Goal: Task Accomplishment & Management: Manage account settings

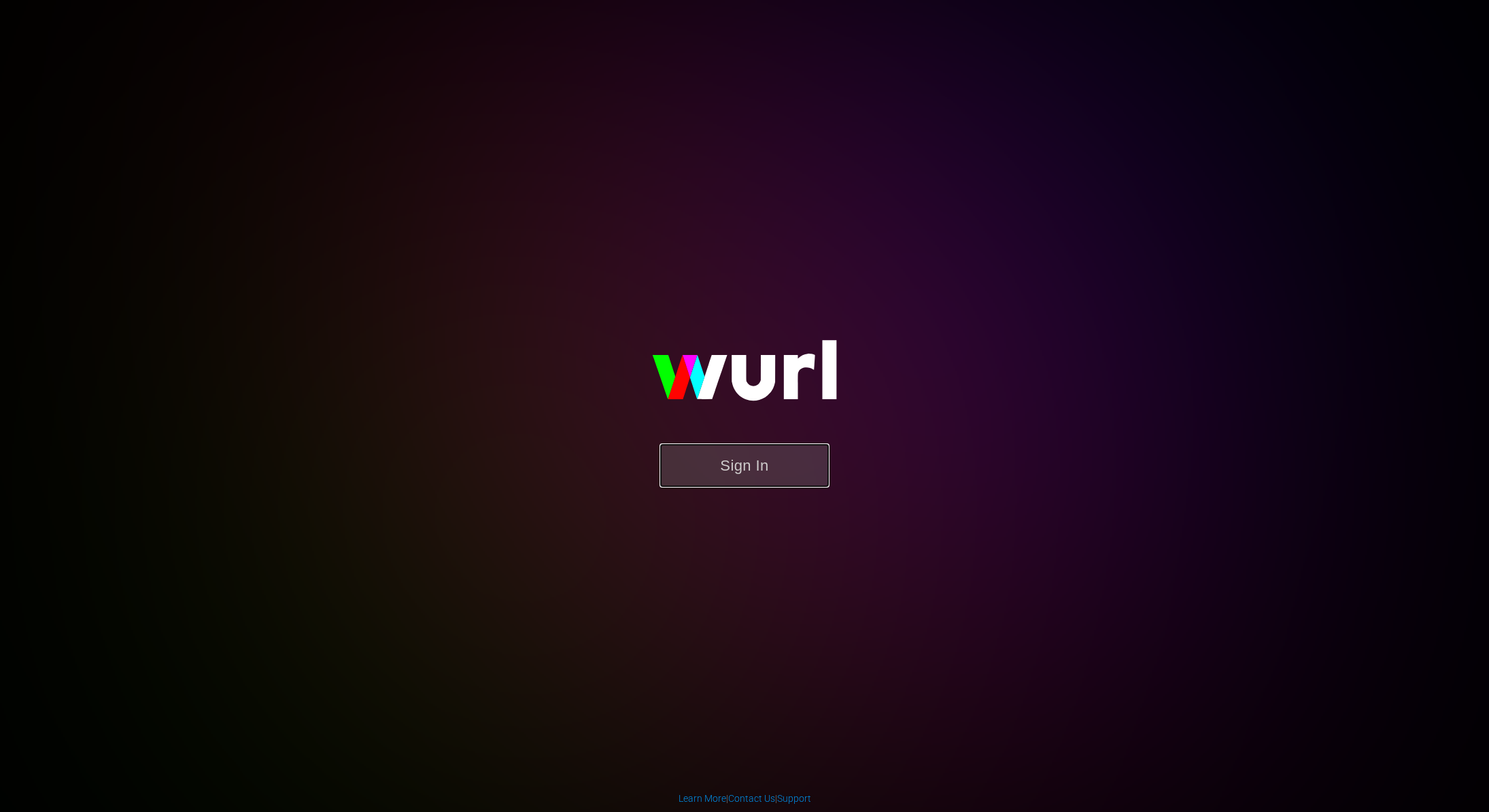
click at [762, 477] on button "Sign In" at bounding box center [744, 465] width 170 height 44
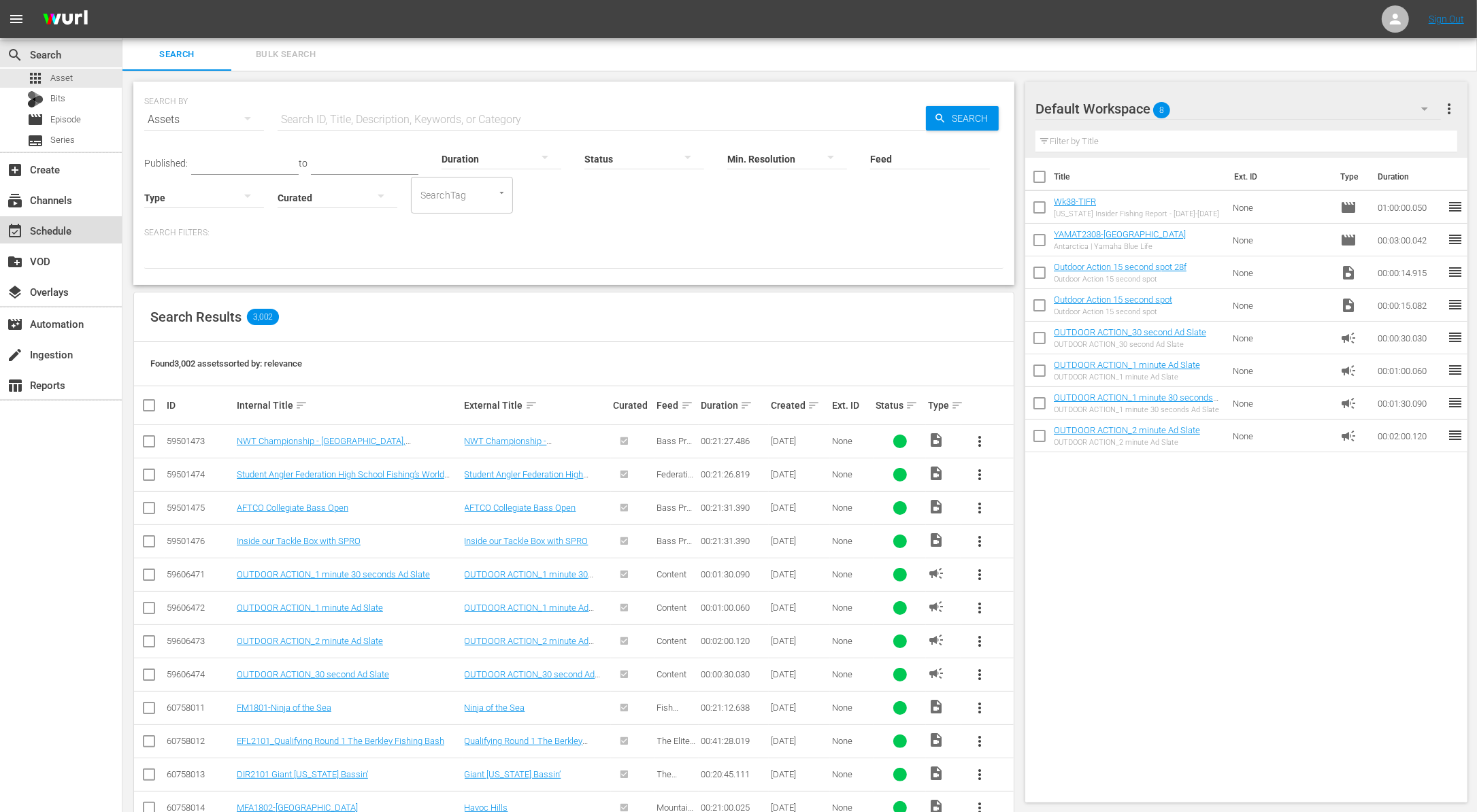
click at [61, 230] on div "event_available Schedule" at bounding box center [38, 229] width 76 height 13
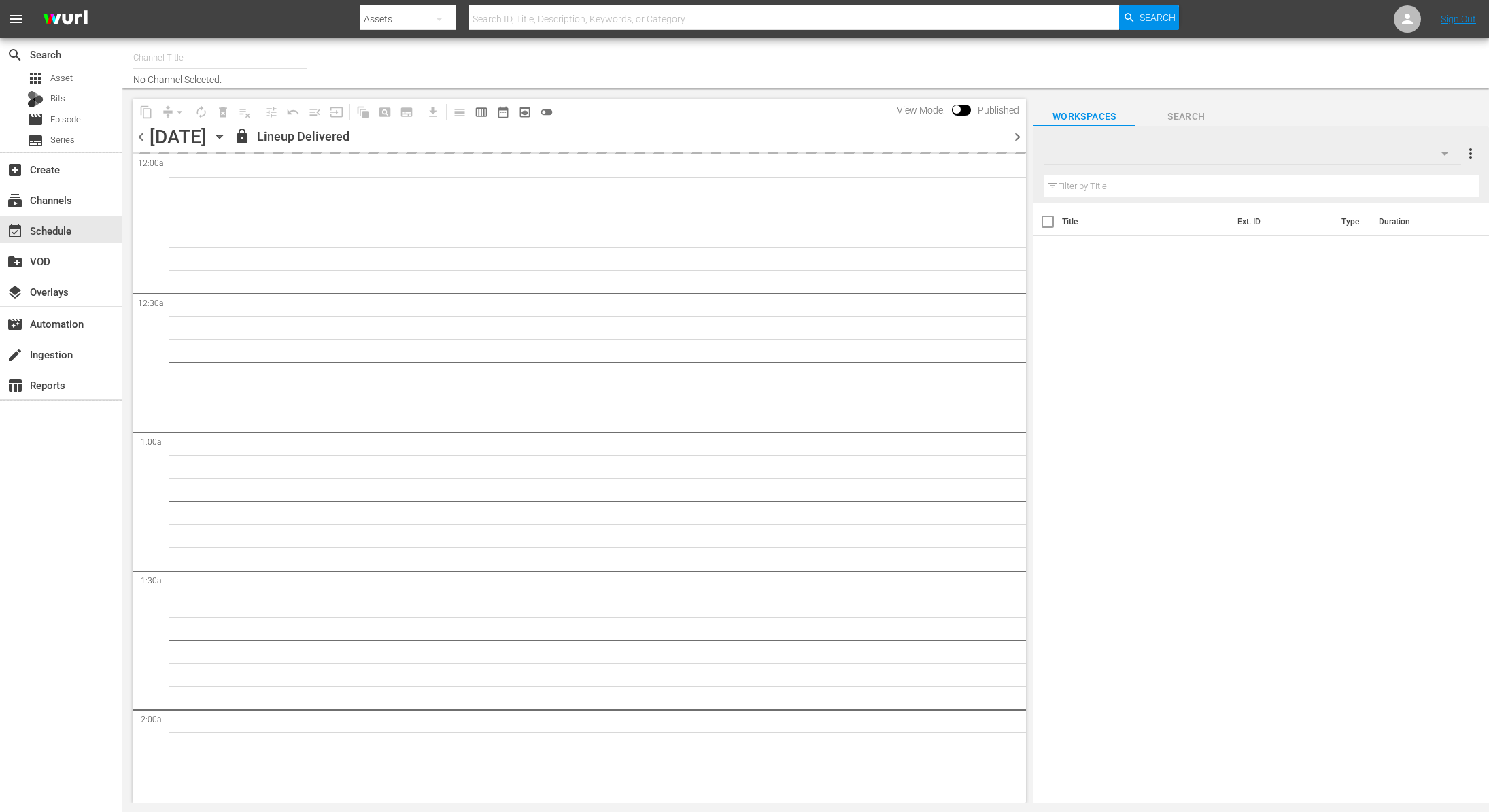
click at [1012, 134] on span "chevron_right" at bounding box center [1016, 136] width 17 height 17
type input "Outdoor Action (1158)"
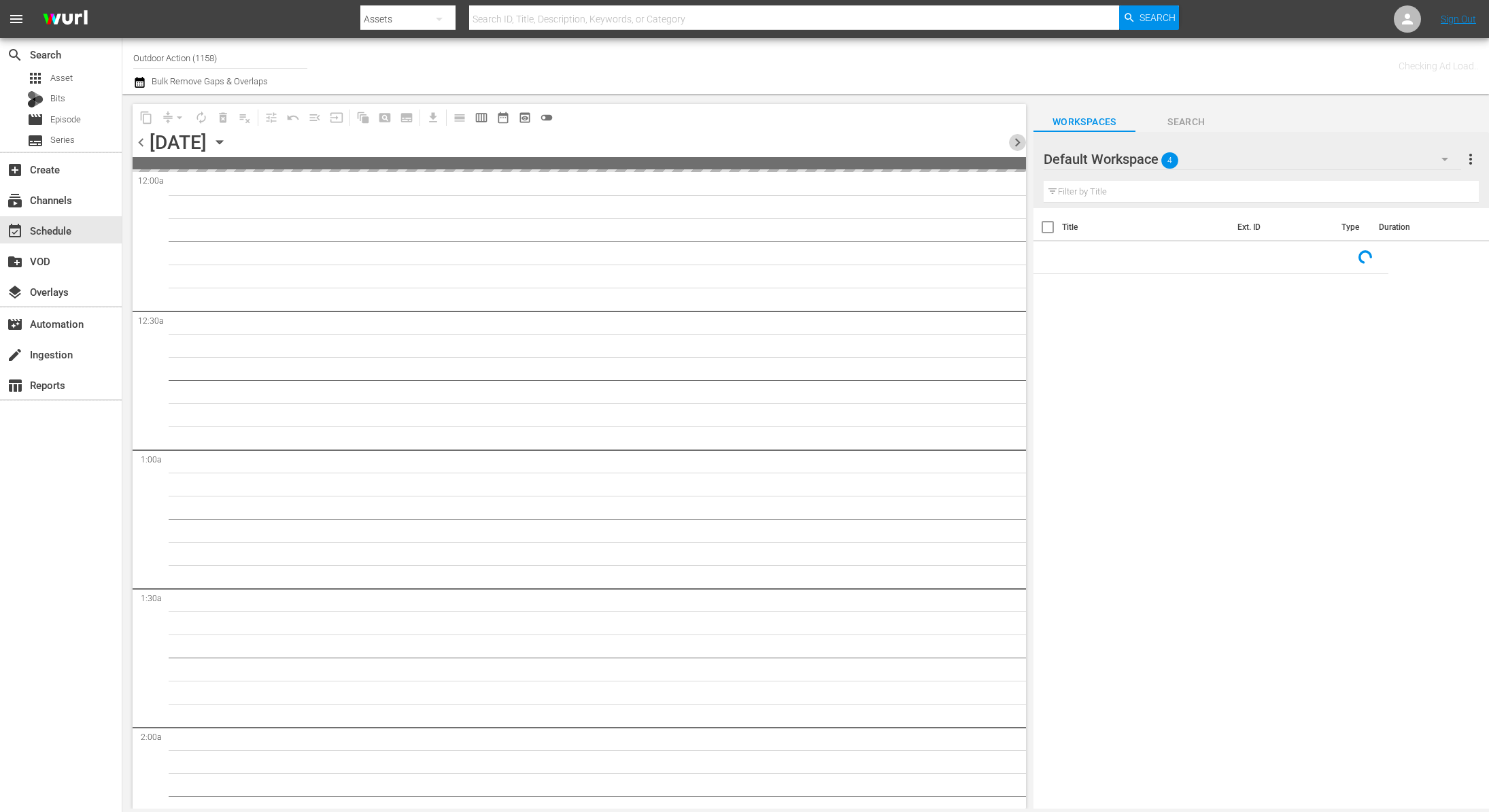
click at [1012, 134] on span "chevron_right" at bounding box center [1016, 142] width 17 height 17
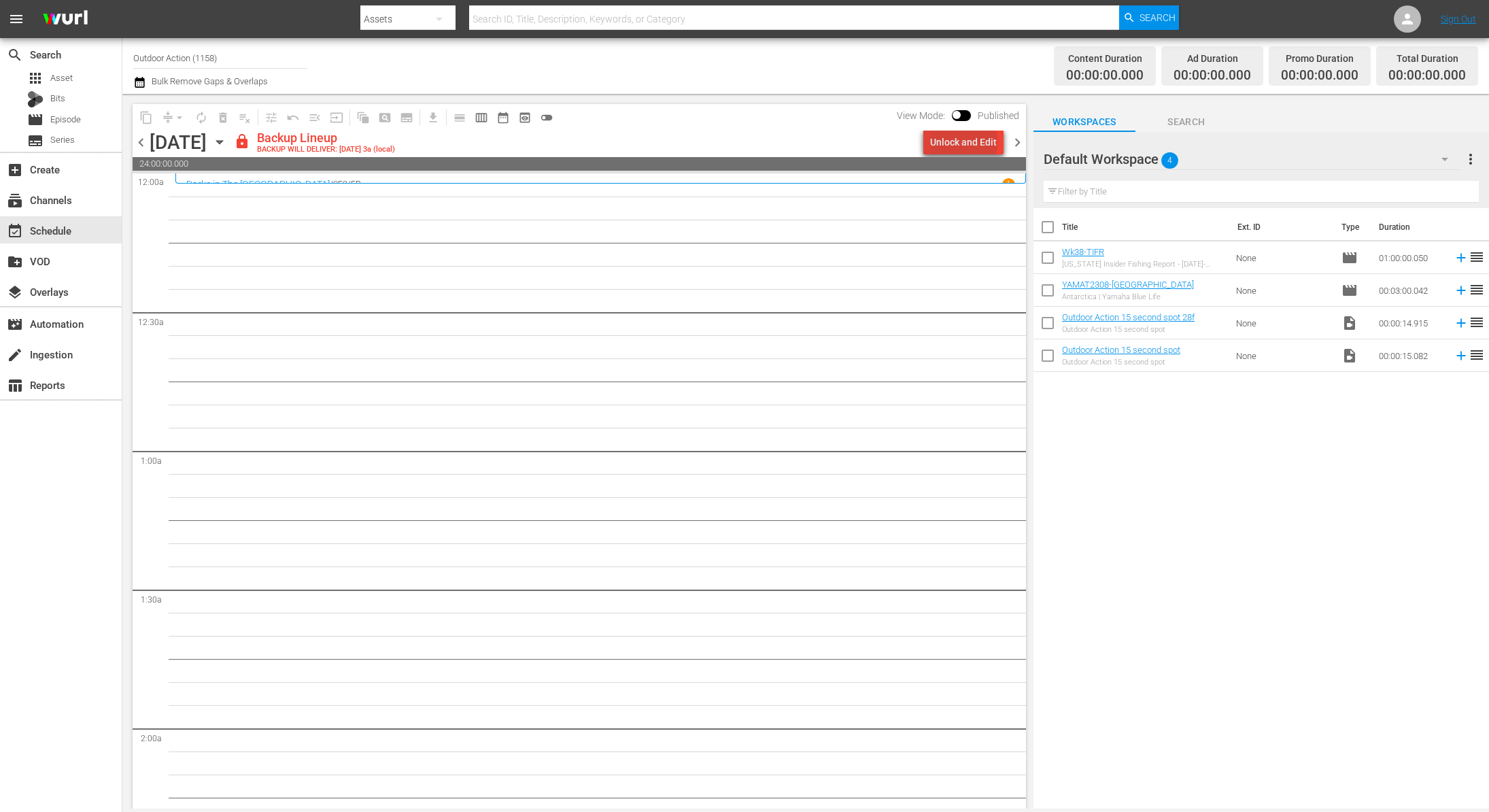
click at [967, 141] on div "Unlock and Edit" at bounding box center [963, 142] width 67 height 24
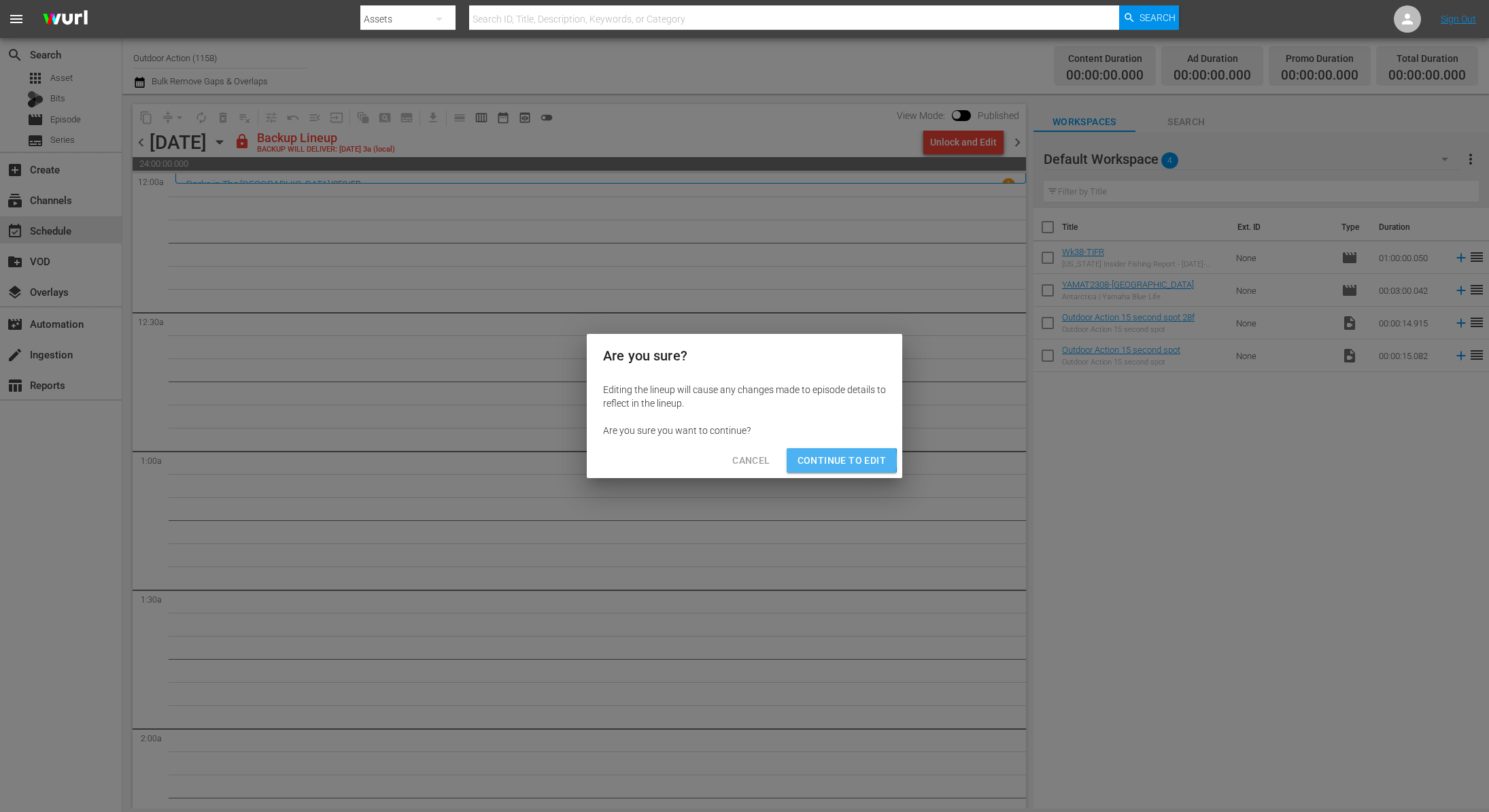
click at [833, 460] on span "Continue to Edit" at bounding box center [841, 460] width 89 height 17
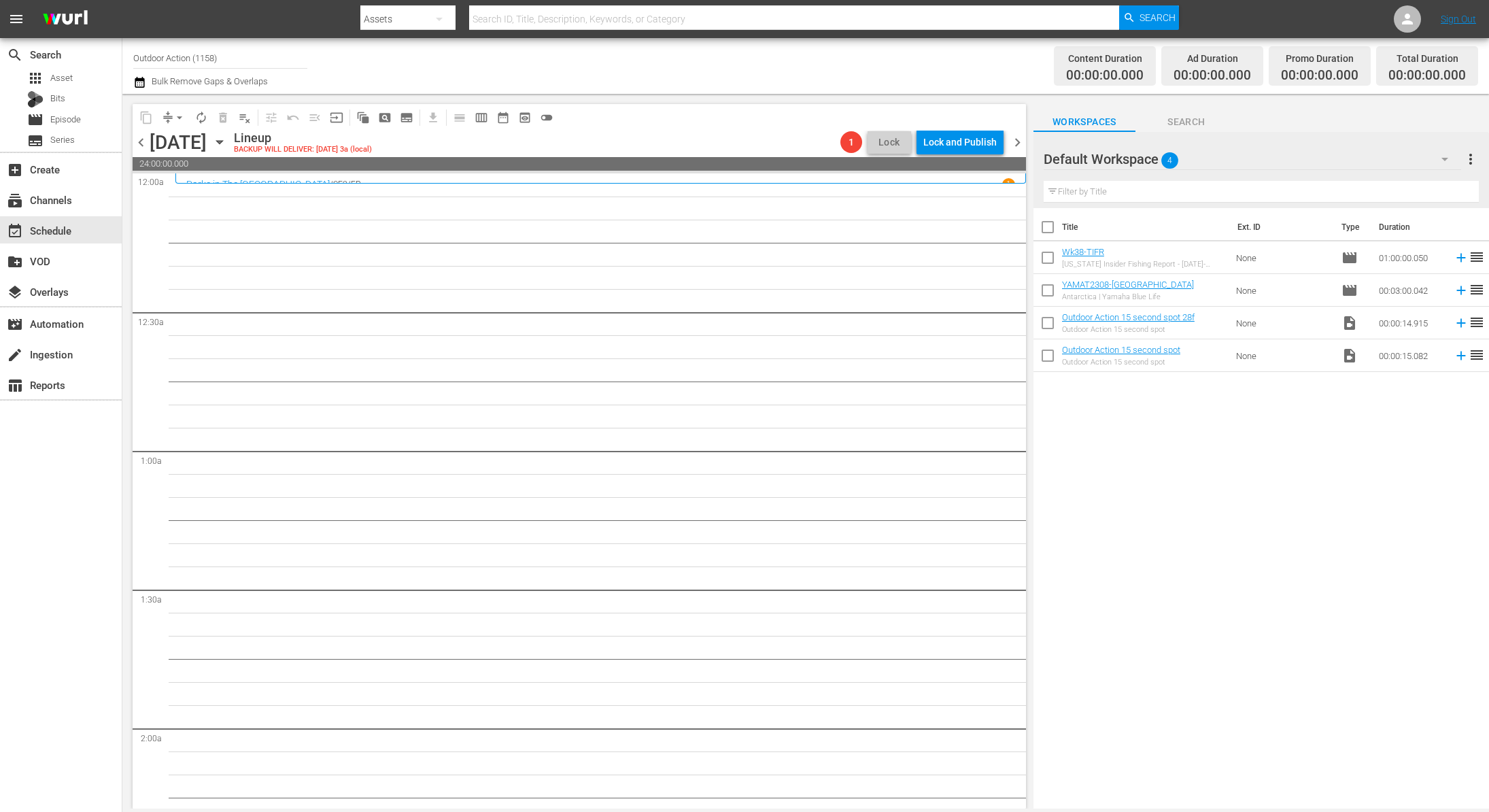
click at [1018, 144] on span "chevron_right" at bounding box center [1016, 142] width 17 height 17
click at [139, 144] on span "chevron_left" at bounding box center [140, 142] width 17 height 17
click at [138, 141] on span "chevron_left" at bounding box center [140, 142] width 17 height 17
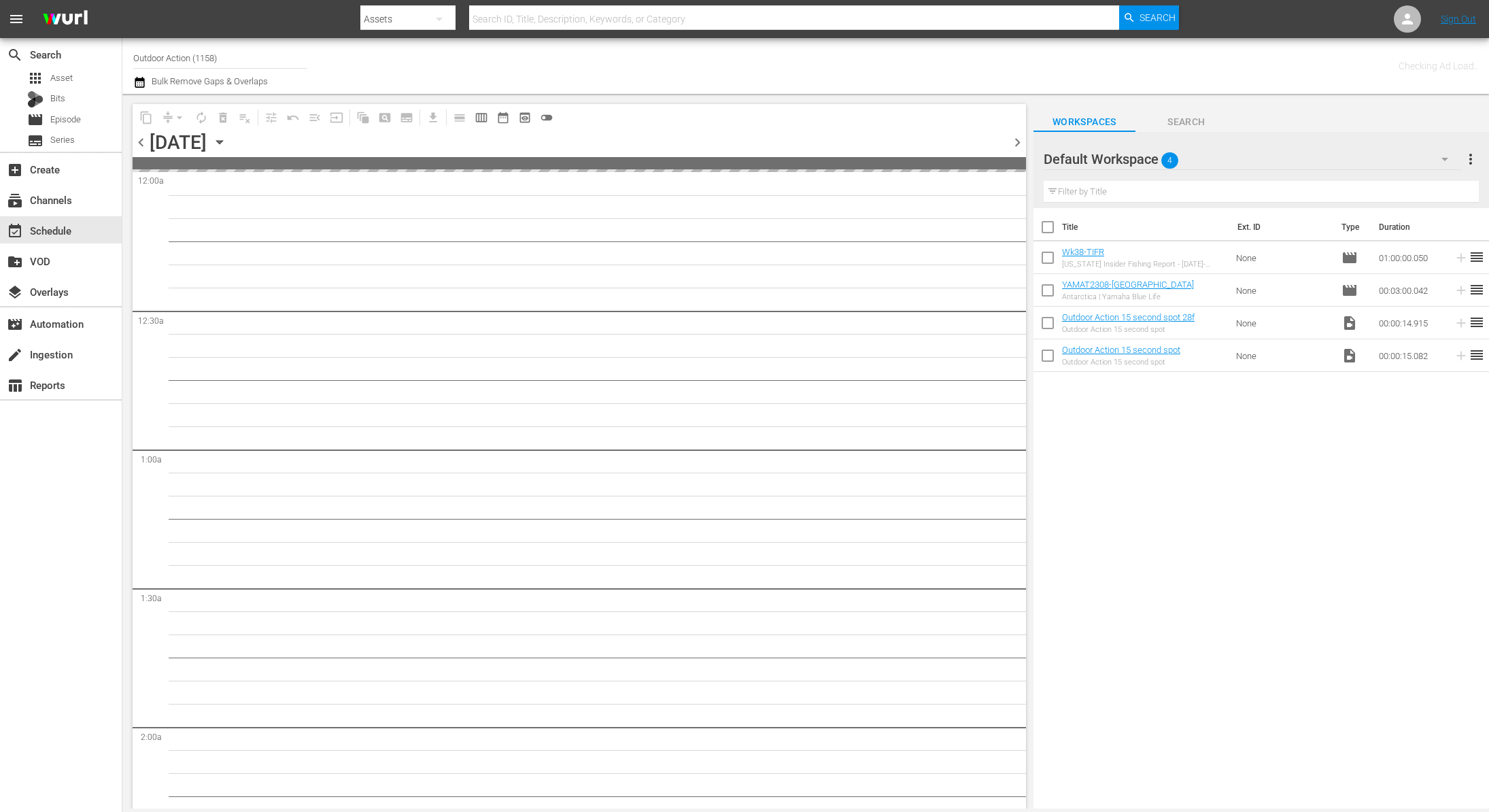
click at [138, 141] on span "chevron_left" at bounding box center [140, 142] width 17 height 17
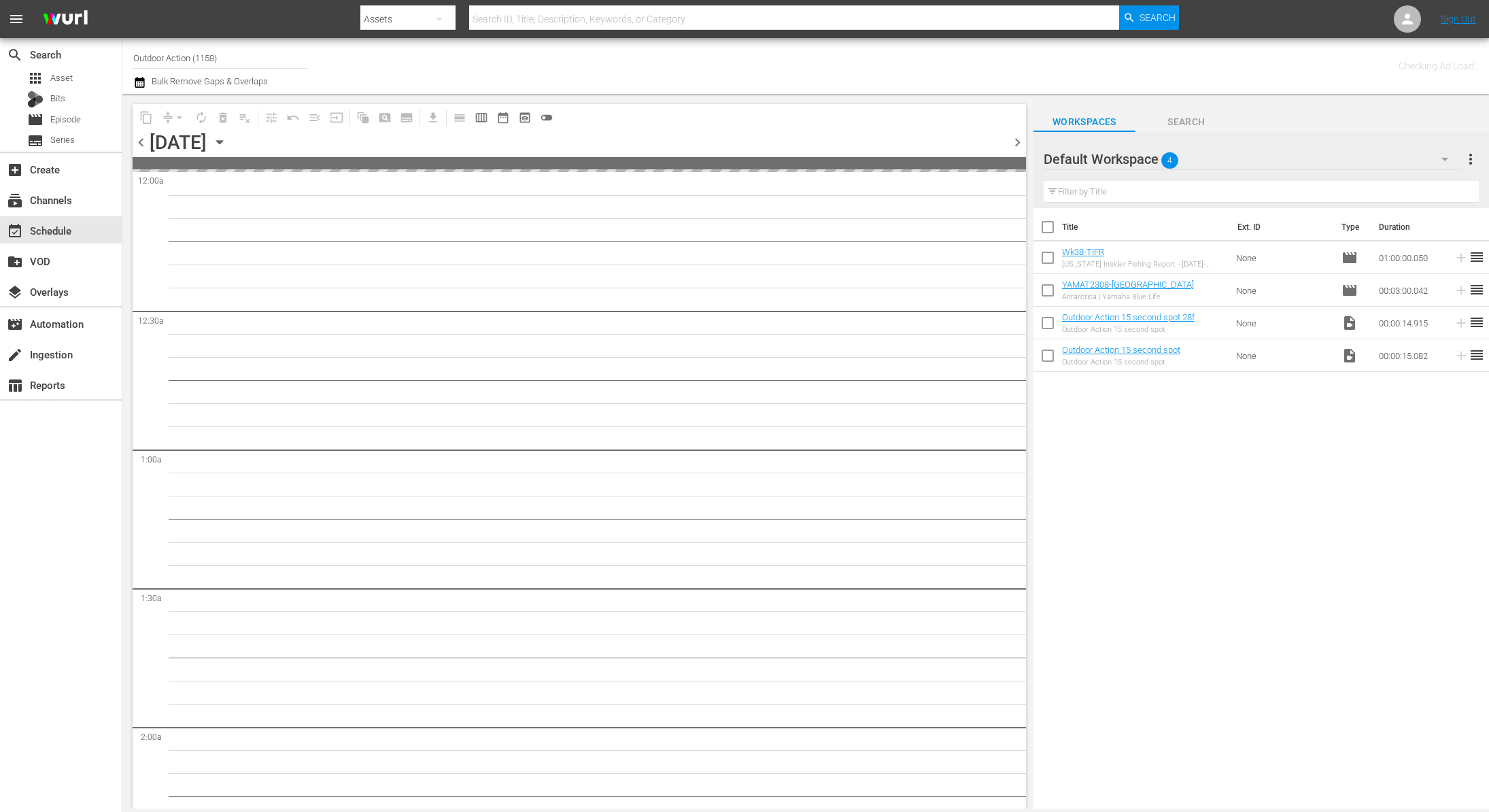
click at [138, 141] on span "chevron_left" at bounding box center [140, 142] width 17 height 17
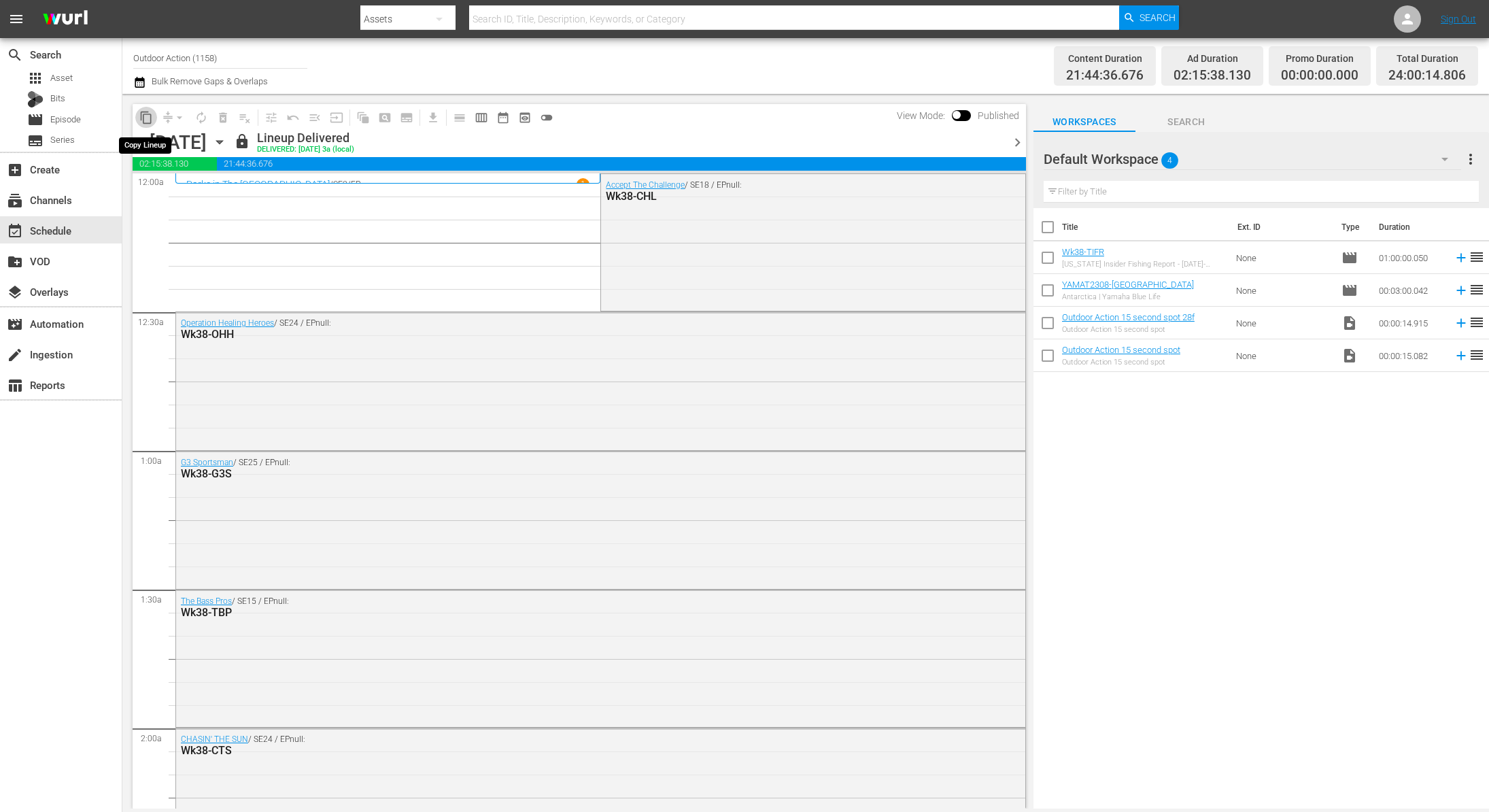
click at [152, 119] on span "content_copy" at bounding box center [146, 118] width 14 height 14
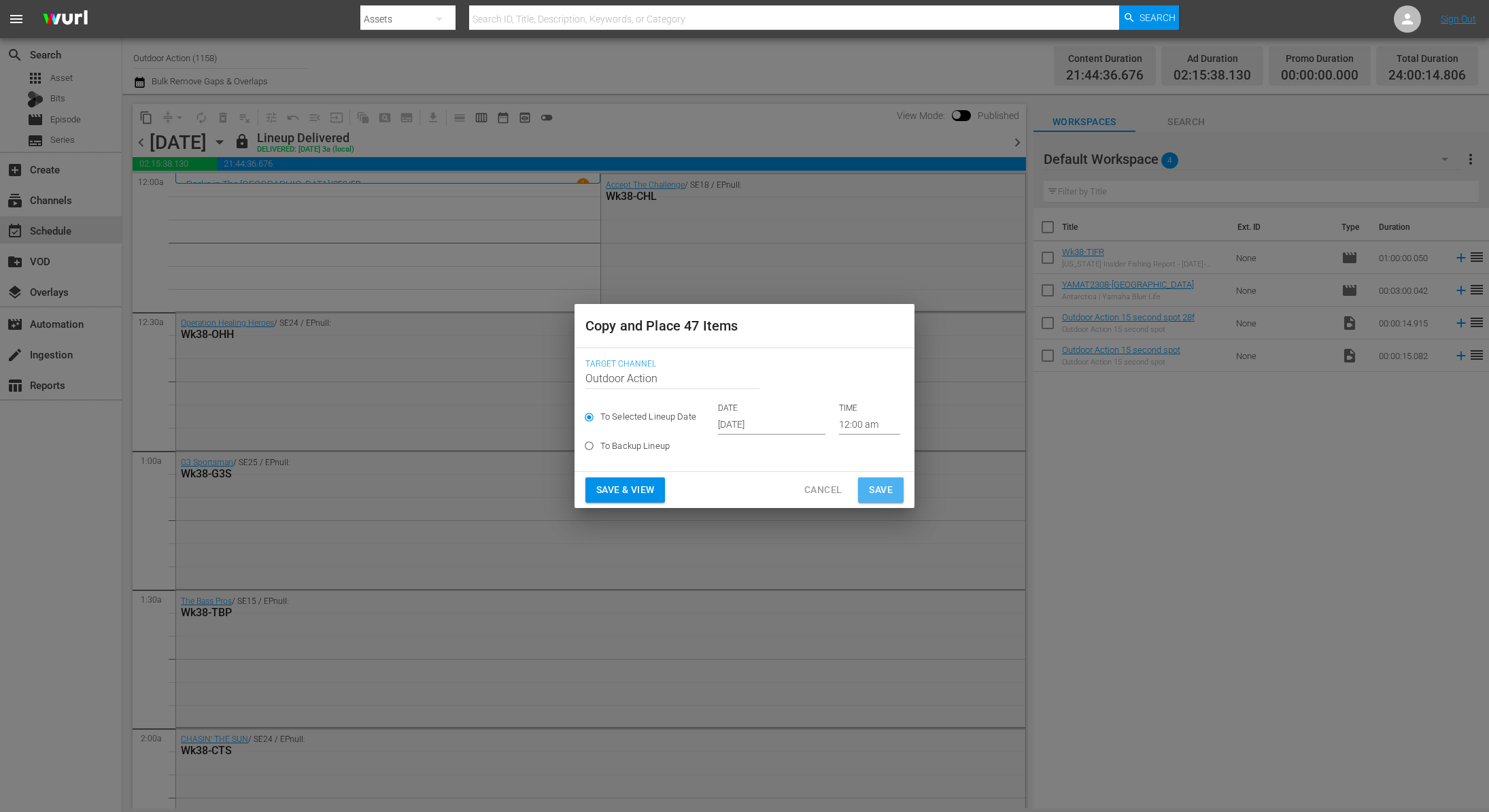
click at [881, 491] on span "Save" at bounding box center [880, 489] width 23 height 17
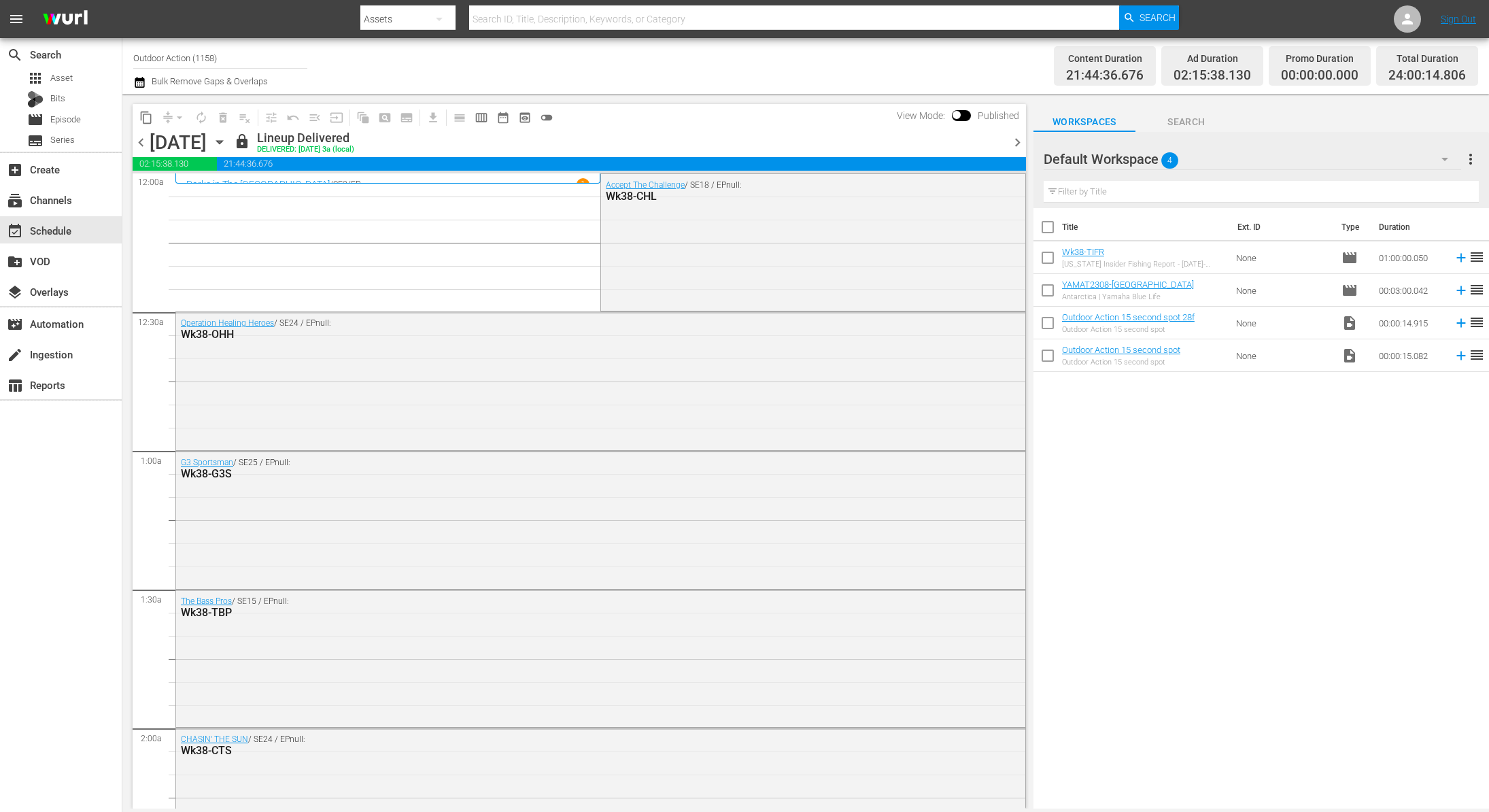
click at [1020, 148] on span "chevron_right" at bounding box center [1016, 142] width 17 height 17
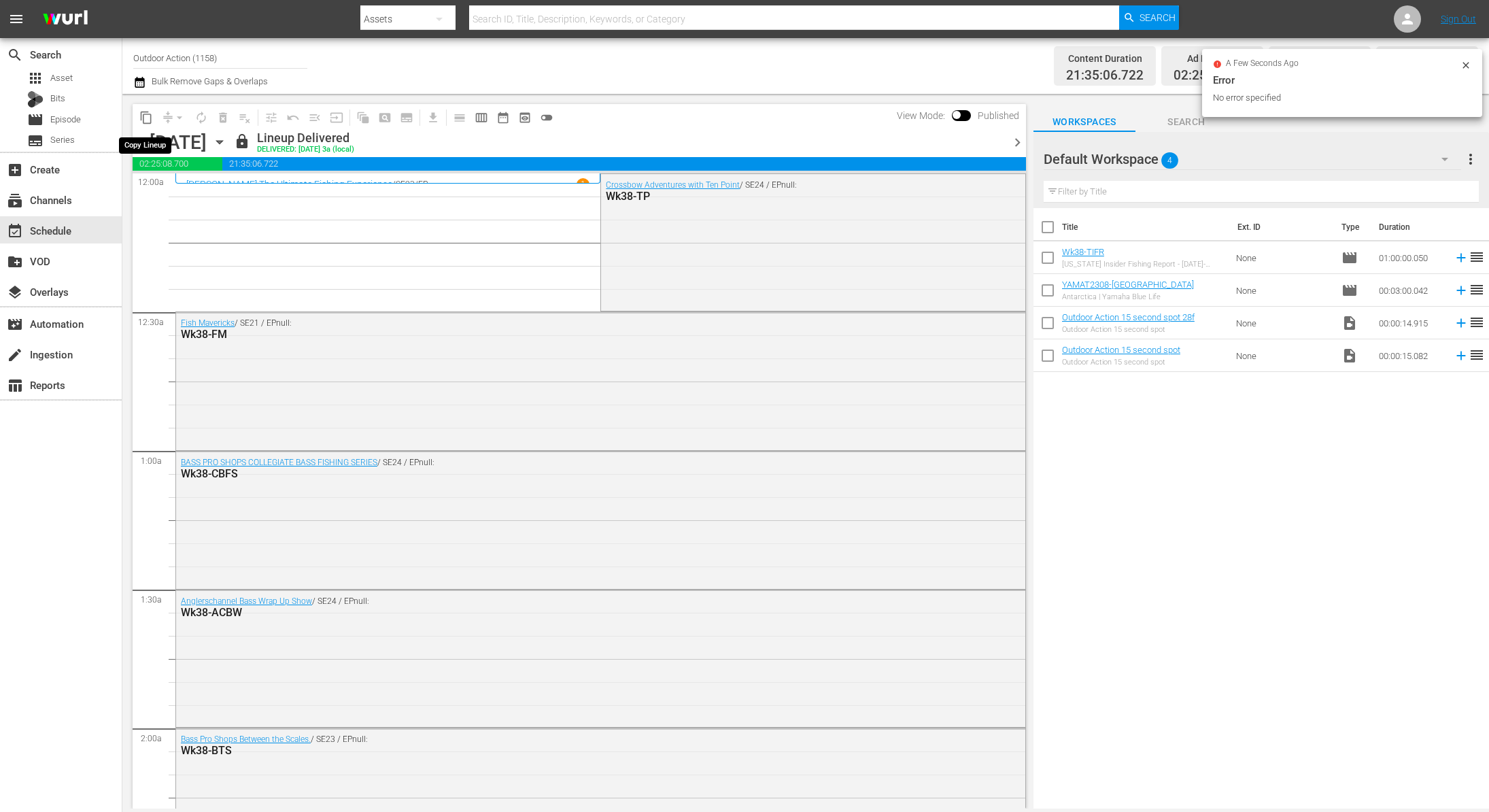
click at [154, 125] on span "content_copy" at bounding box center [146, 118] width 21 height 21
click at [147, 120] on span "content_copy" at bounding box center [146, 118] width 14 height 14
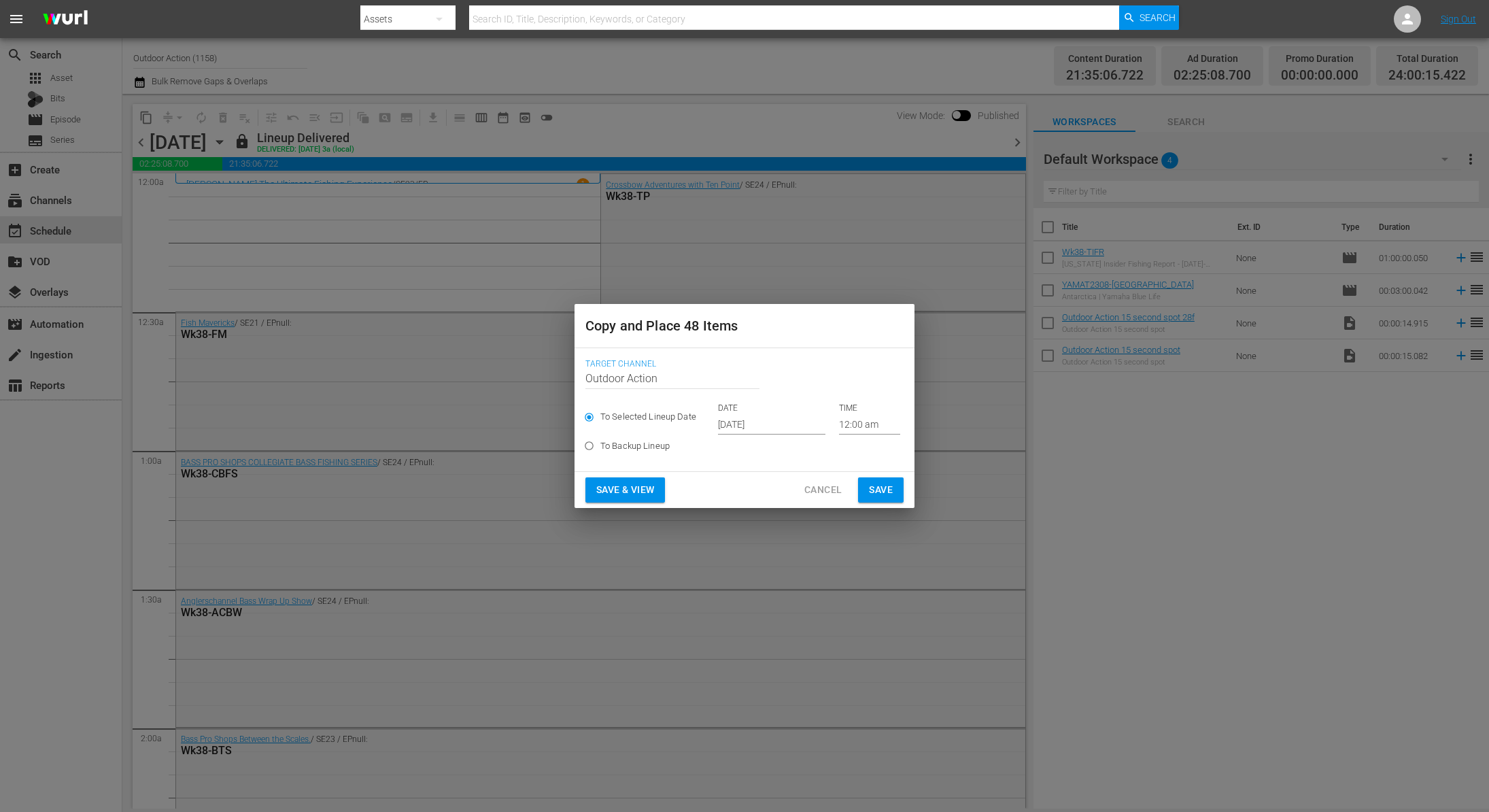
click at [885, 488] on span "Save" at bounding box center [880, 489] width 23 height 17
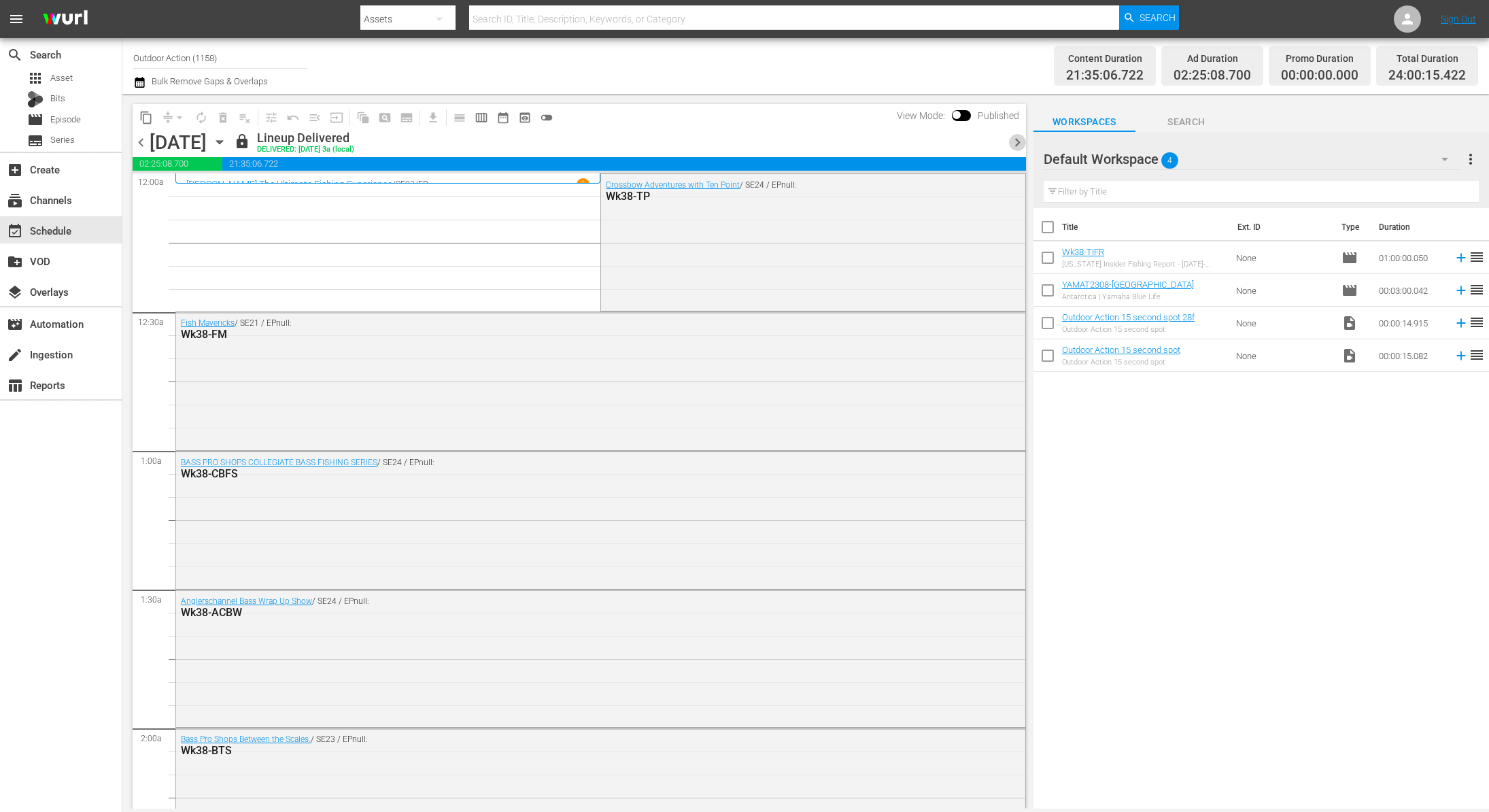
click at [1015, 145] on span "chevron_right" at bounding box center [1016, 142] width 17 height 17
click at [146, 119] on span "content_copy" at bounding box center [146, 118] width 14 height 14
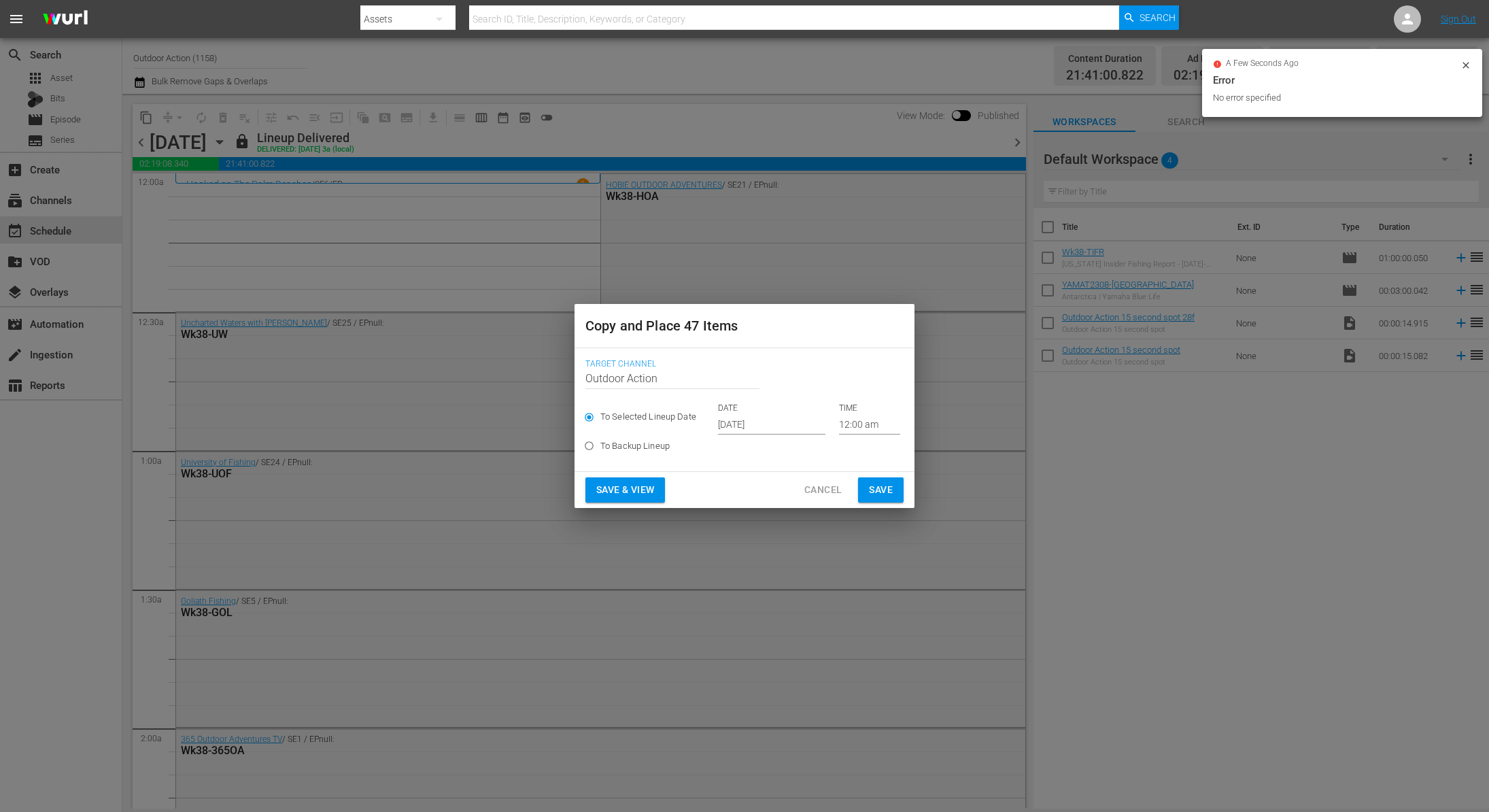
click at [738, 425] on input "[DATE]" at bounding box center [771, 424] width 107 height 20
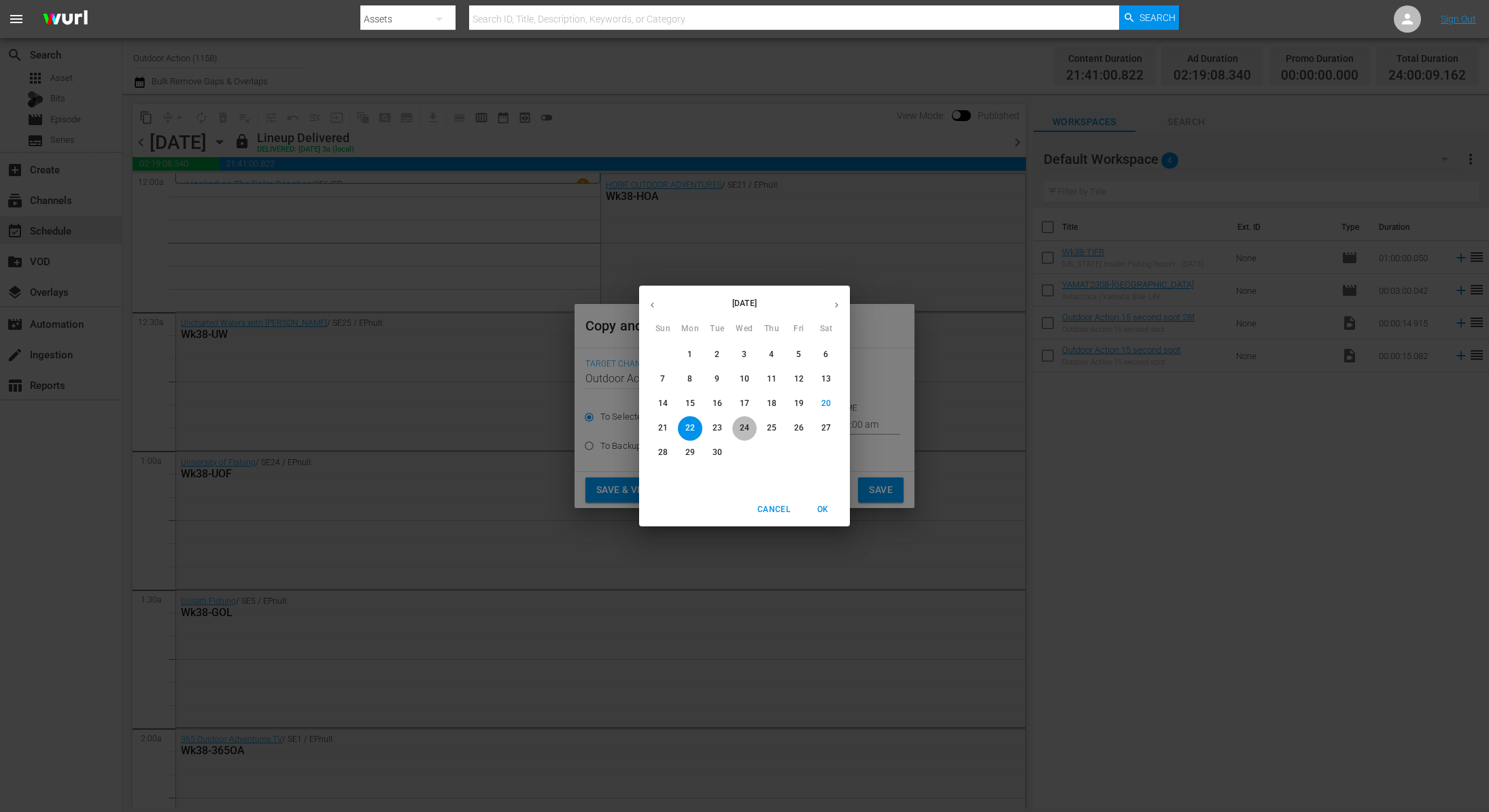
click at [745, 428] on p "24" at bounding box center [745, 428] width 10 height 12
type input "[DATE]"
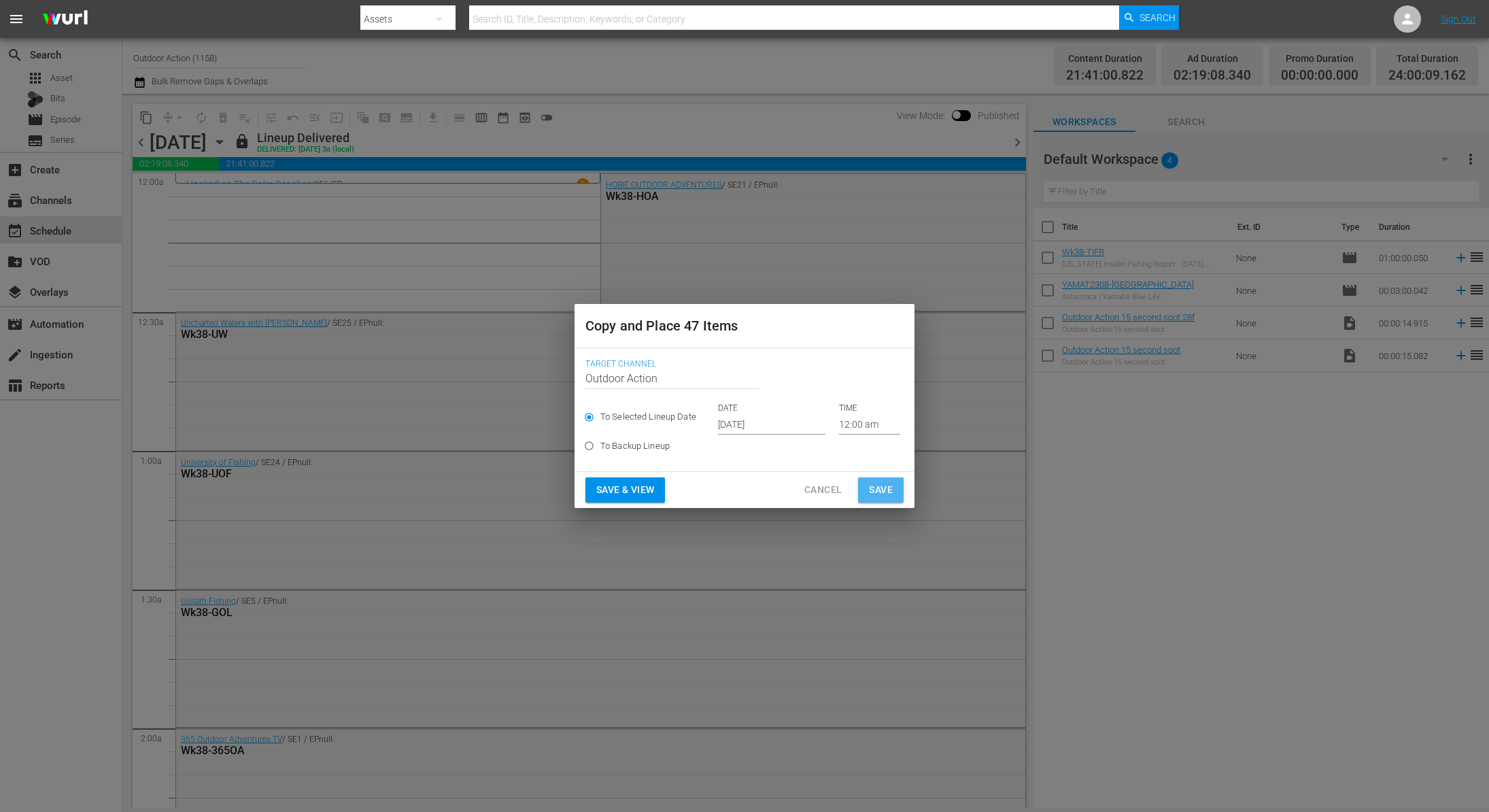
click at [882, 484] on span "Save" at bounding box center [880, 489] width 23 height 17
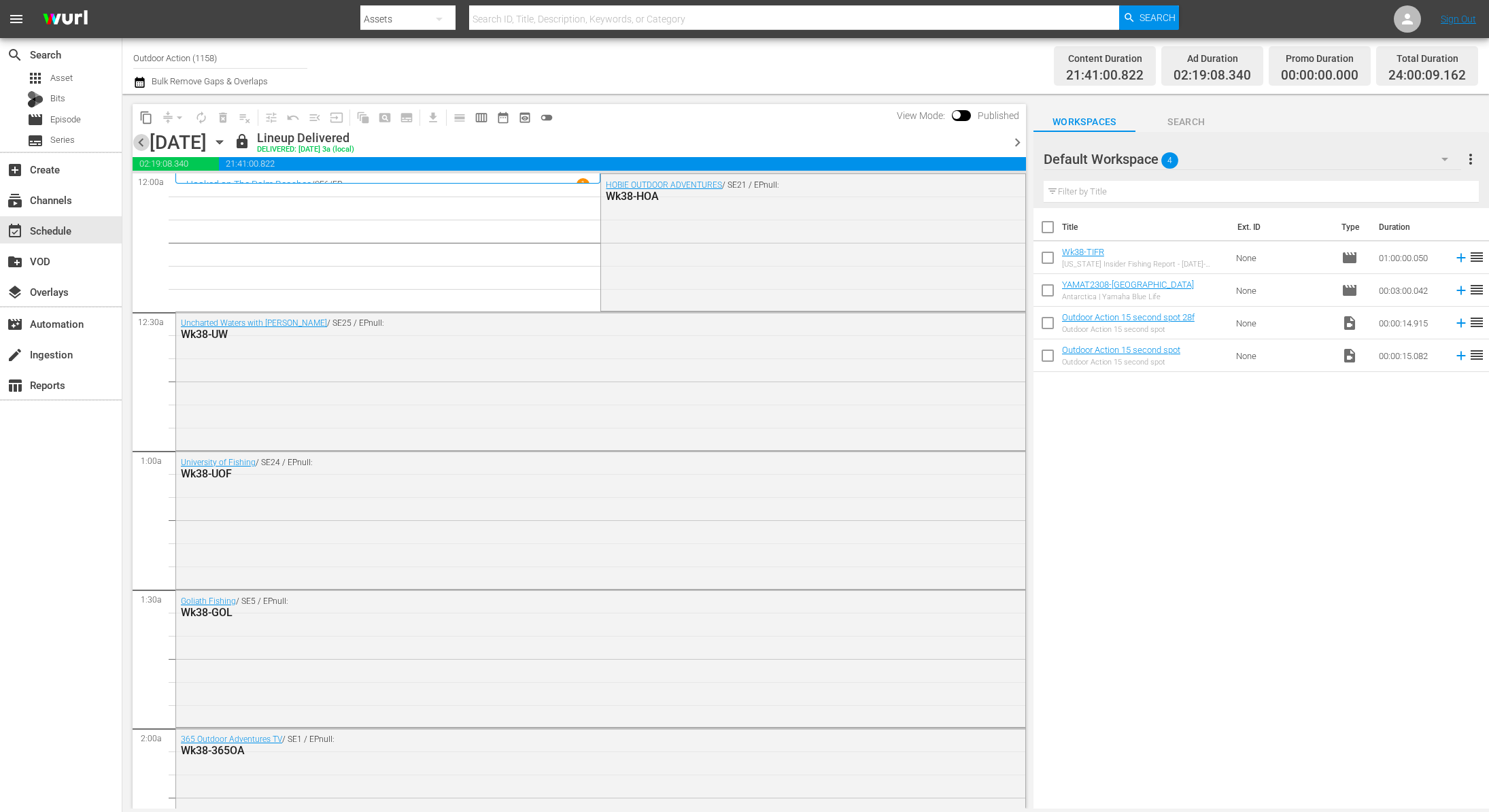
click at [144, 144] on span "chevron_left" at bounding box center [140, 142] width 17 height 17
click at [145, 117] on span "content_copy" at bounding box center [146, 118] width 14 height 14
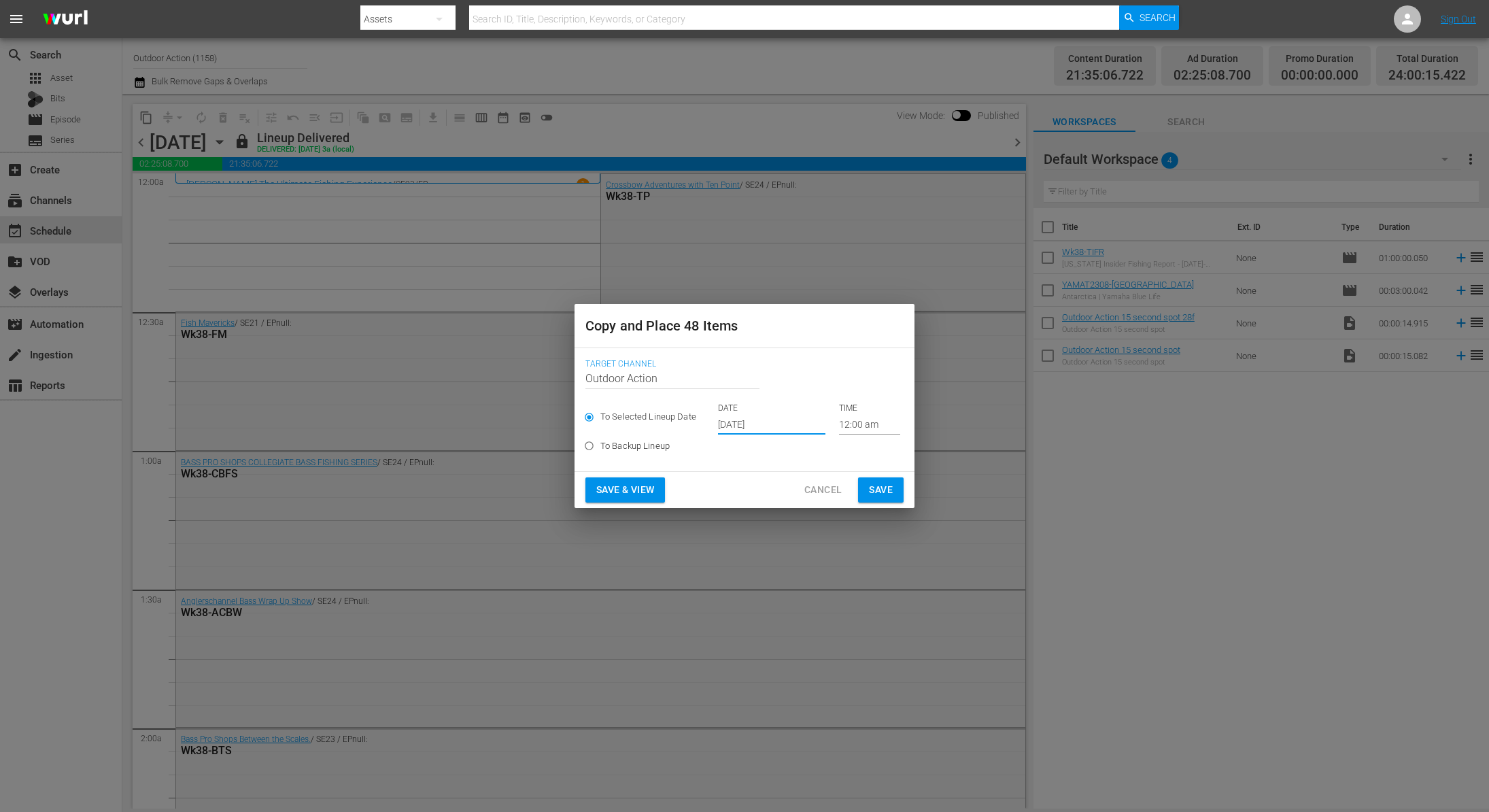
click at [770, 426] on input "[DATE]" at bounding box center [771, 424] width 107 height 20
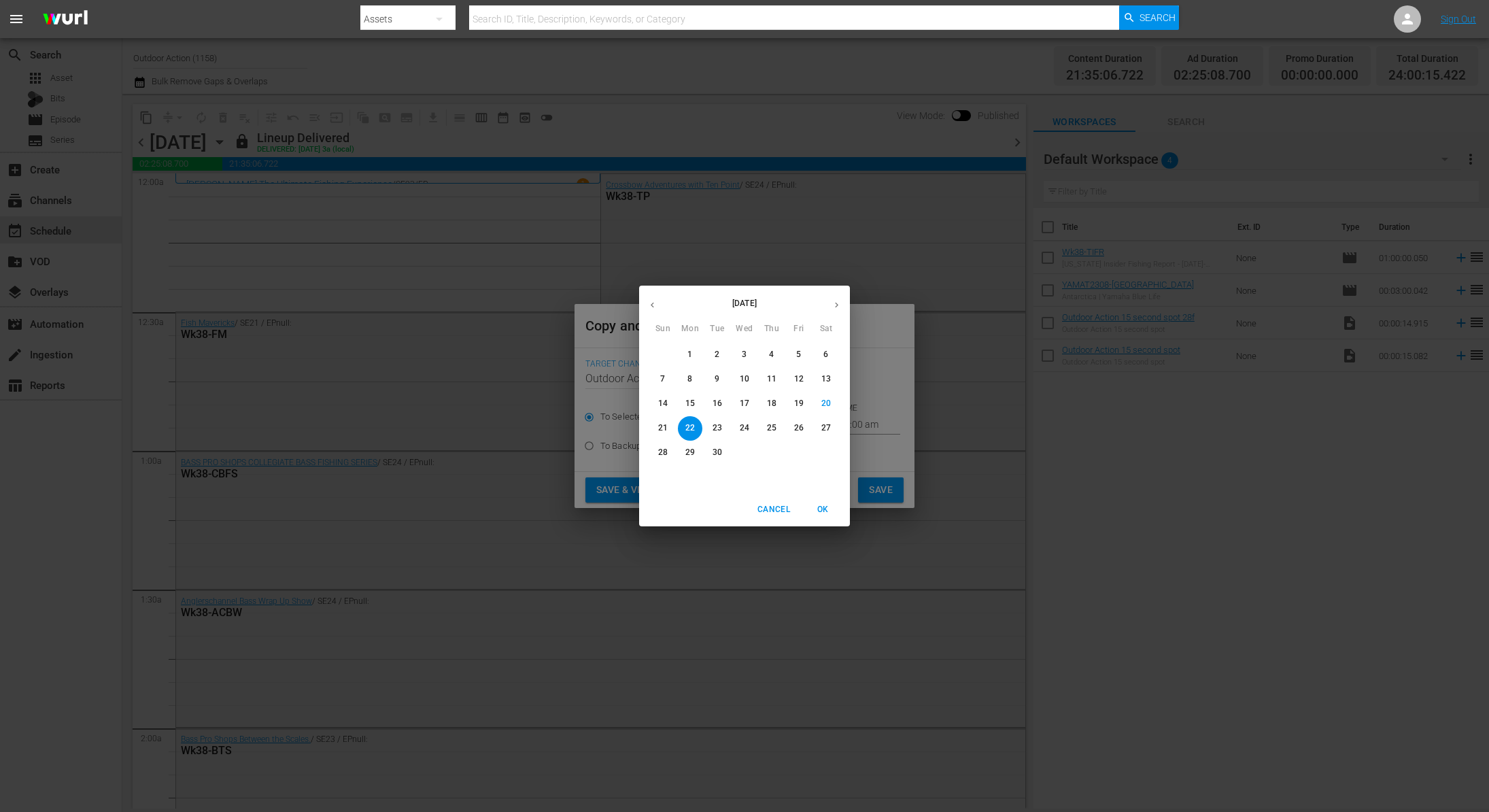
click at [715, 431] on p "23" at bounding box center [718, 428] width 10 height 12
type input "[DATE]"
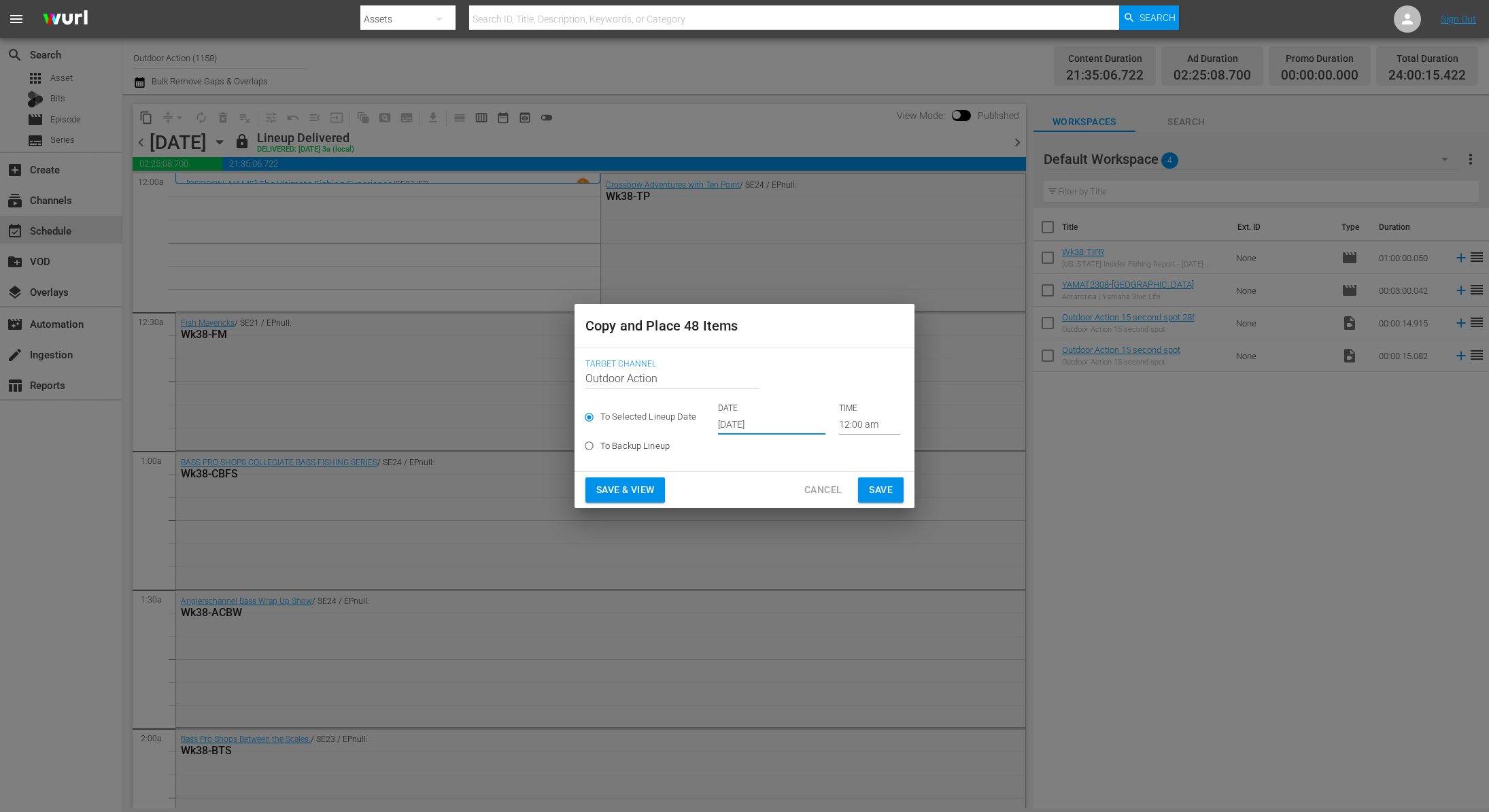
click at [889, 487] on span "Save" at bounding box center [880, 489] width 23 height 17
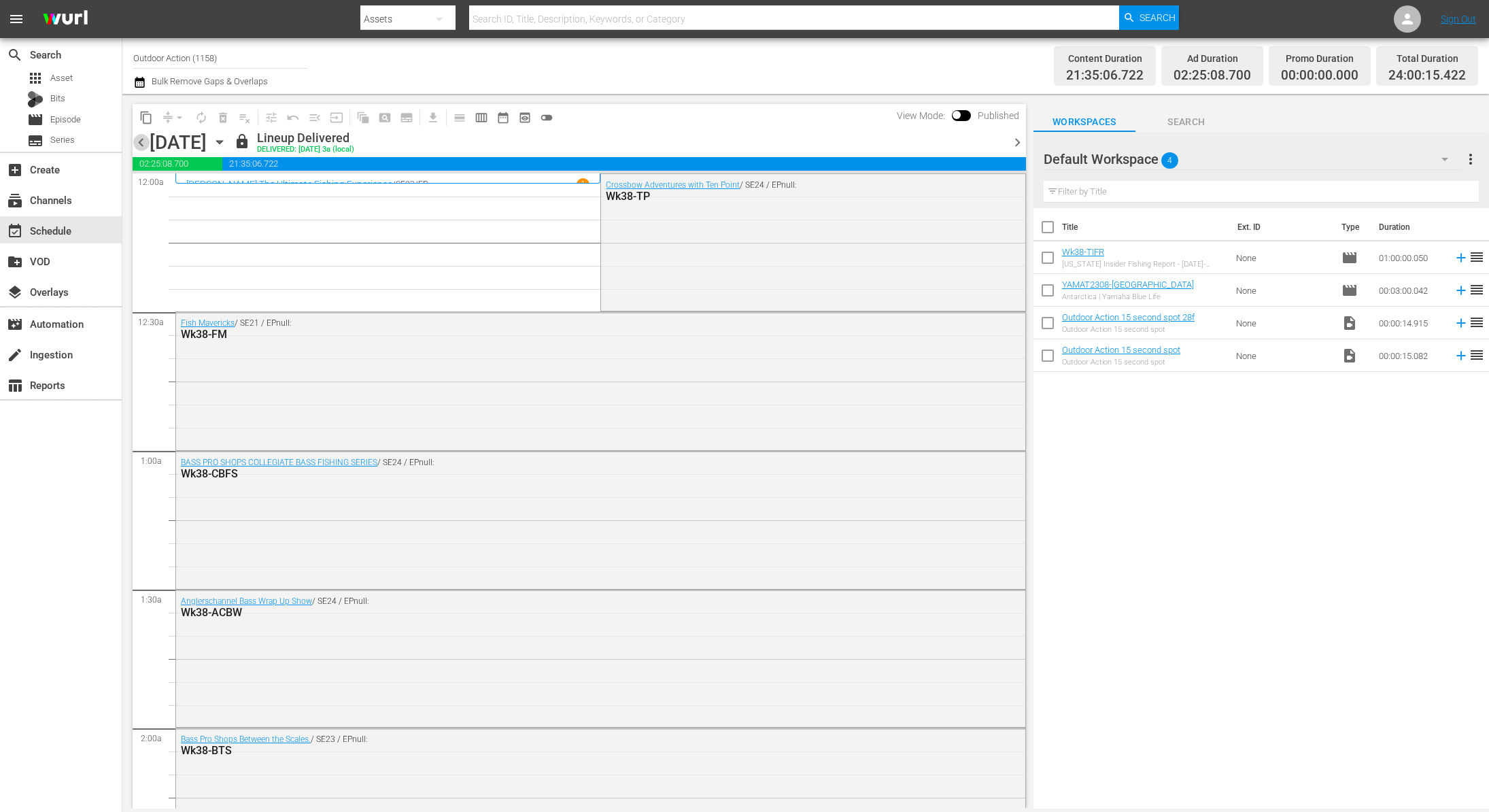
click at [142, 142] on span "chevron_left" at bounding box center [140, 142] width 17 height 17
click at [148, 118] on span "content_copy" at bounding box center [146, 118] width 14 height 14
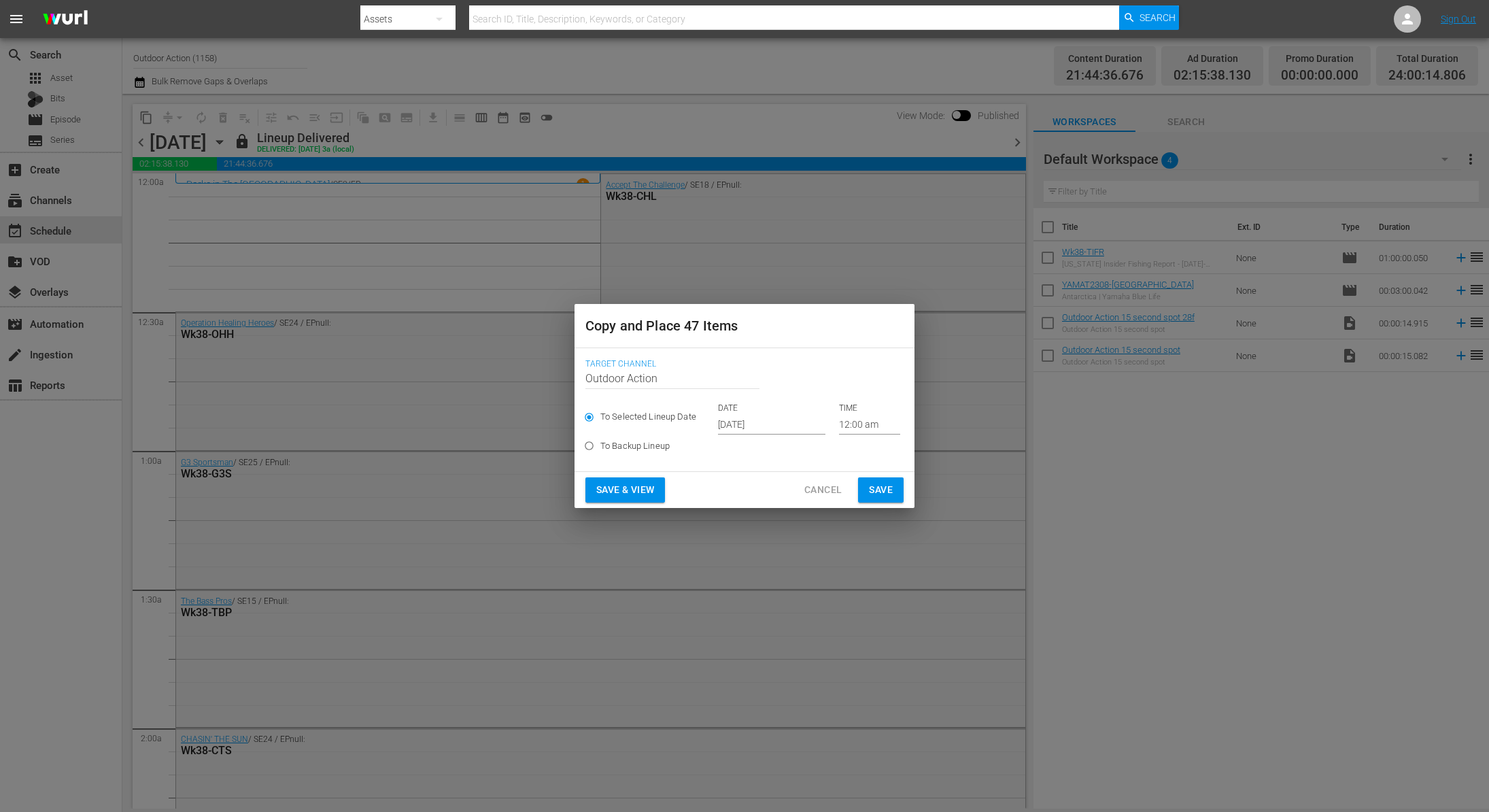
click at [887, 493] on span "Save" at bounding box center [880, 489] width 23 height 17
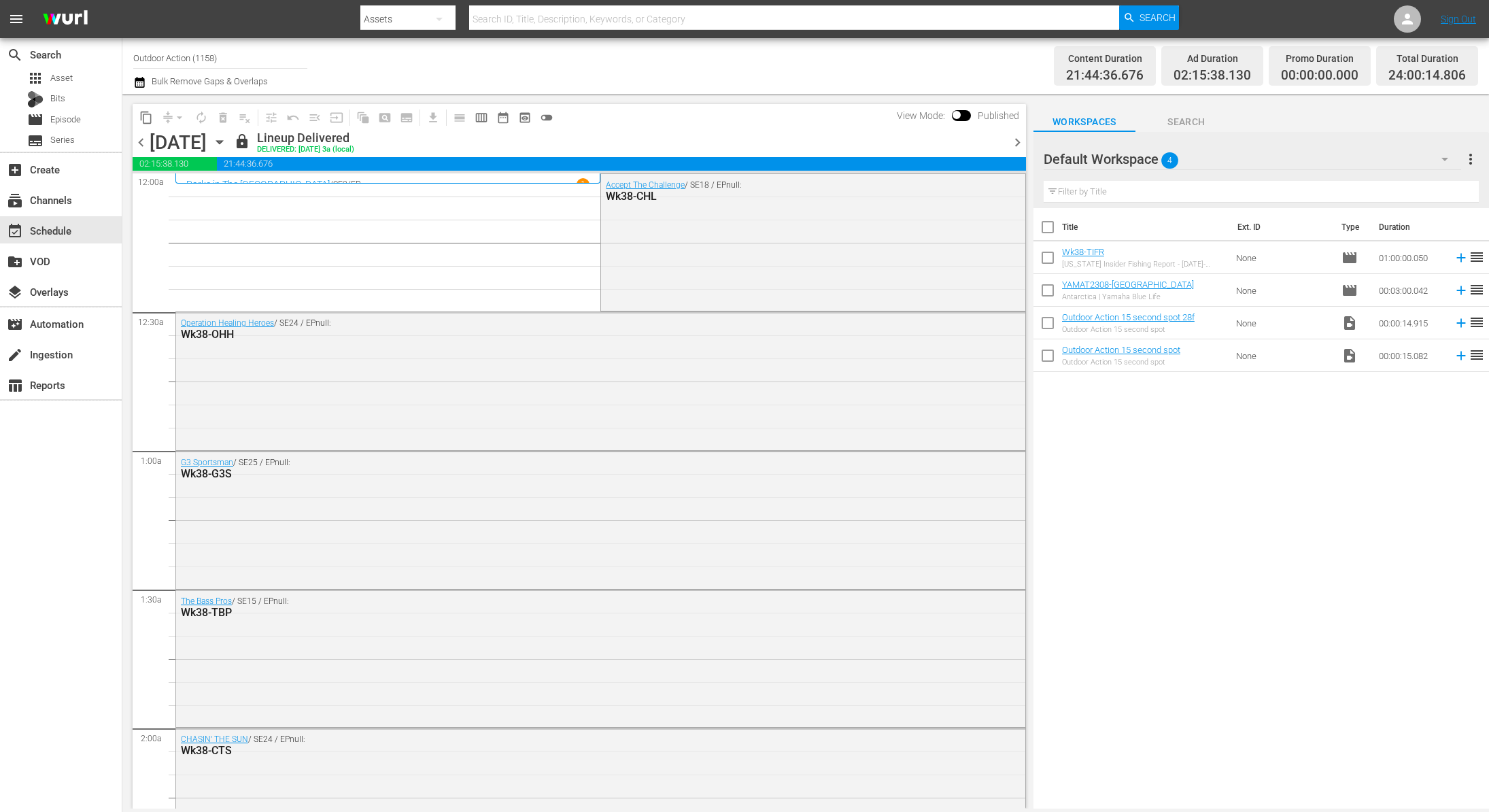
click at [223, 142] on icon "button" at bounding box center [219, 142] width 6 height 3
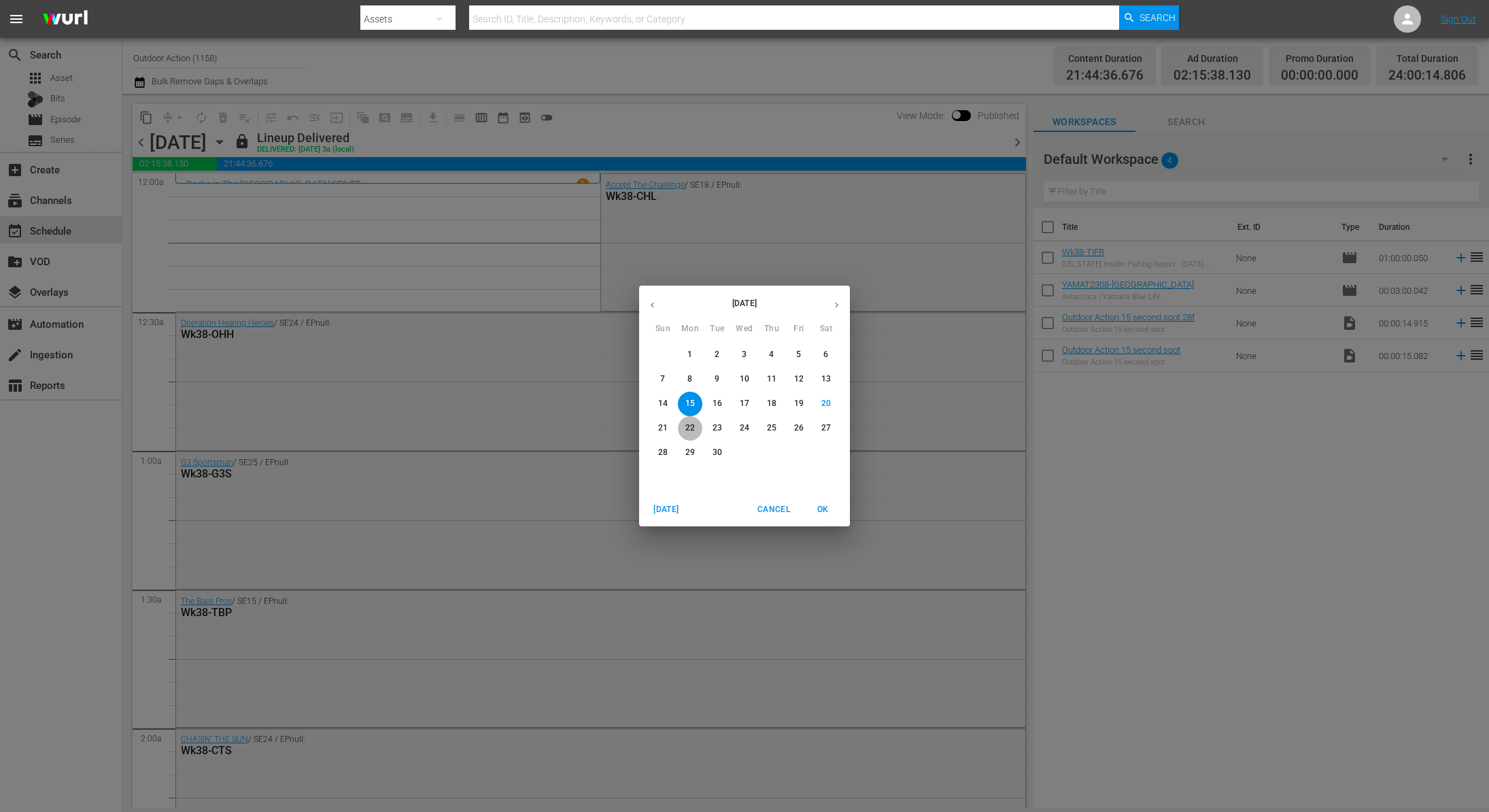
click at [688, 431] on p "22" at bounding box center [691, 428] width 10 height 12
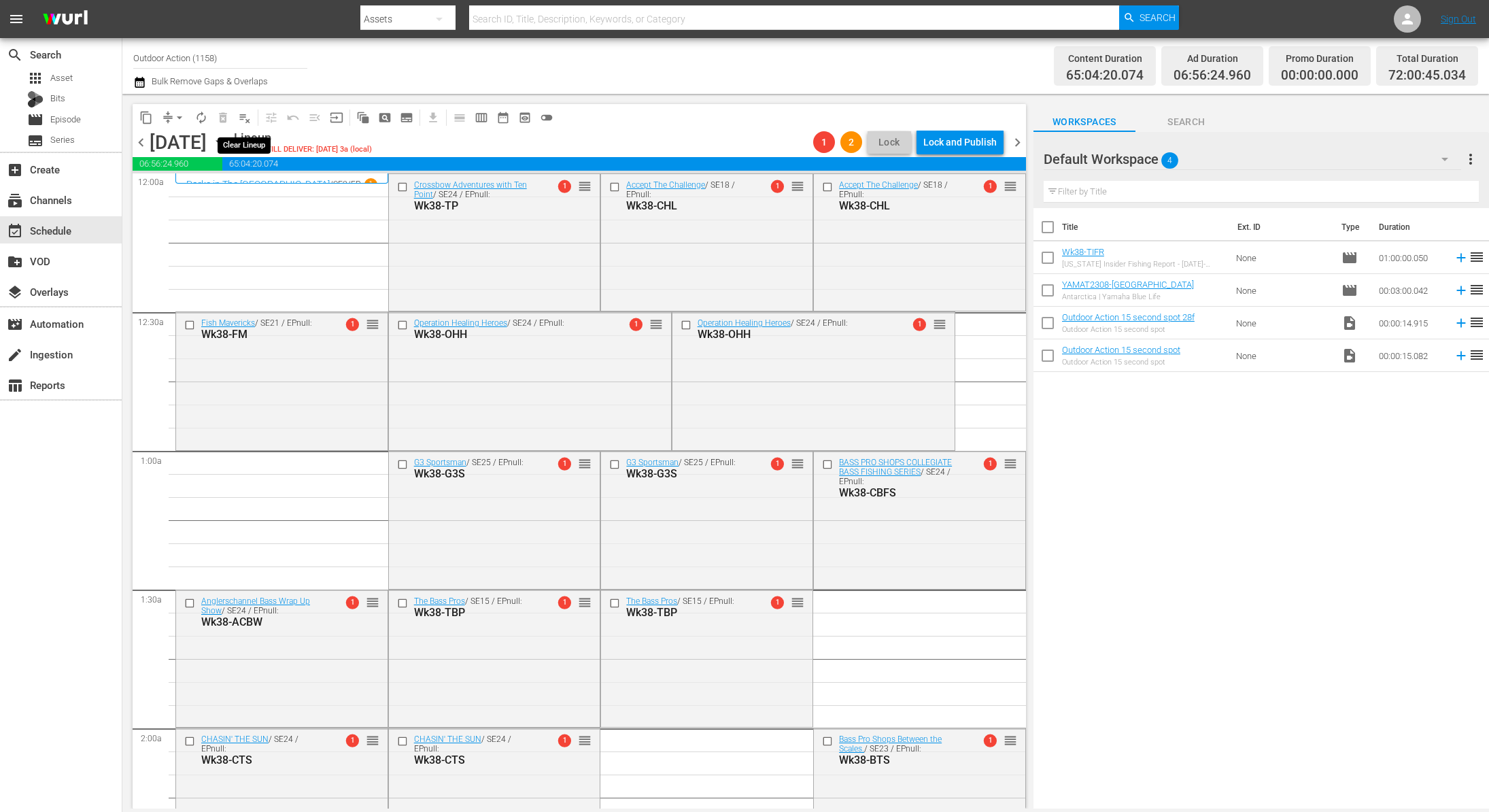
click at [246, 123] on span "playlist_remove_outlined" at bounding box center [245, 118] width 14 height 14
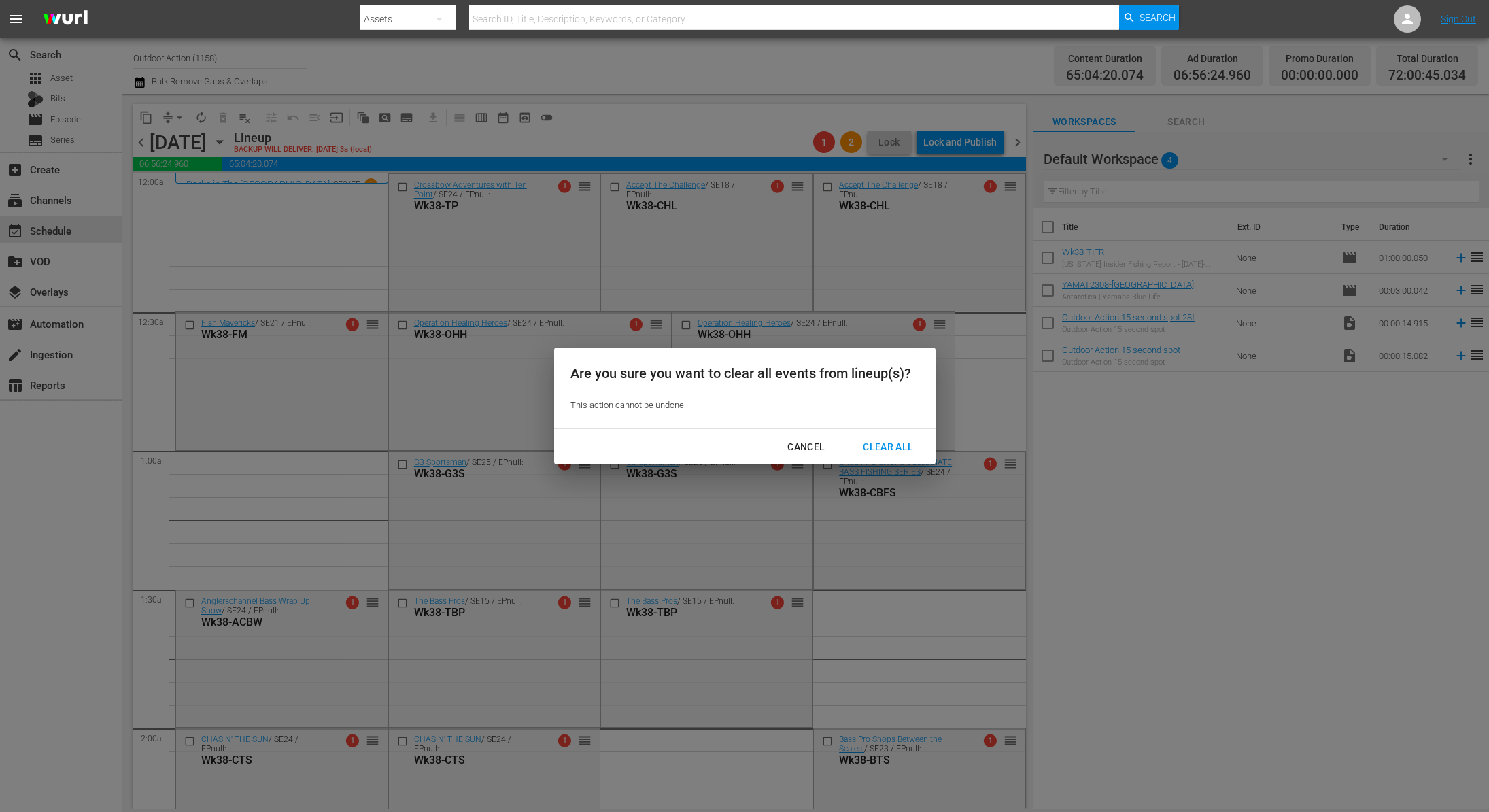
click at [903, 440] on div "Clear All" at bounding box center [888, 446] width 72 height 17
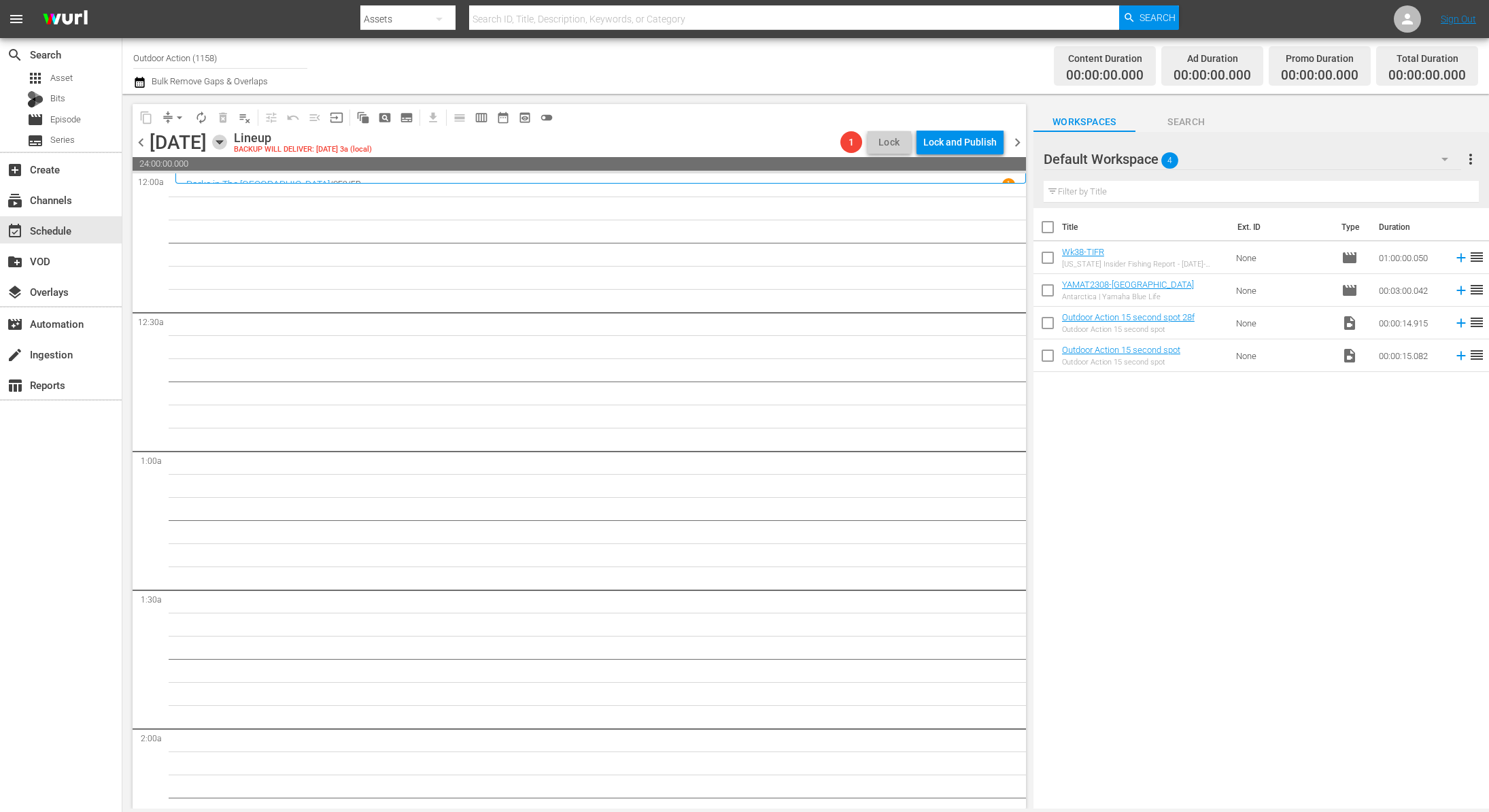
click at [227, 144] on icon "button" at bounding box center [219, 141] width 15 height 15
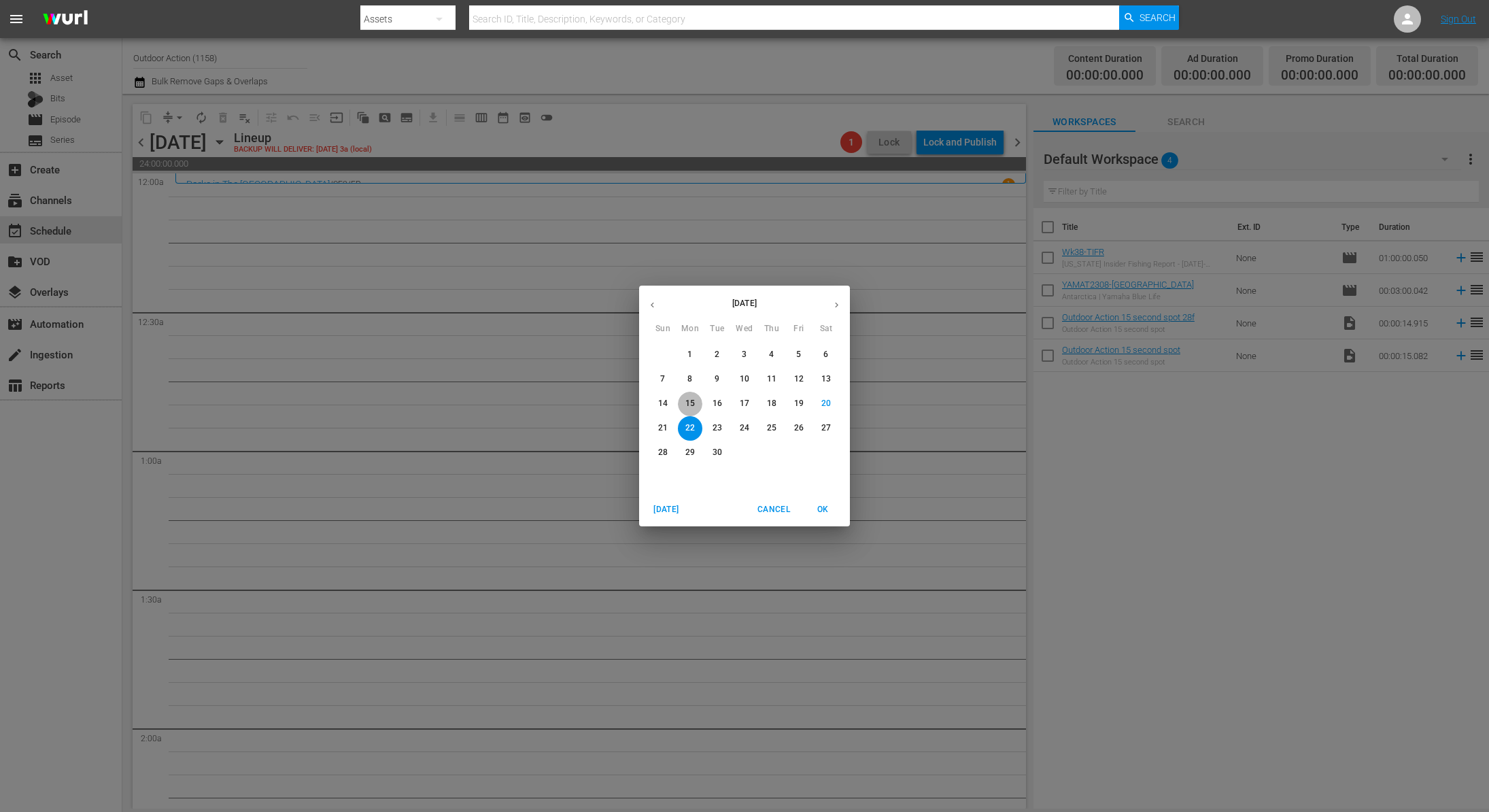
click at [691, 399] on p "15" at bounding box center [691, 404] width 10 height 12
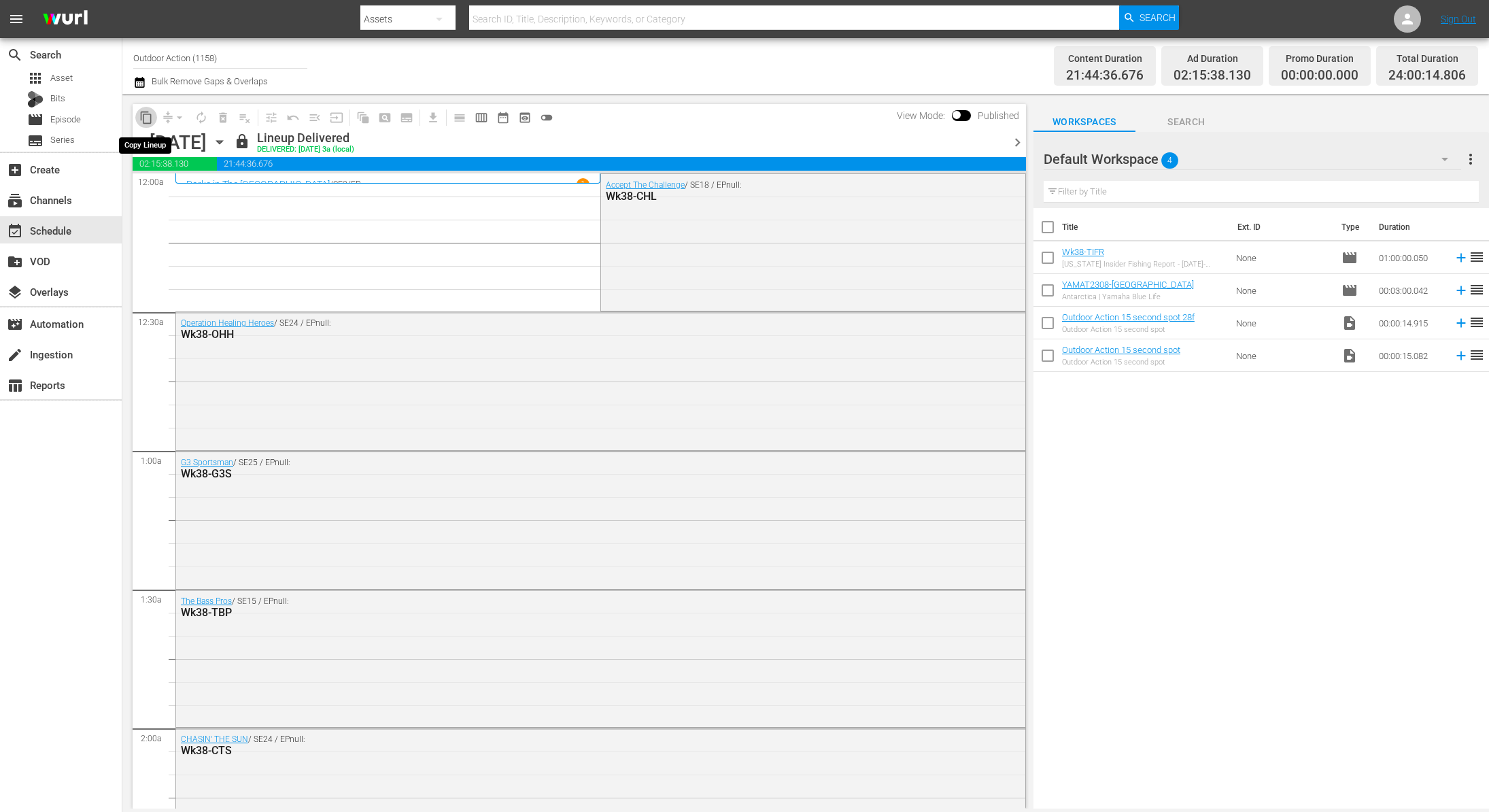
click at [146, 125] on button "content_copy" at bounding box center [146, 118] width 21 height 21
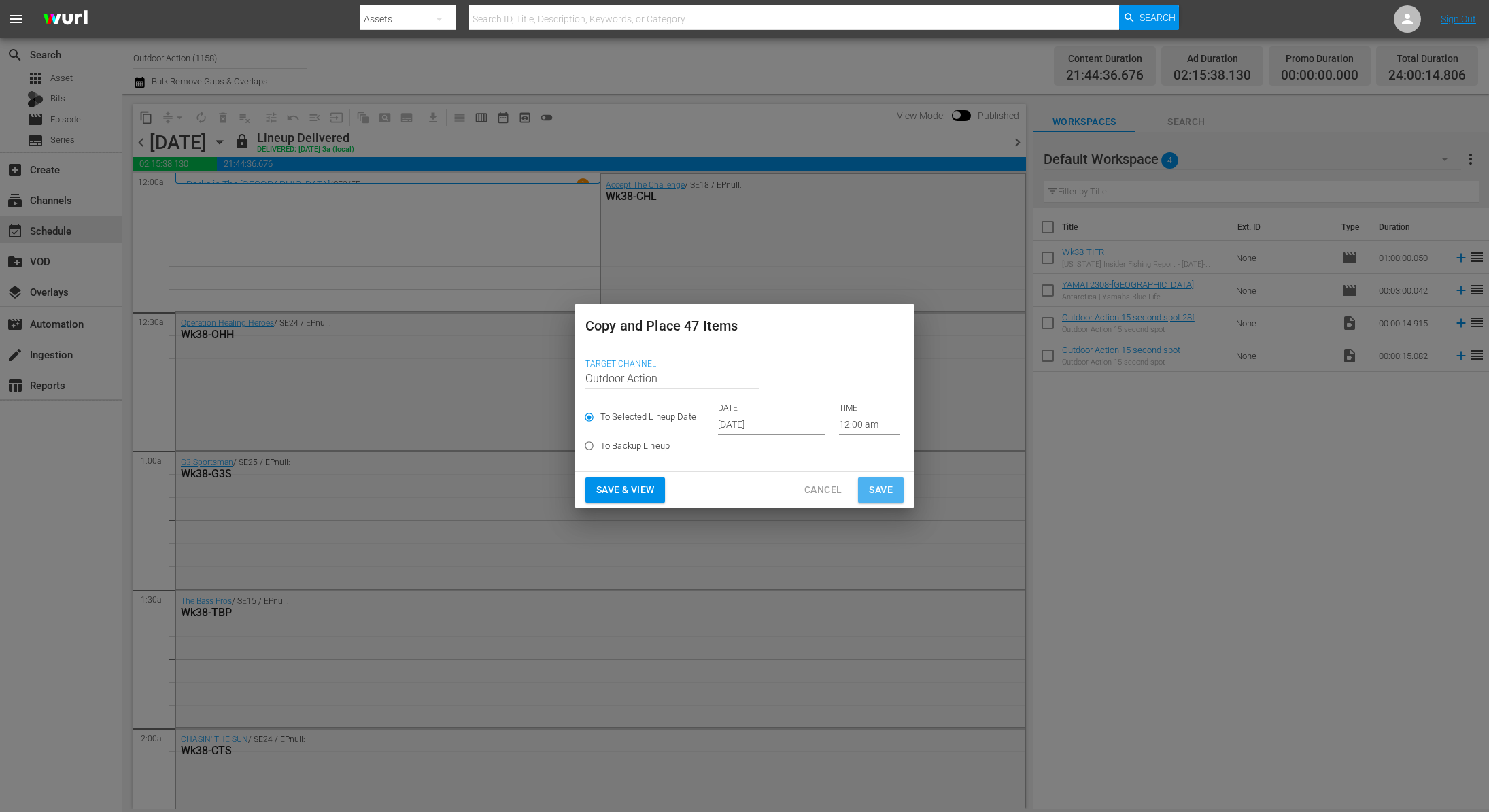
click at [873, 493] on span "Save" at bounding box center [880, 489] width 23 height 17
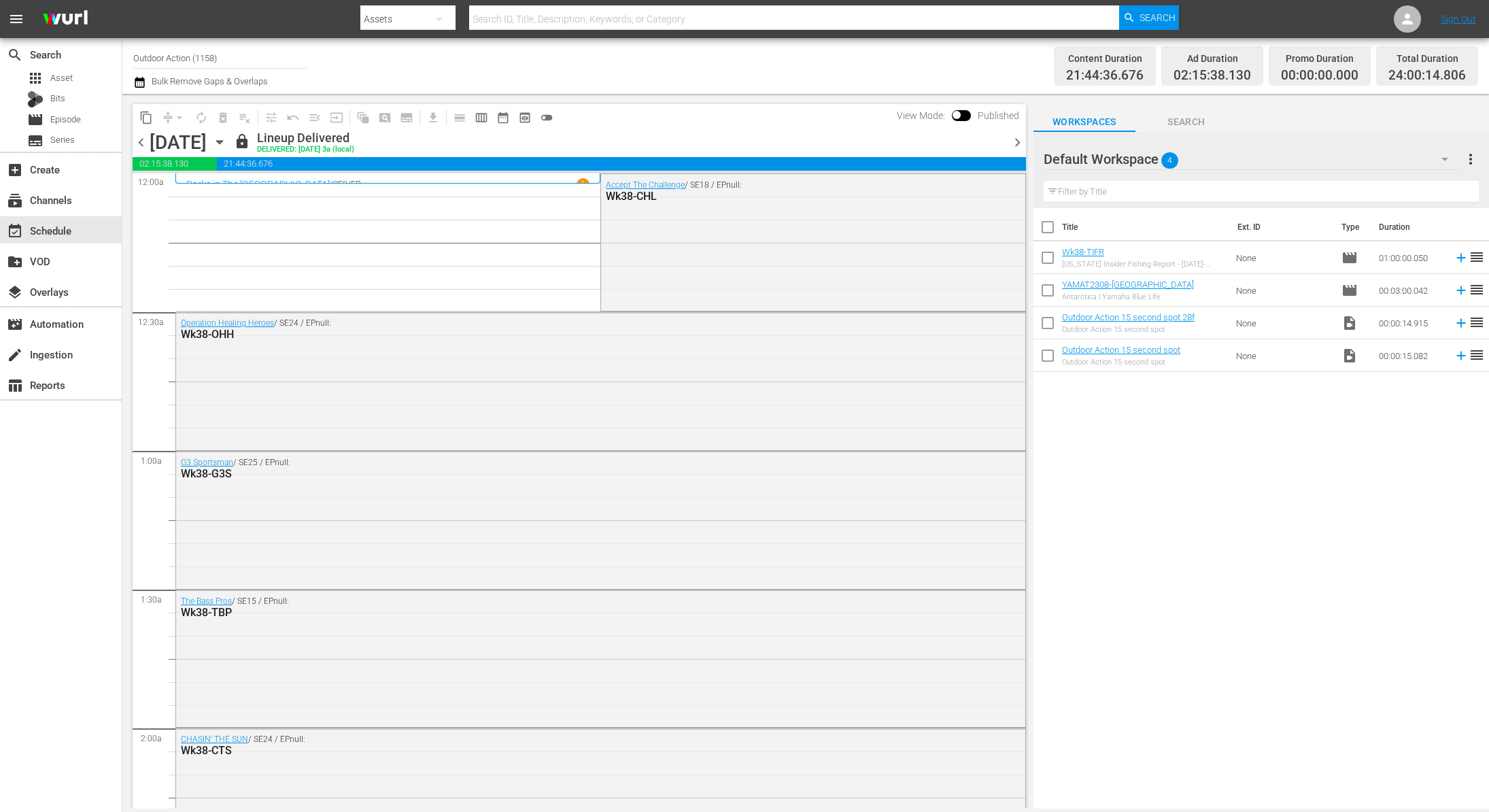
click at [223, 142] on icon "button" at bounding box center [219, 142] width 6 height 3
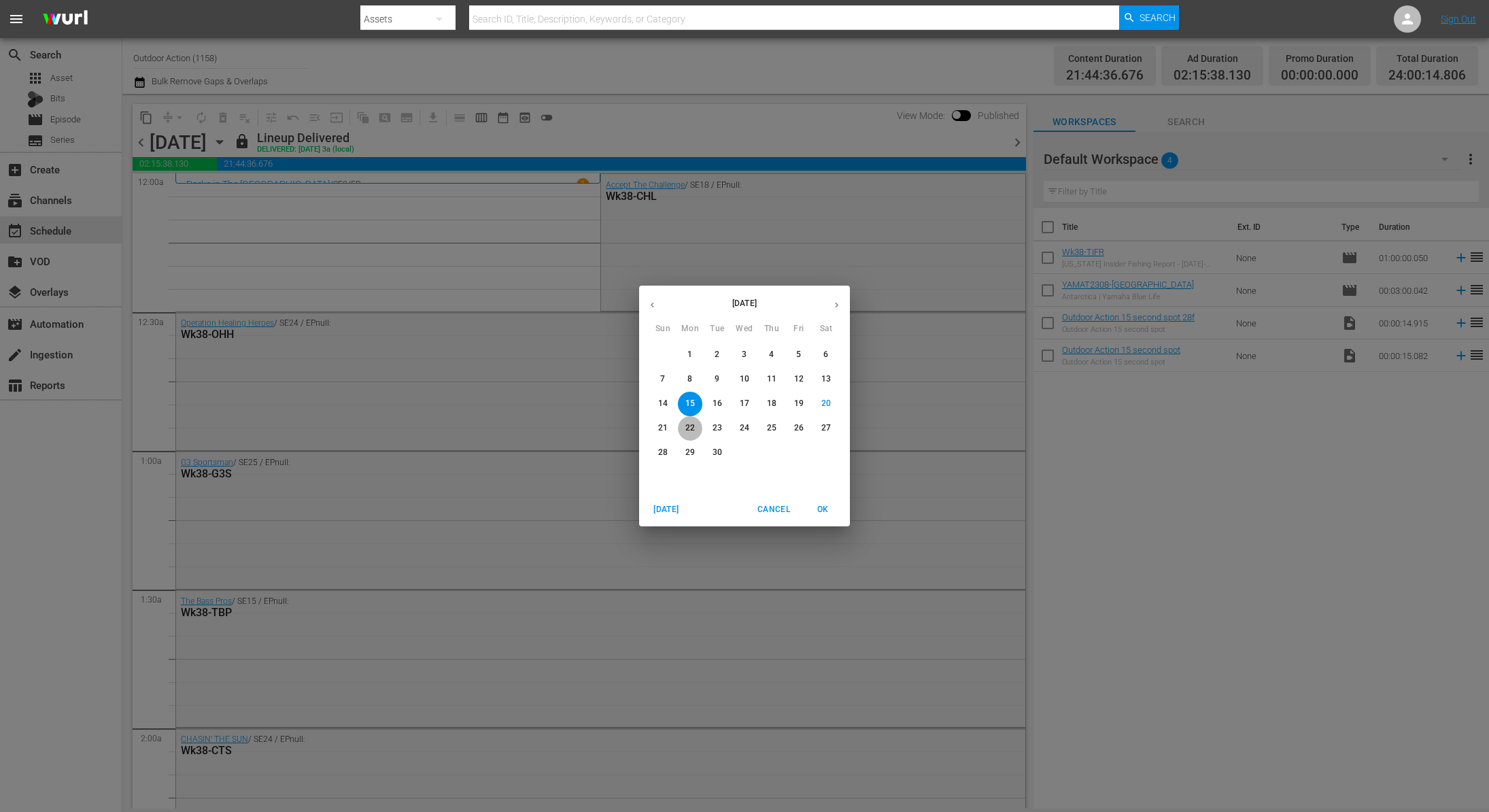
click at [692, 432] on p "22" at bounding box center [691, 428] width 10 height 12
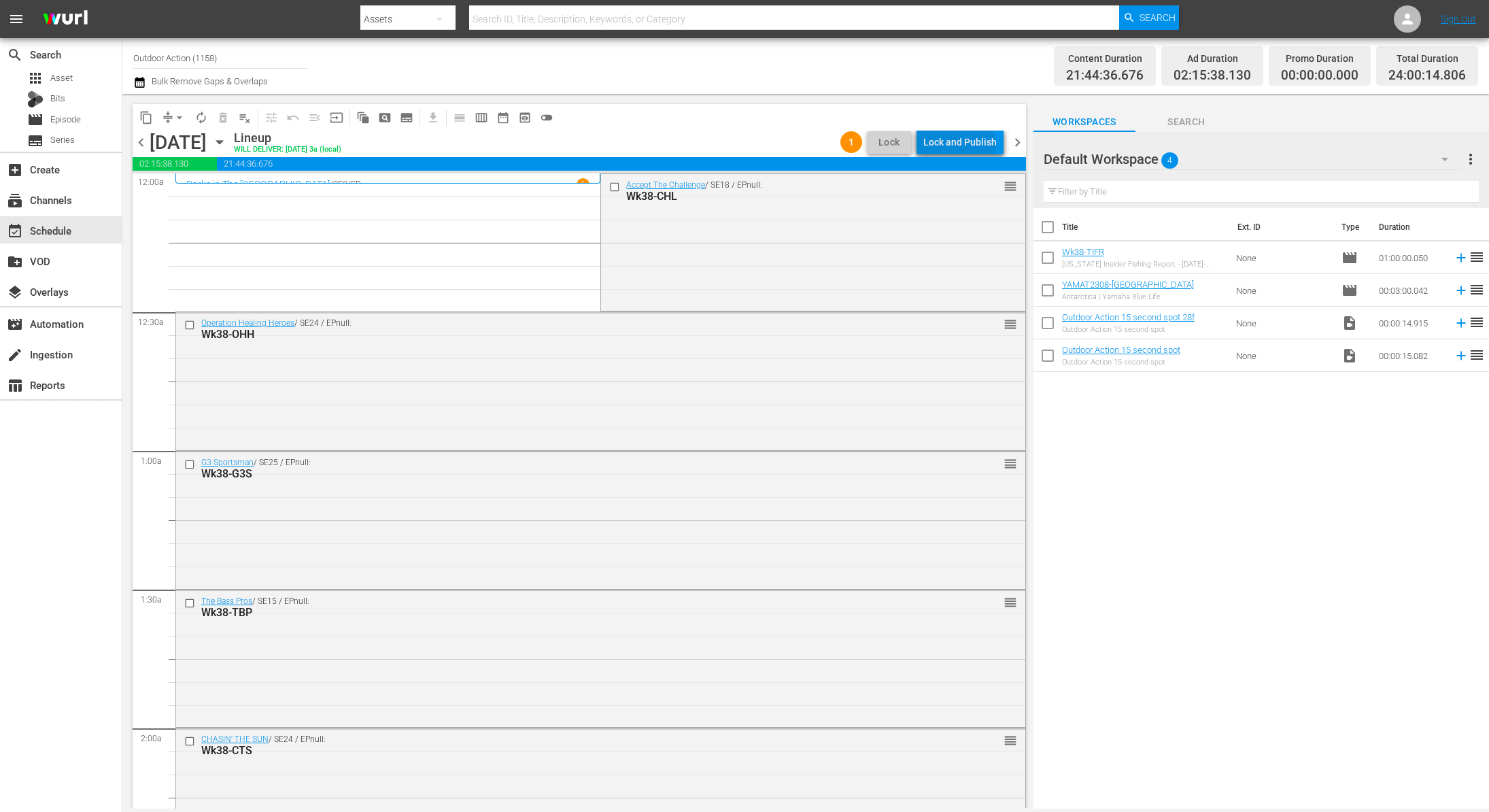
click at [963, 143] on div "Lock and Publish" at bounding box center [960, 142] width 74 height 24
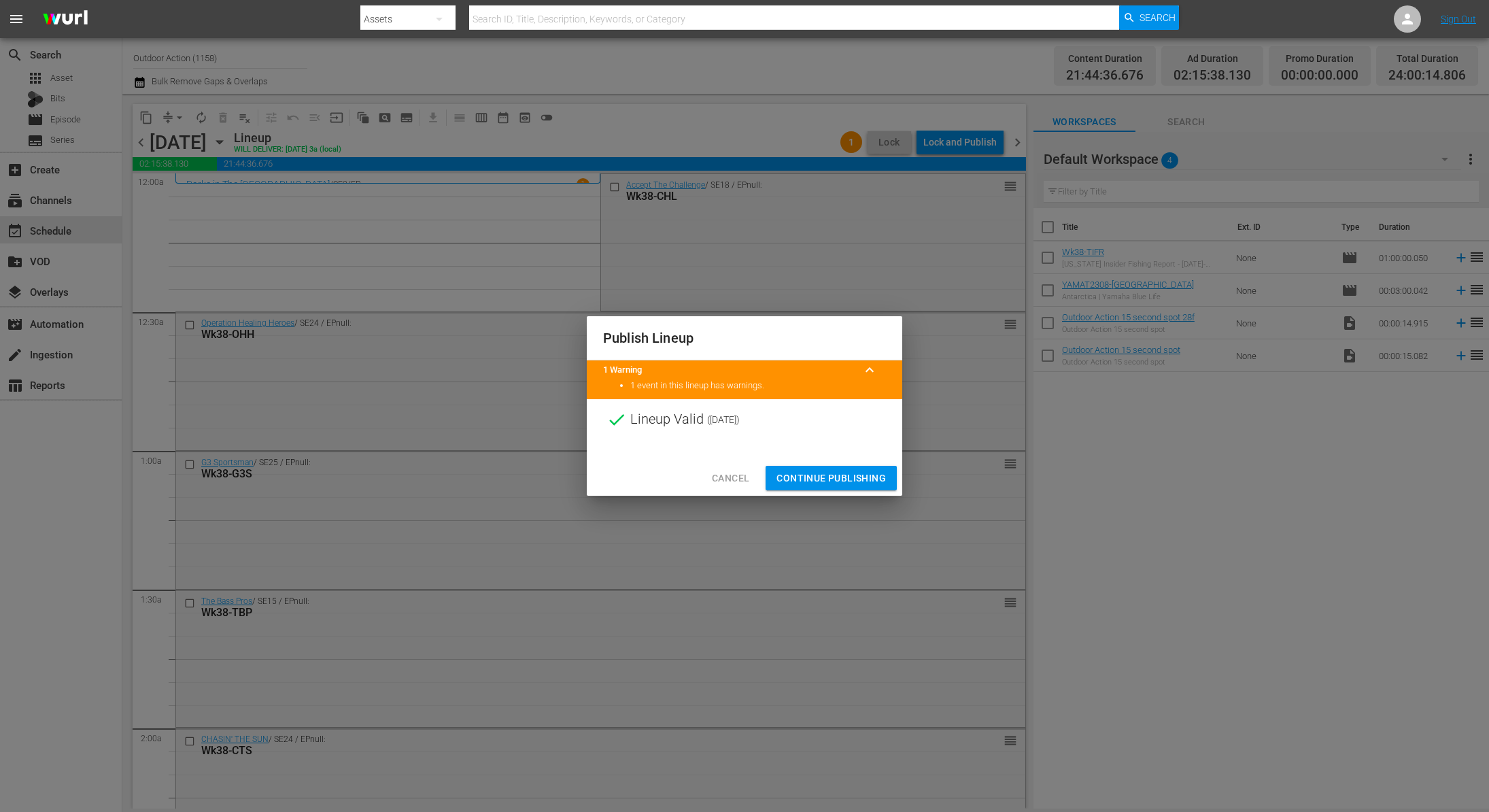
click at [837, 475] on span "Continue Publishing" at bounding box center [831, 477] width 110 height 17
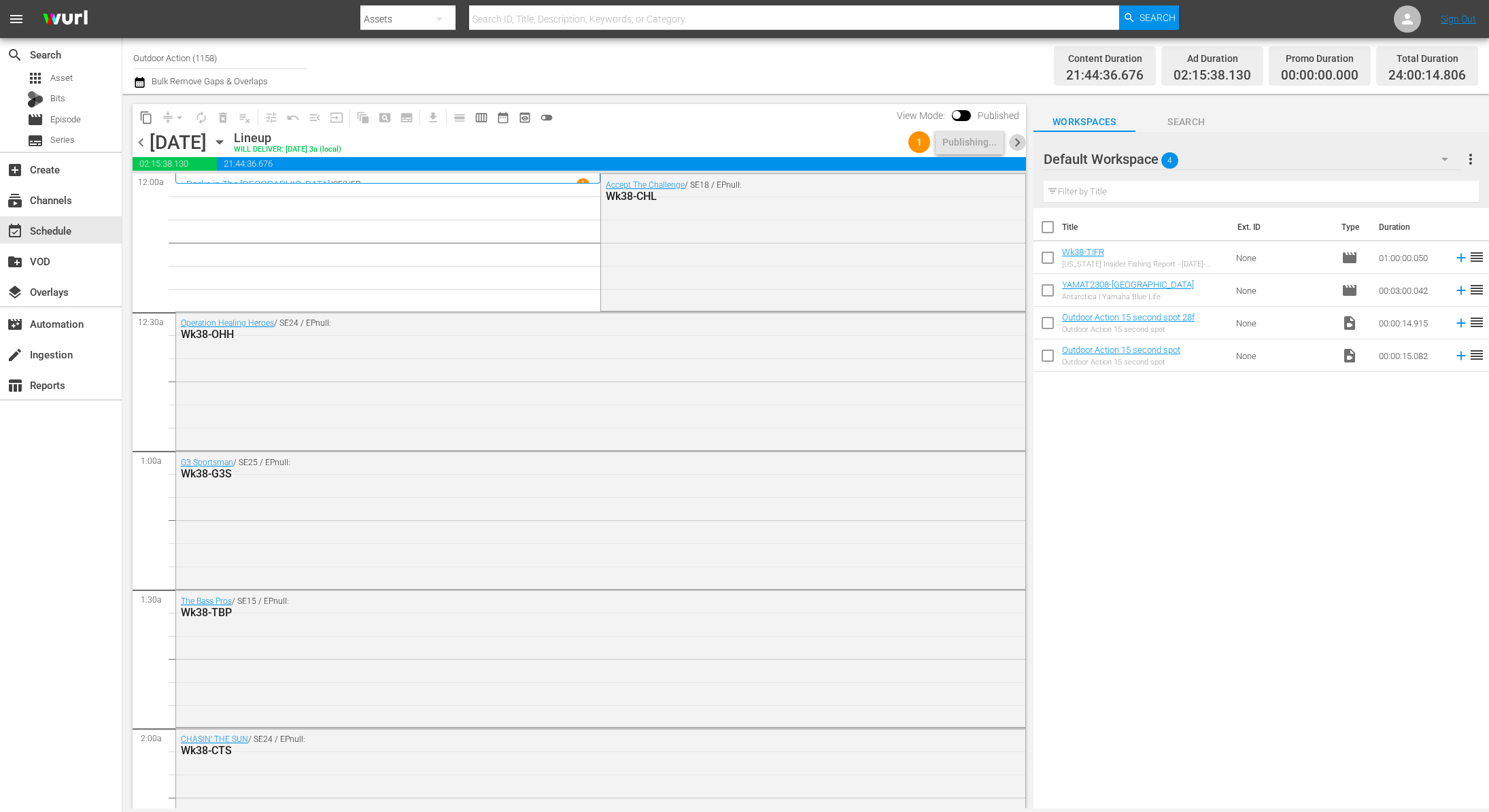
click at [1015, 140] on span "chevron_right" at bounding box center [1016, 142] width 17 height 17
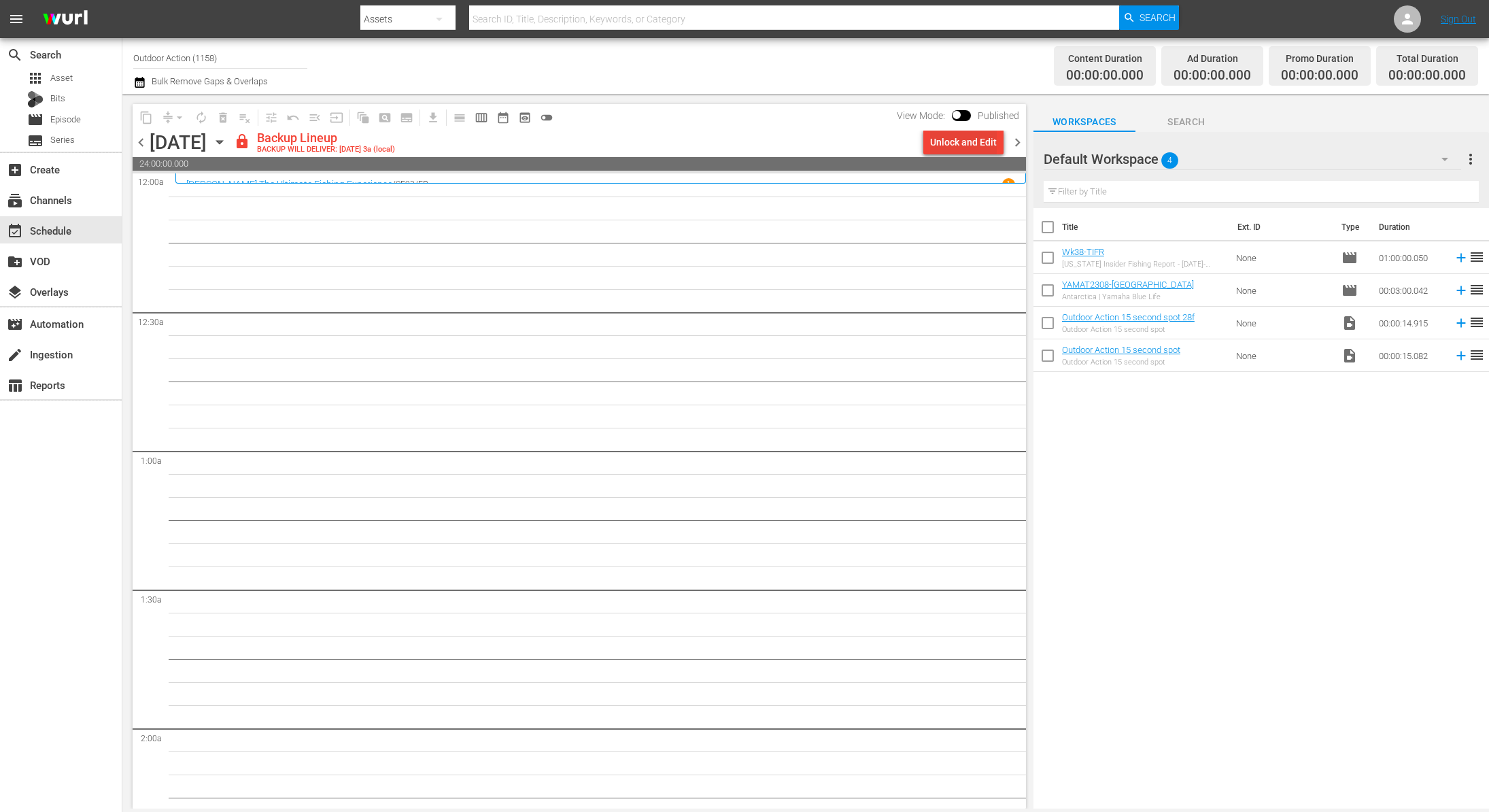
click at [957, 143] on div "Unlock and Edit" at bounding box center [963, 142] width 67 height 24
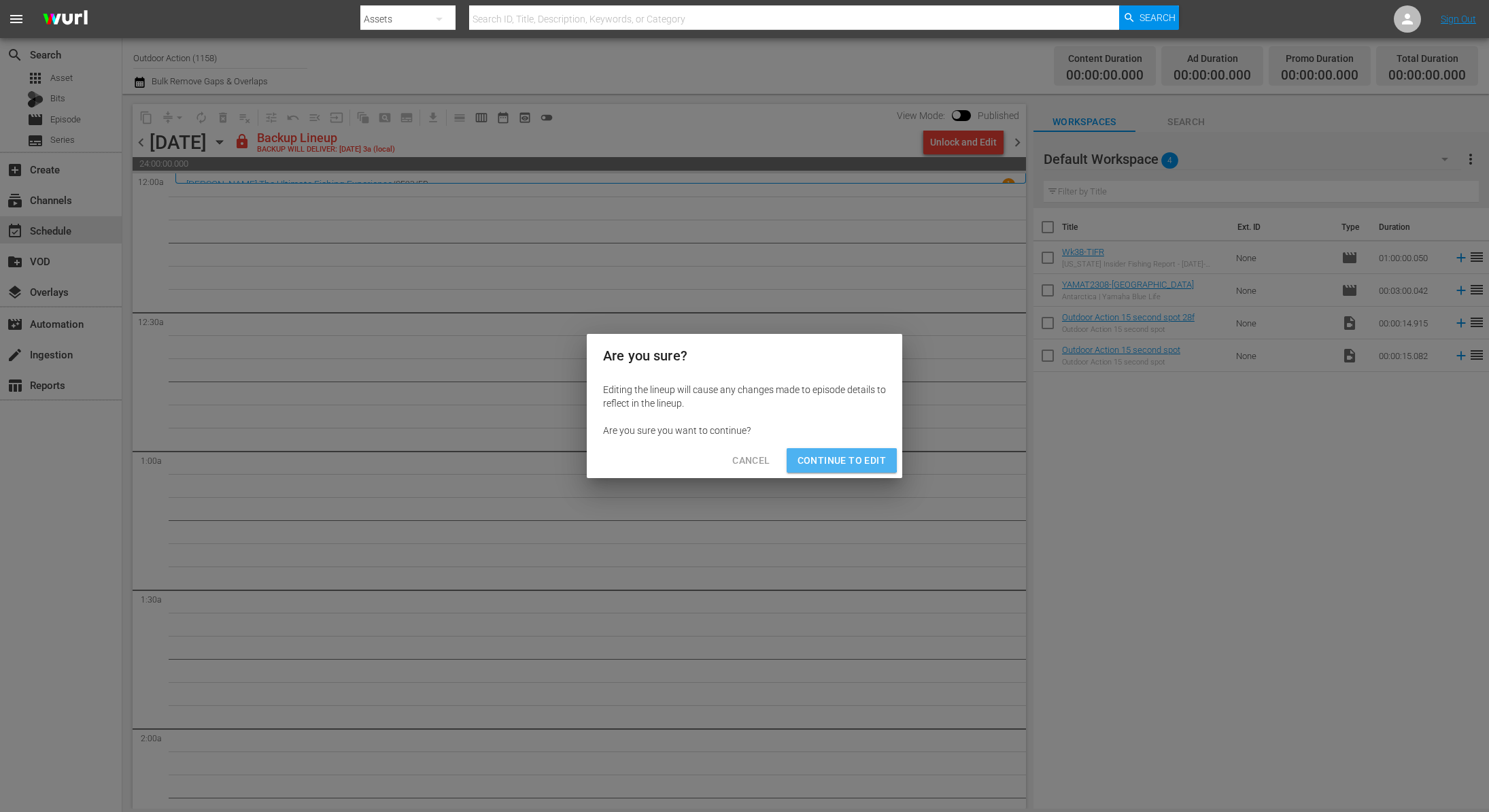
click at [828, 460] on span "Continue to Edit" at bounding box center [841, 460] width 89 height 17
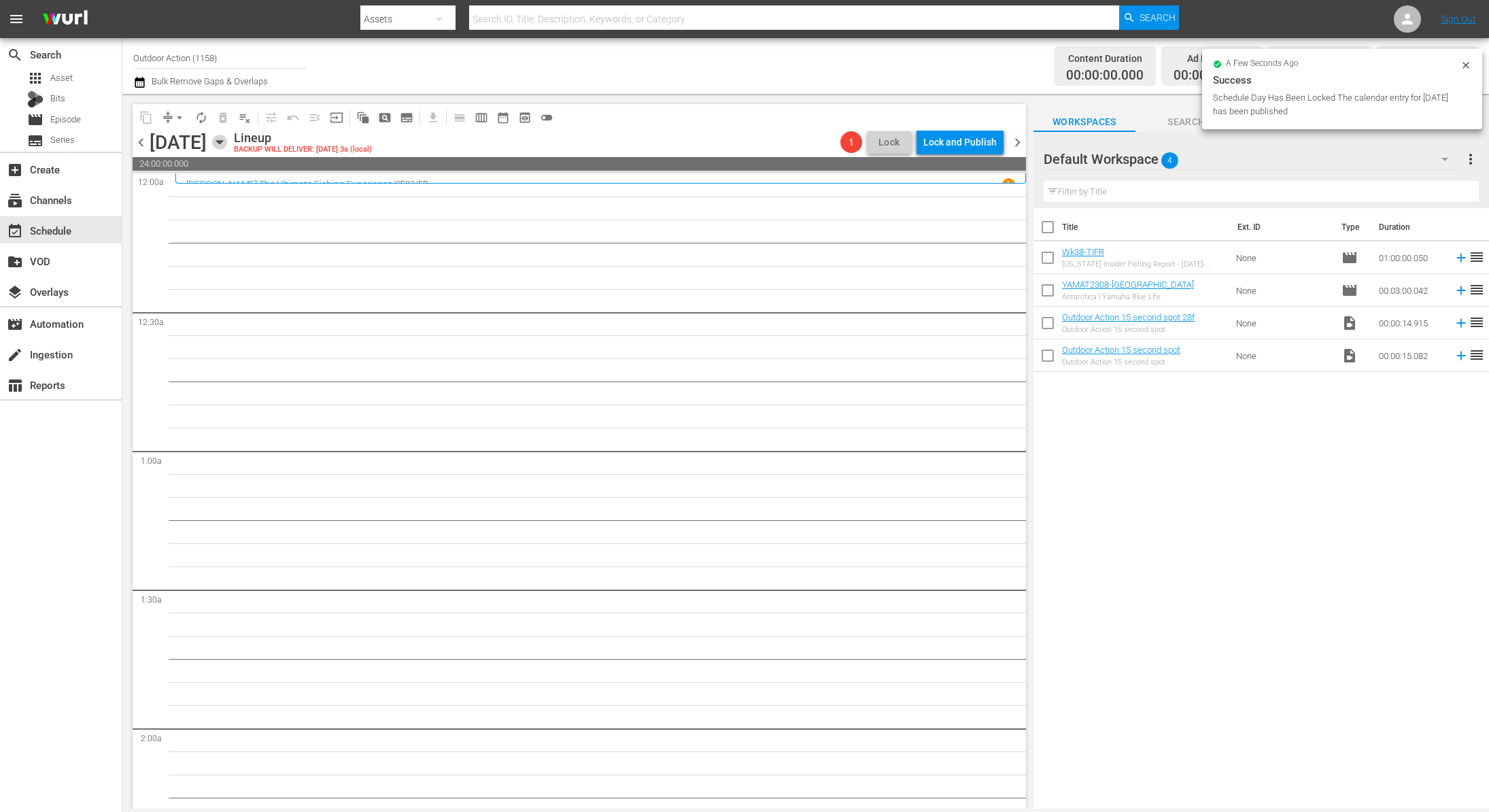
click at [227, 139] on icon "button" at bounding box center [219, 141] width 15 height 15
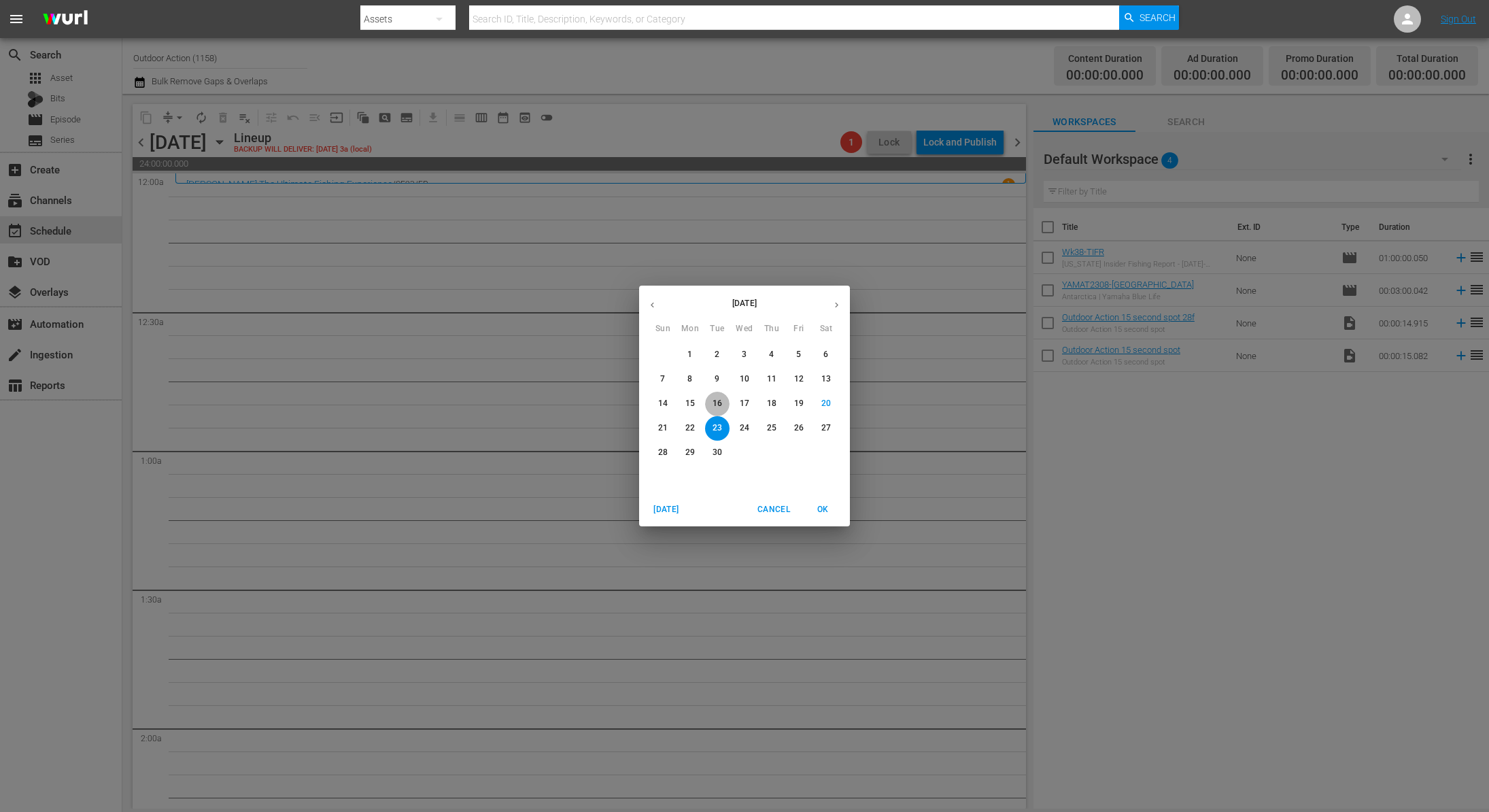
click at [718, 404] on p "16" at bounding box center [718, 404] width 10 height 12
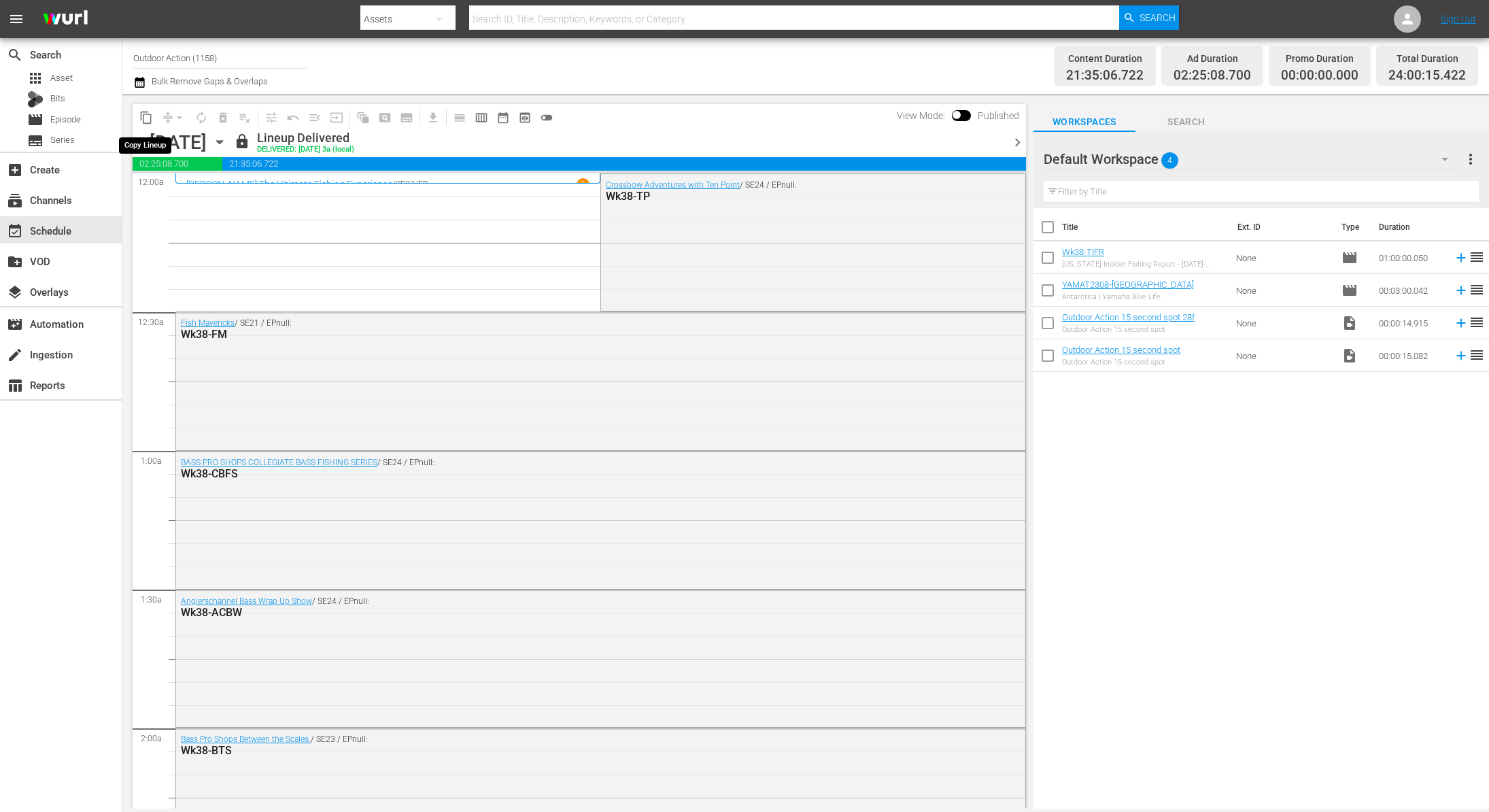
click at [146, 117] on span "content_copy" at bounding box center [146, 118] width 14 height 14
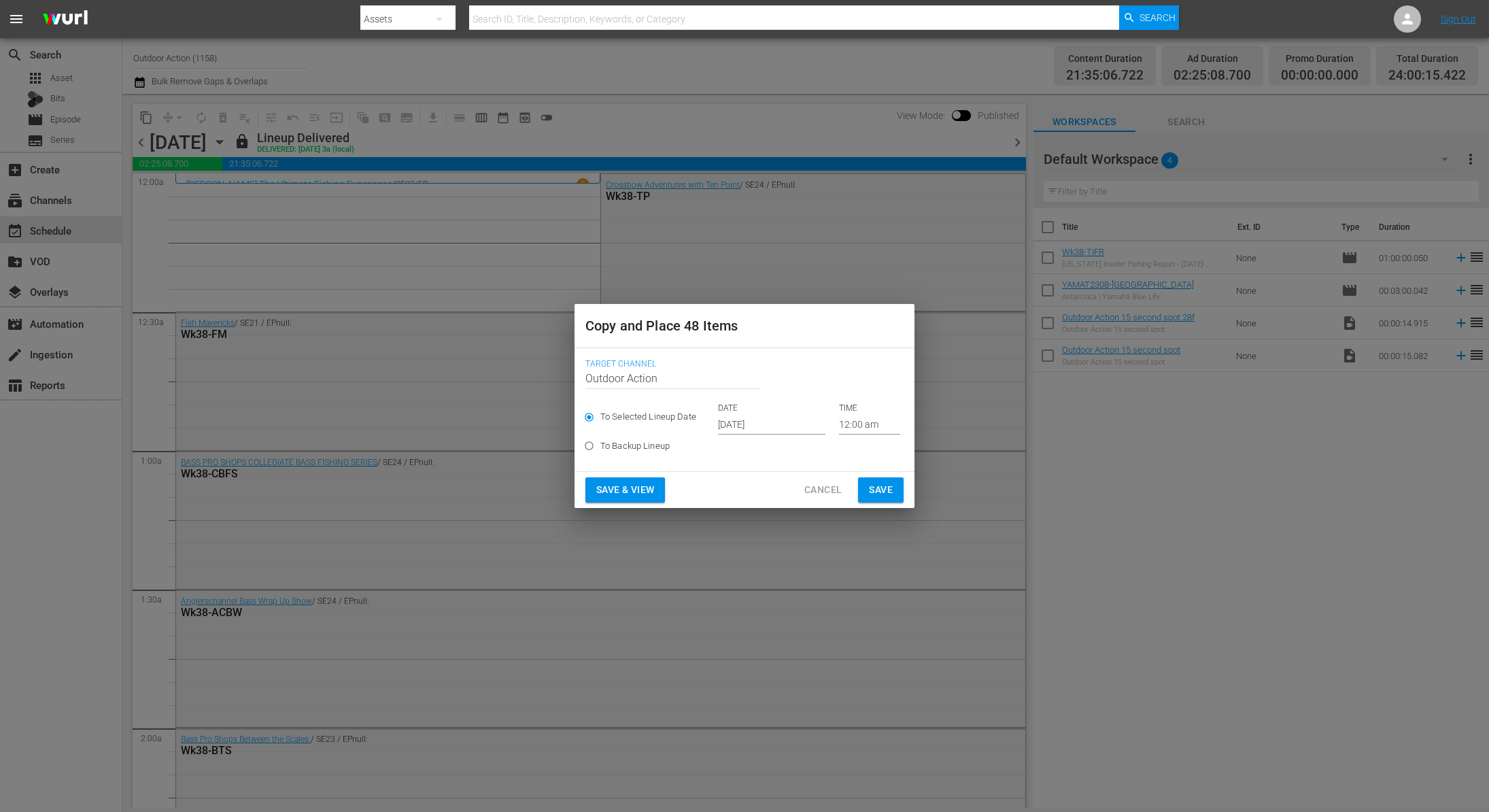
click at [753, 424] on input "[DATE]" at bounding box center [771, 424] width 107 height 20
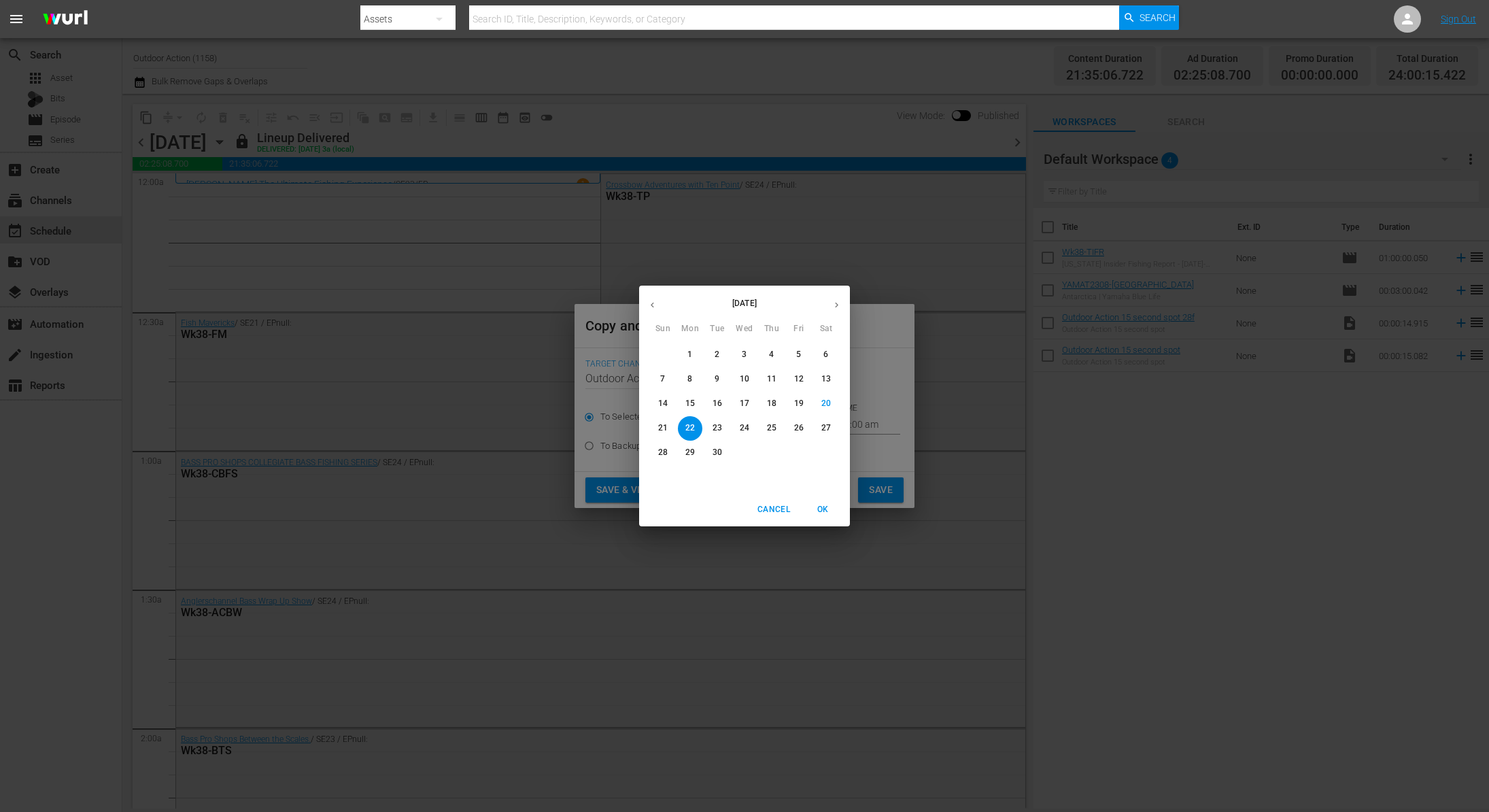
click at [718, 424] on p "23" at bounding box center [718, 428] width 10 height 12
type input "[DATE]"
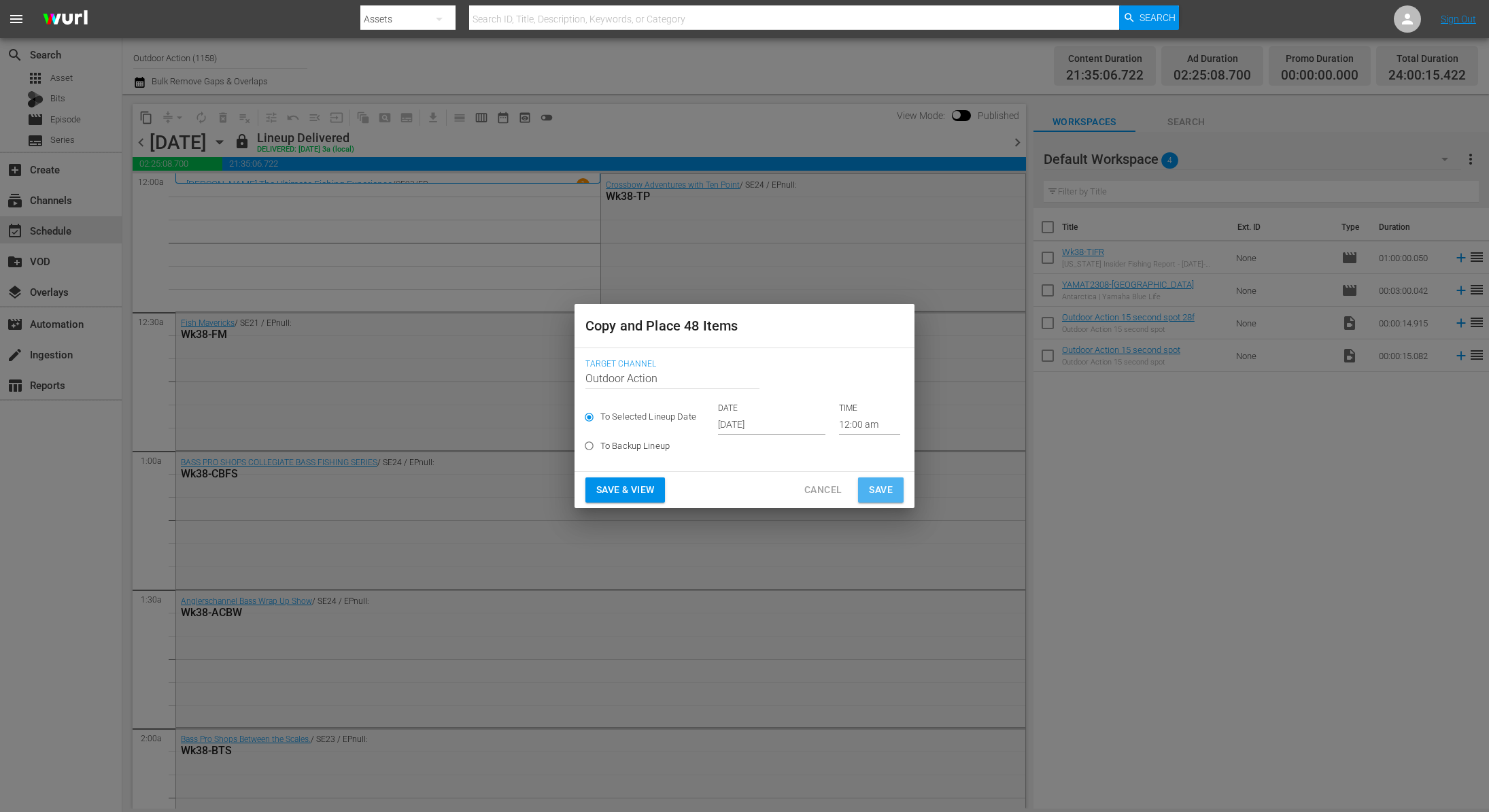
click at [877, 491] on span "Save" at bounding box center [880, 489] width 23 height 17
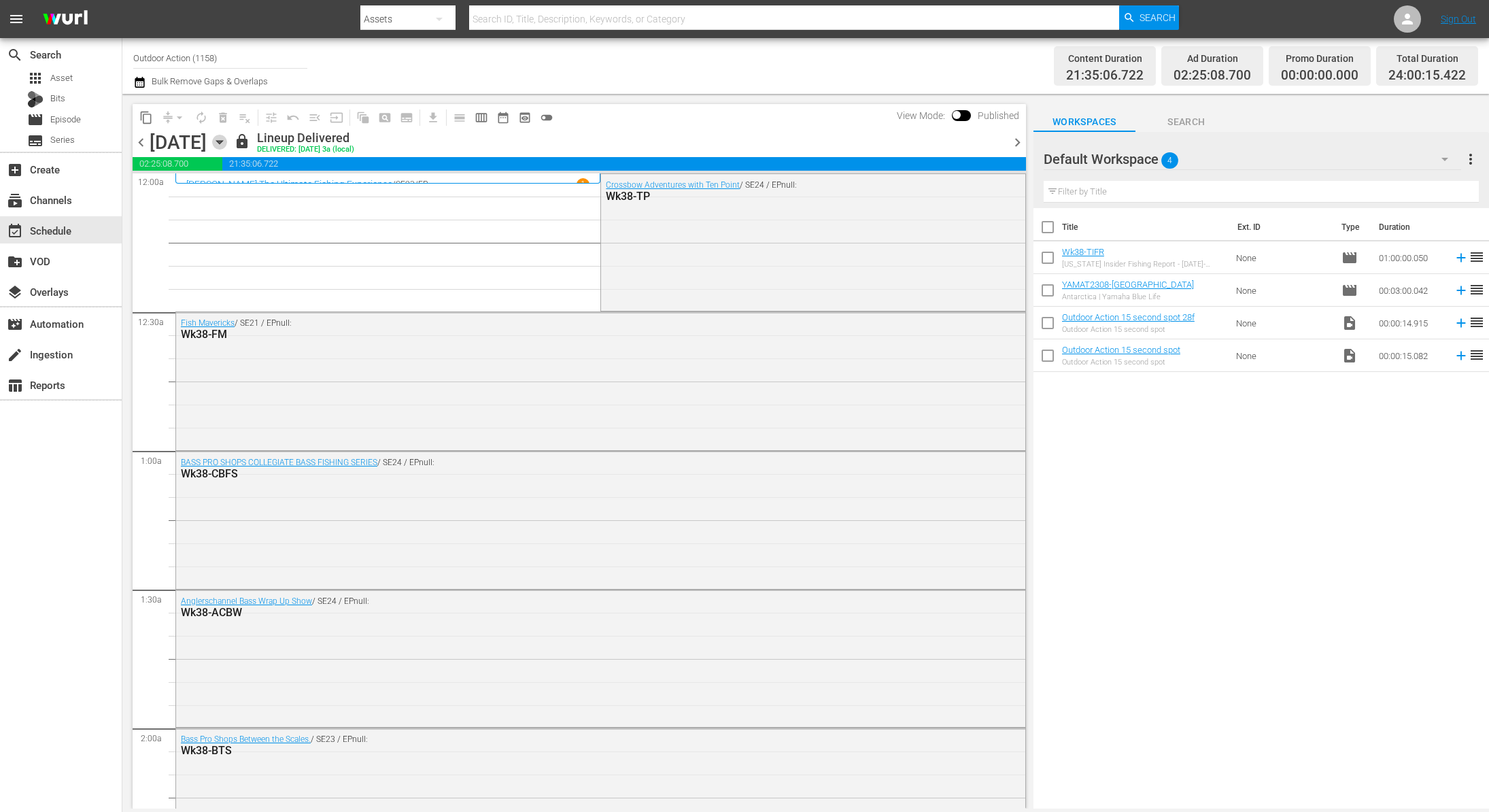
click at [227, 144] on icon "button" at bounding box center [219, 141] width 15 height 15
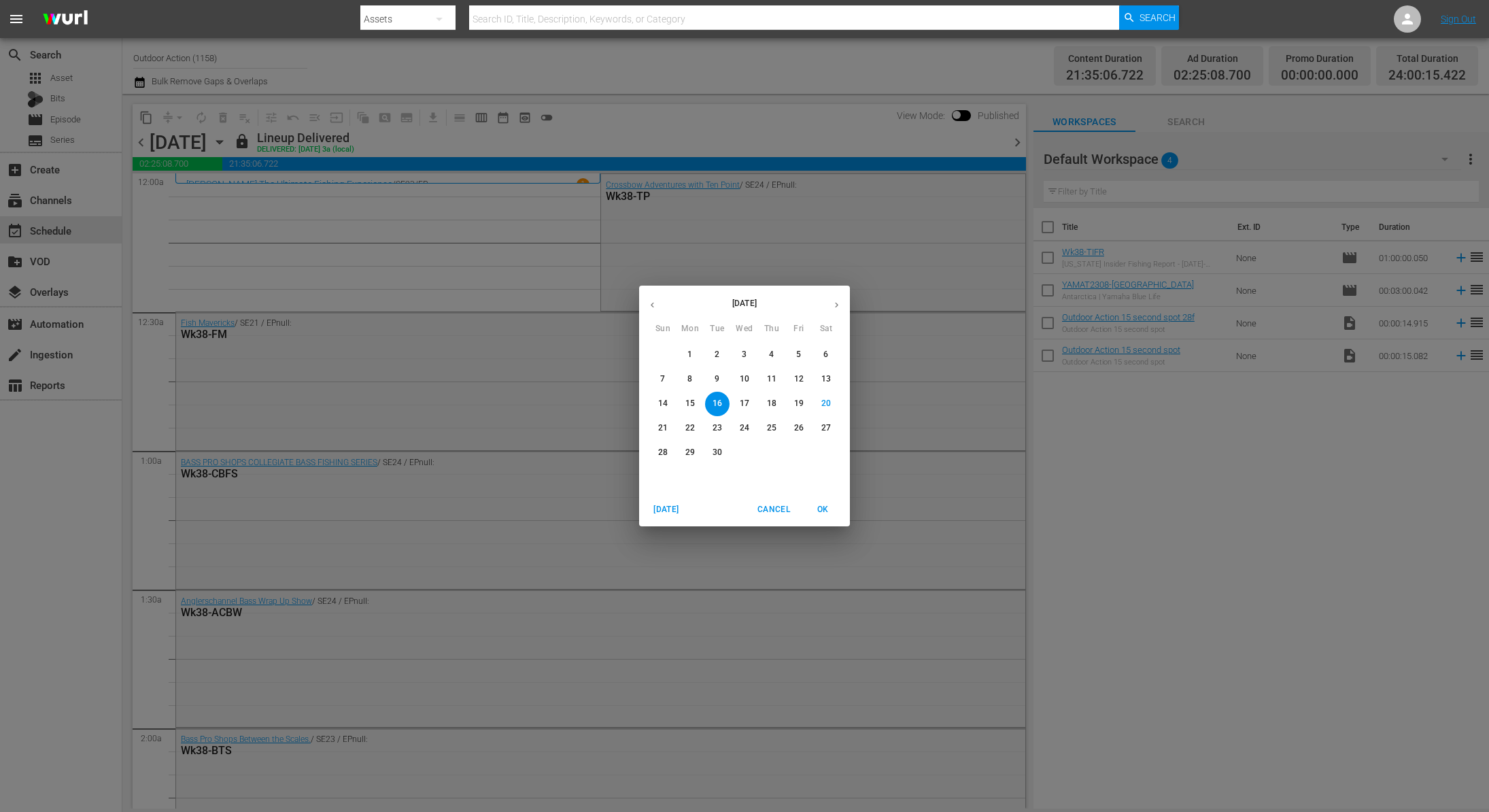
click at [721, 428] on p "23" at bounding box center [718, 428] width 10 height 12
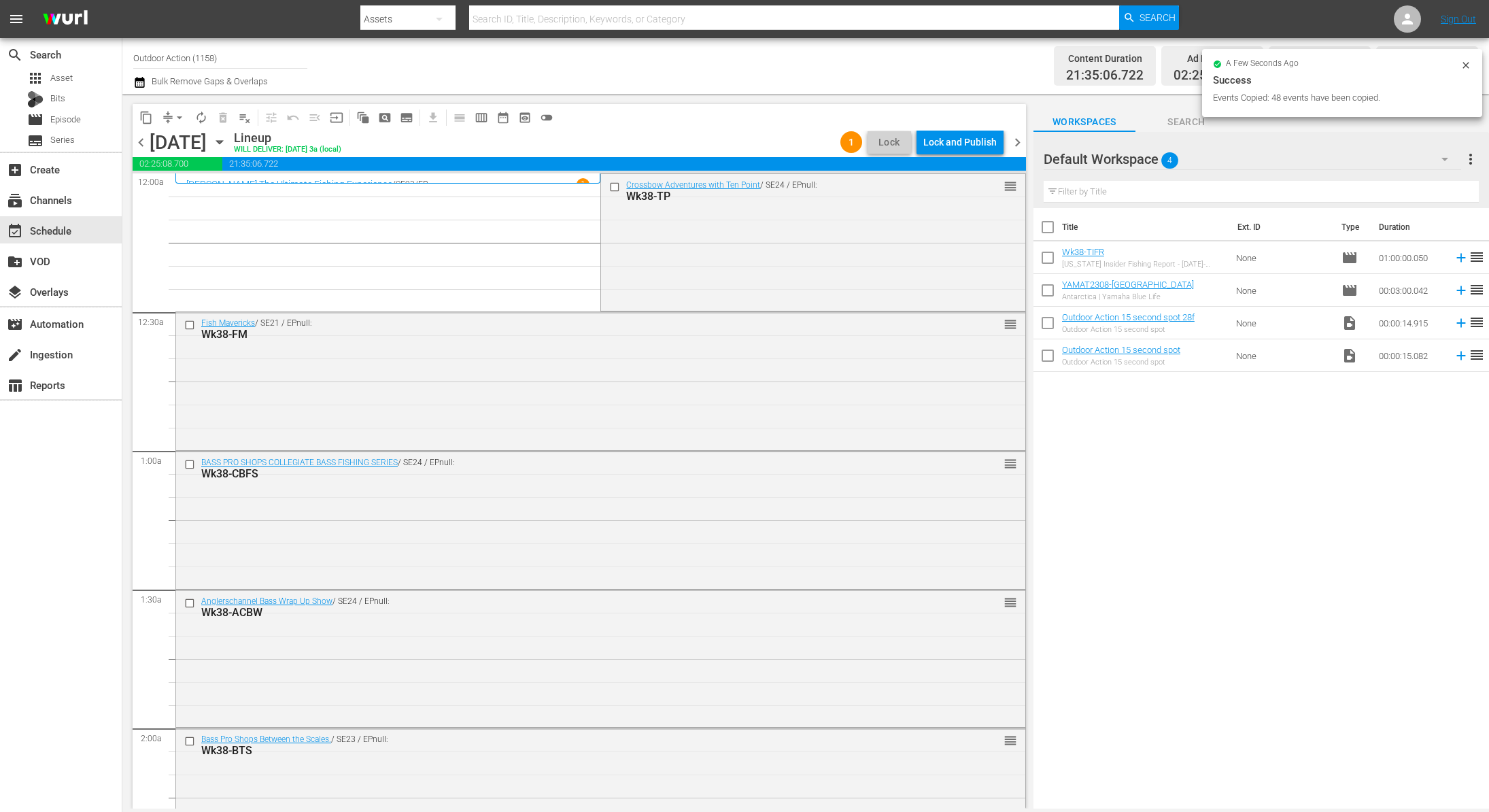
click at [969, 141] on div "Lock and Publish" at bounding box center [960, 142] width 74 height 24
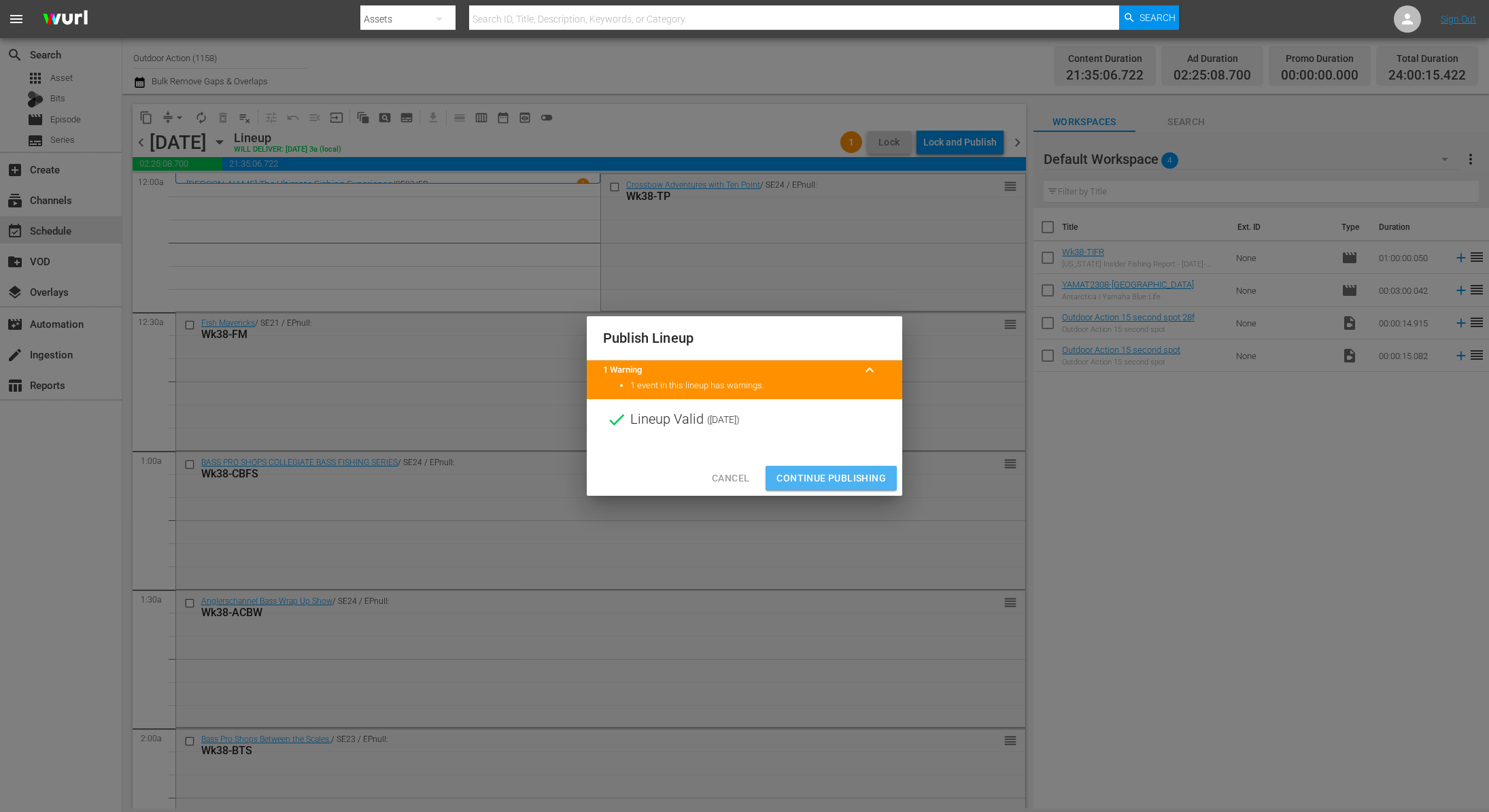
click at [839, 481] on span "Continue Publishing" at bounding box center [831, 477] width 110 height 17
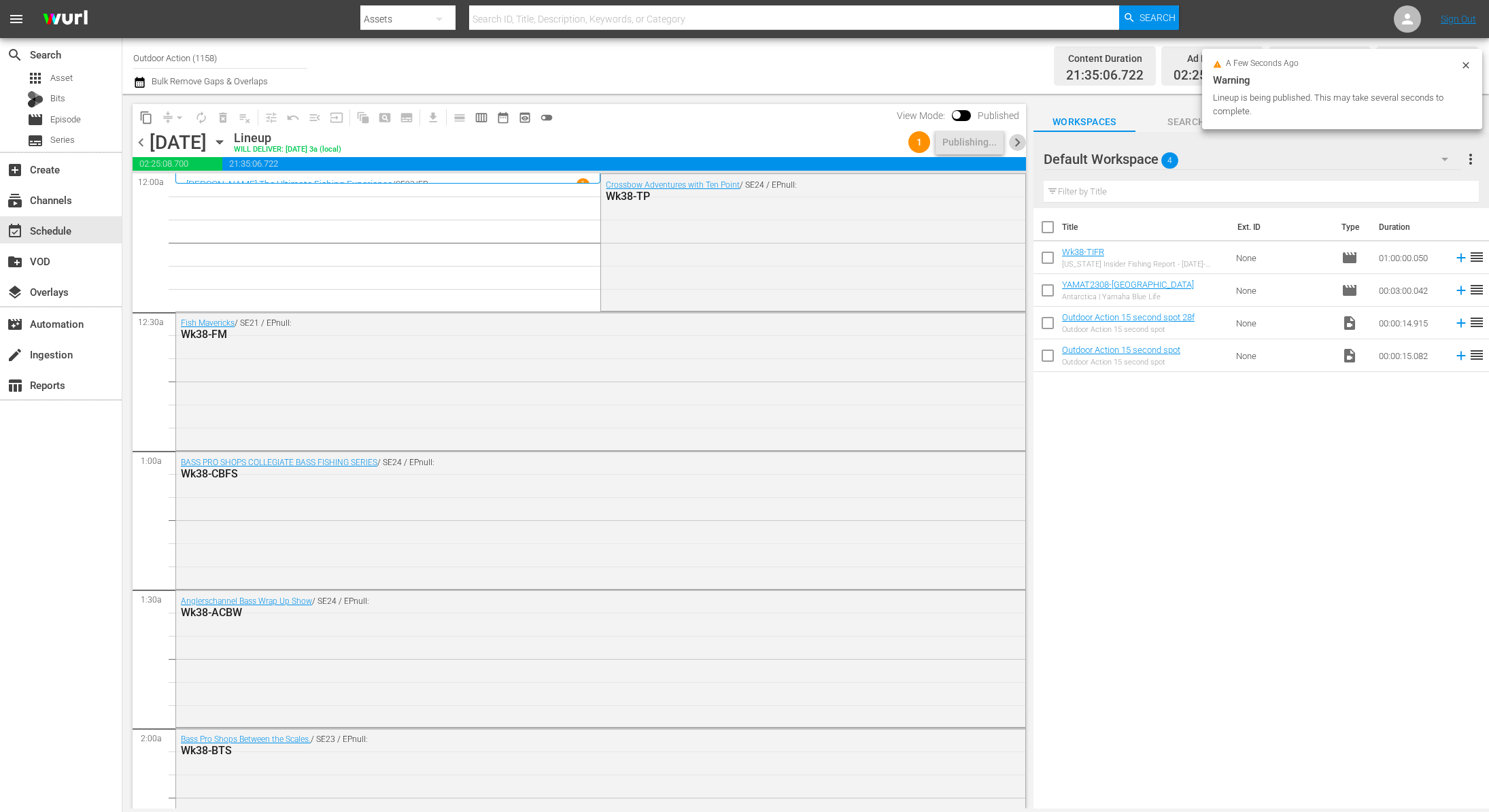
click at [1016, 140] on span "chevron_right" at bounding box center [1016, 142] width 17 height 17
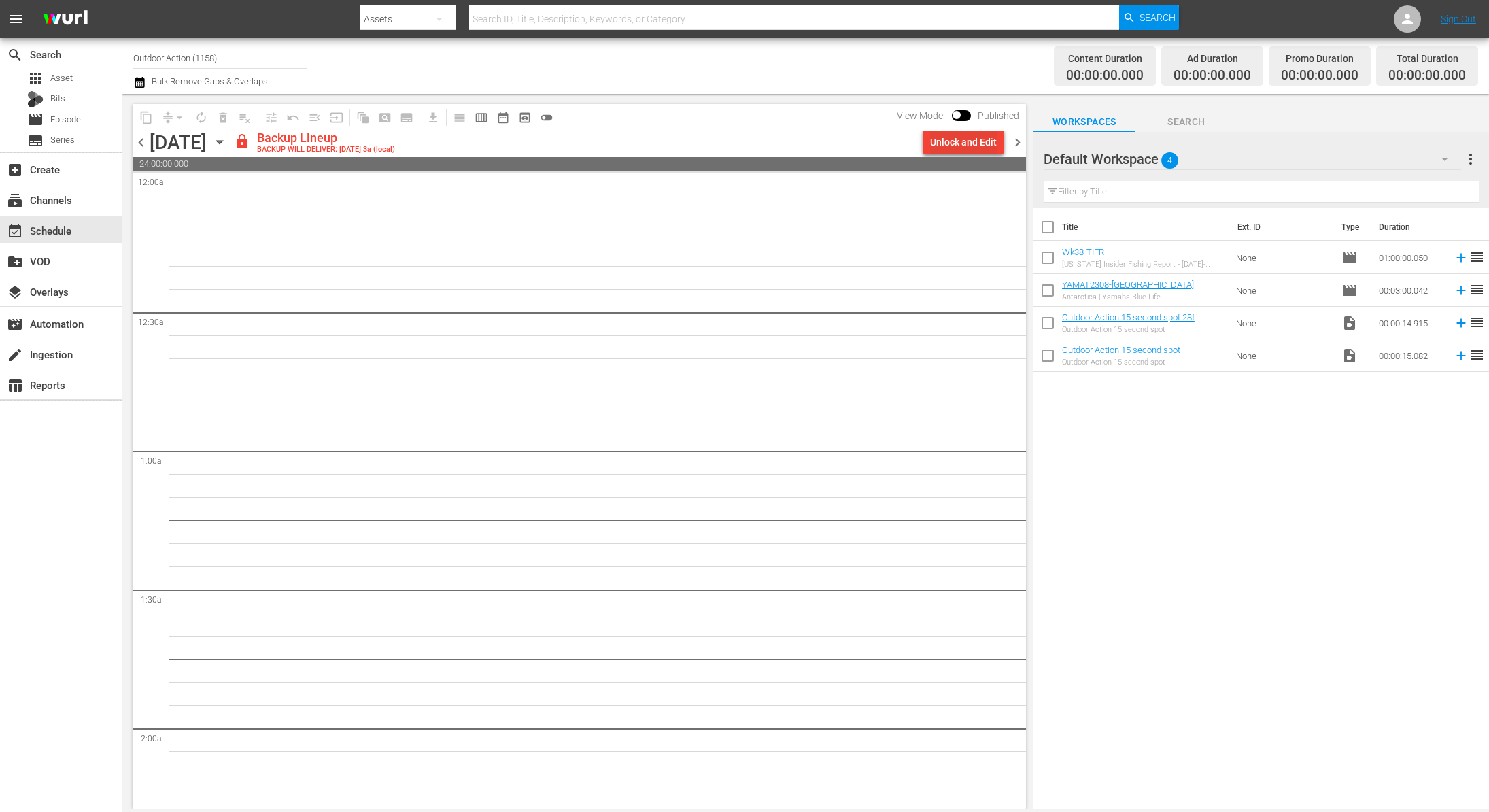
click at [959, 142] on div "Unlock and Edit" at bounding box center [963, 142] width 67 height 24
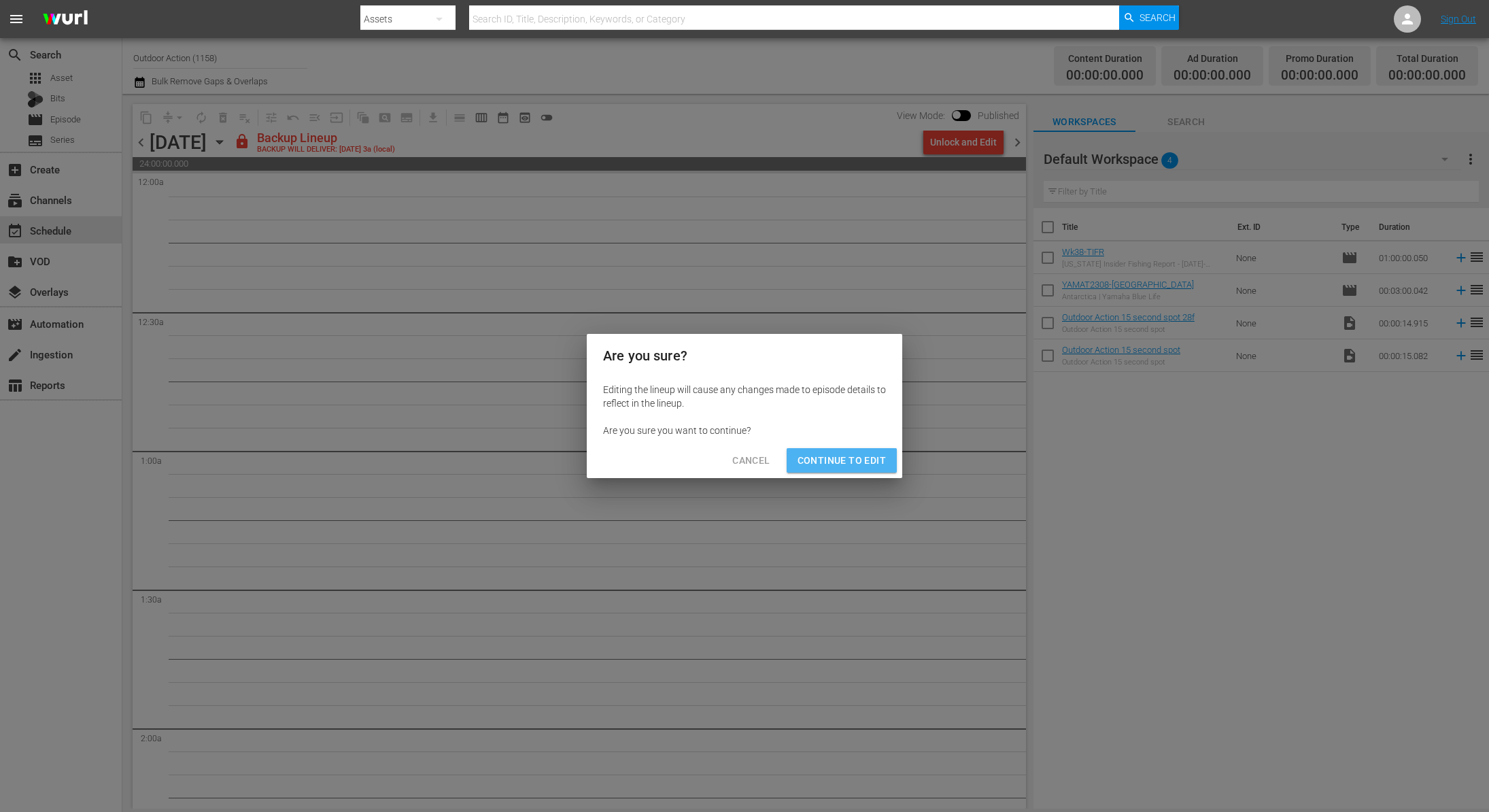
click at [852, 463] on span "Continue to Edit" at bounding box center [841, 460] width 89 height 17
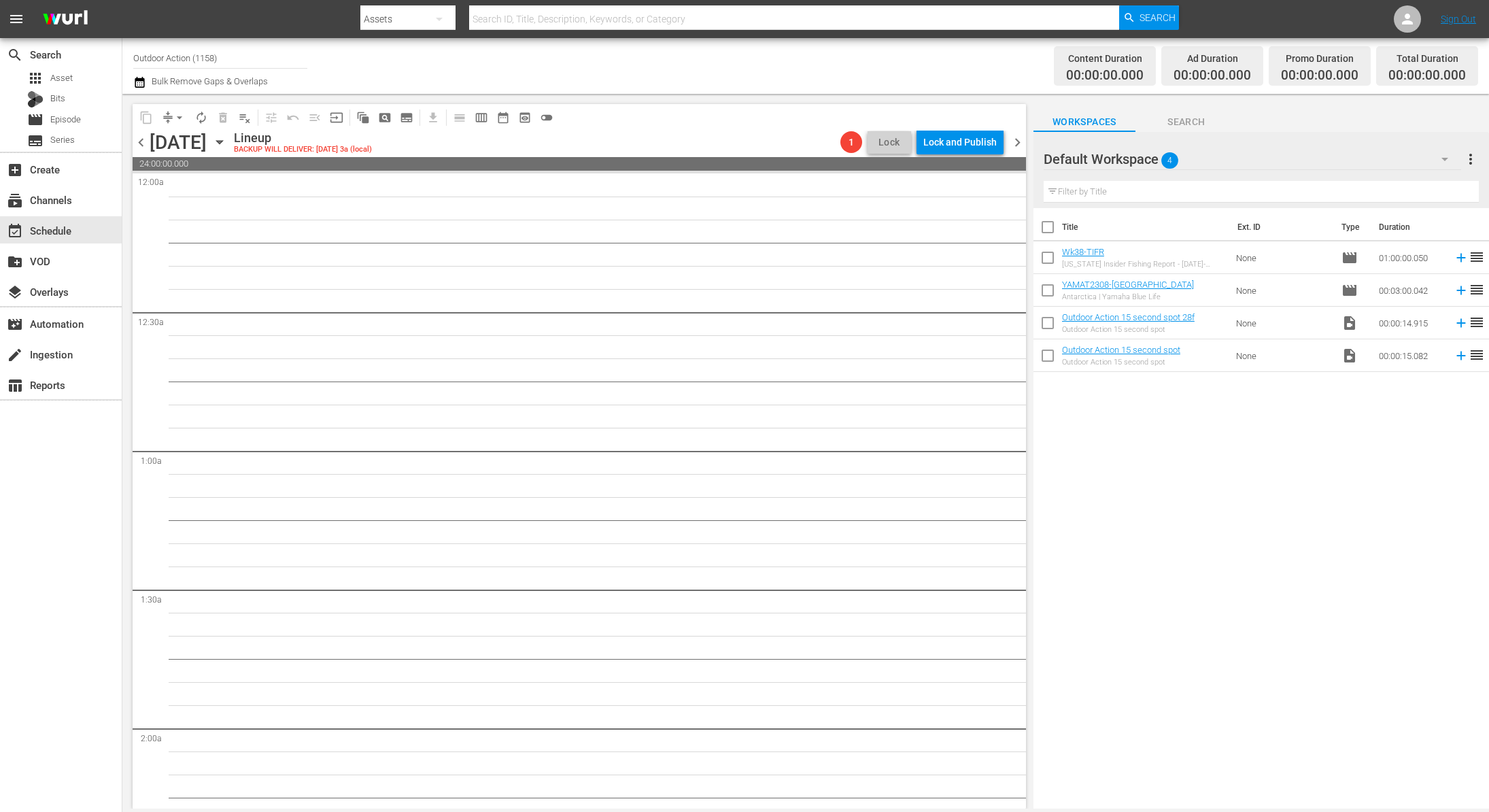
click at [227, 143] on icon "button" at bounding box center [219, 141] width 15 height 15
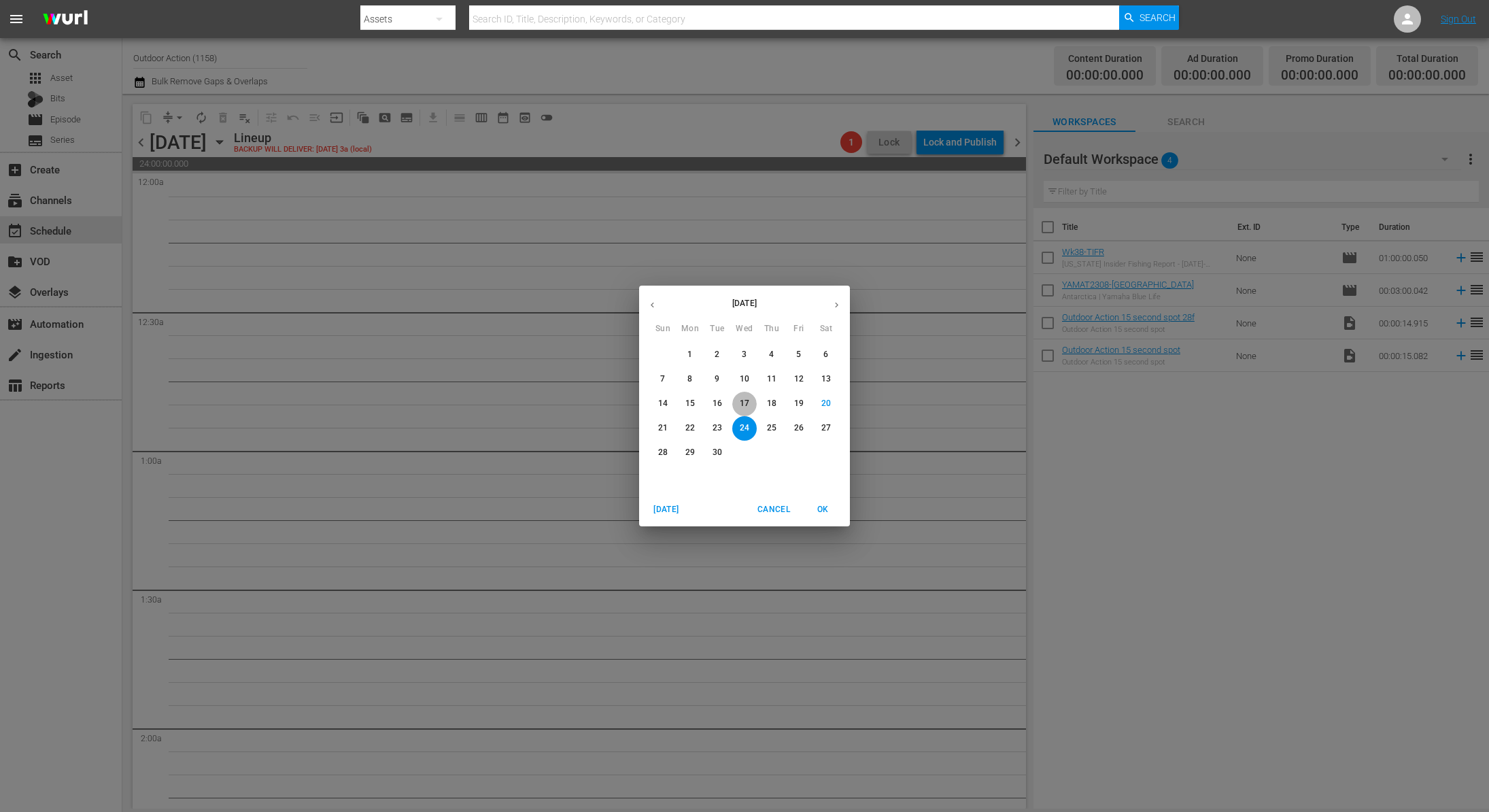
click at [745, 401] on p "17" at bounding box center [745, 404] width 10 height 12
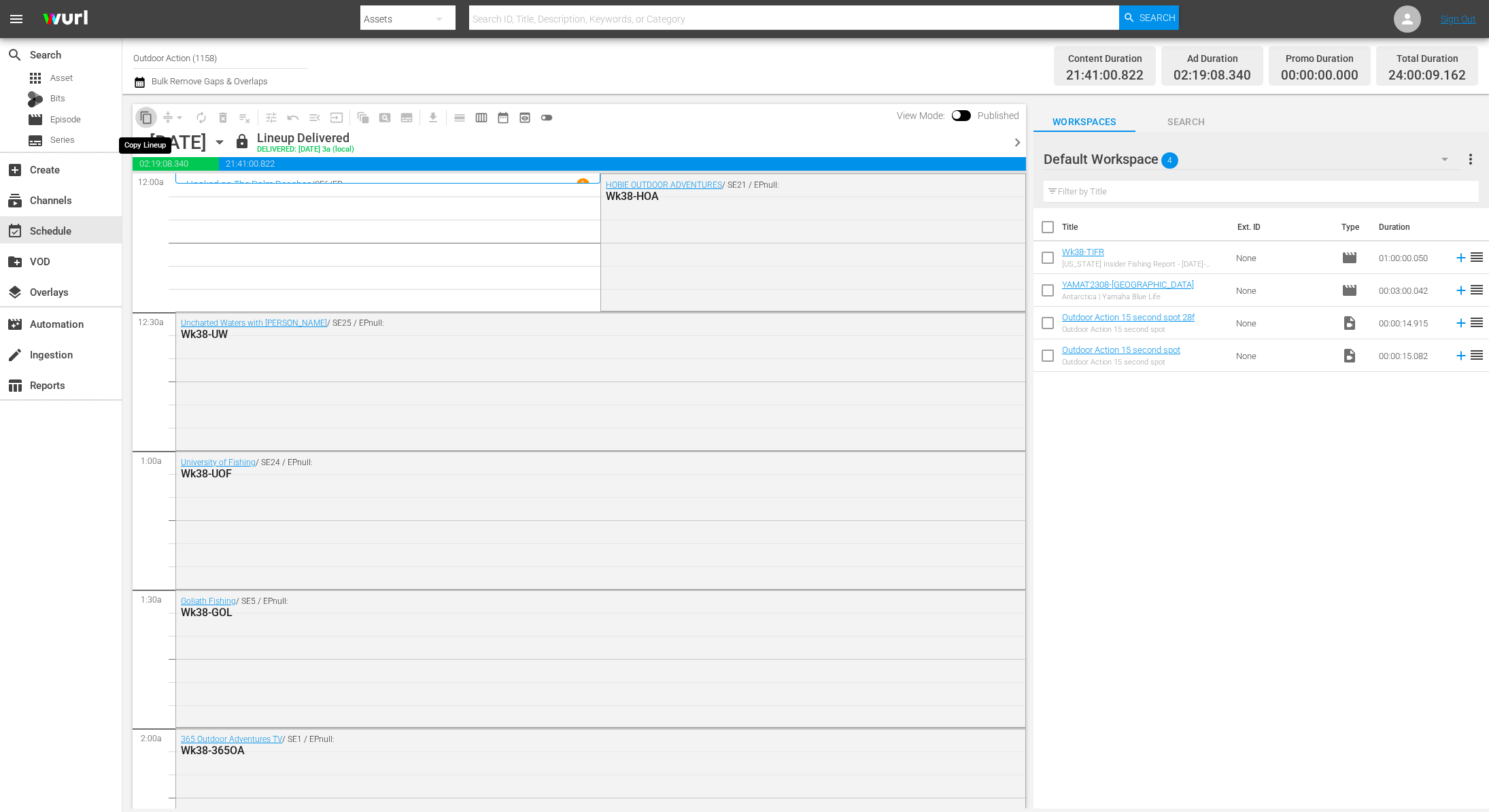
click at [142, 115] on span "content_copy" at bounding box center [146, 118] width 14 height 14
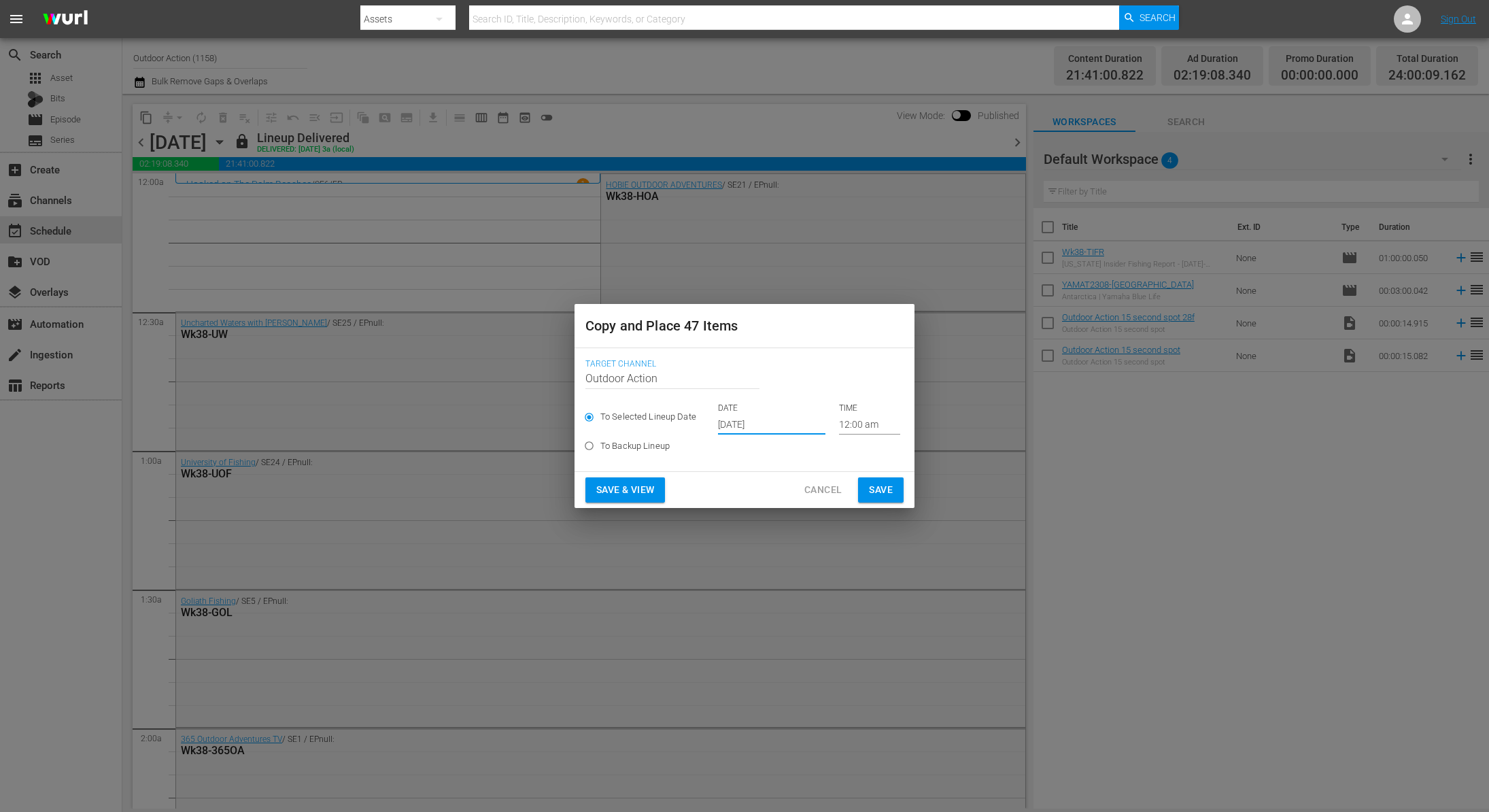
click at [776, 421] on input "[DATE]" at bounding box center [771, 424] width 107 height 20
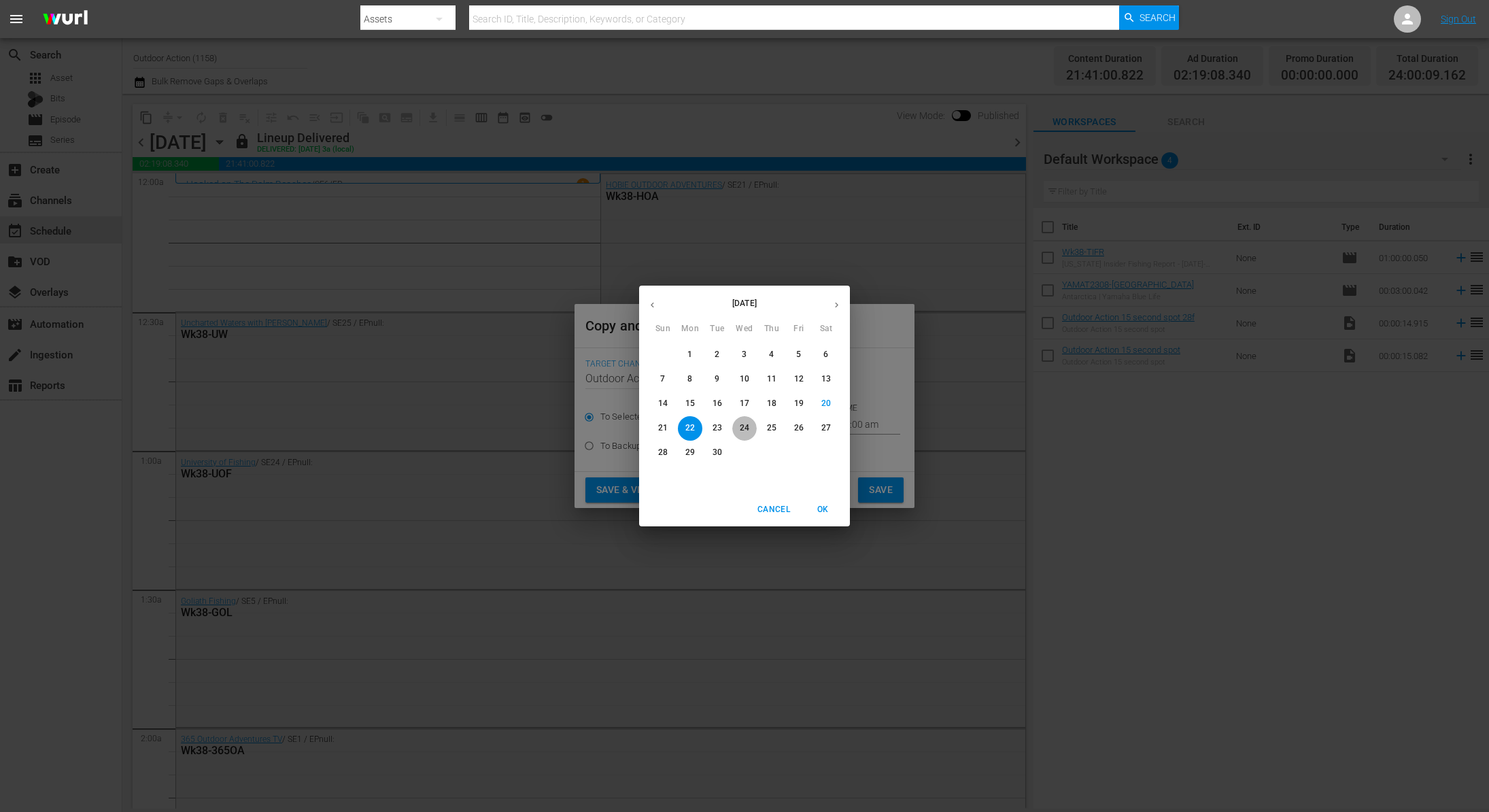
click at [746, 430] on p "24" at bounding box center [745, 428] width 10 height 12
type input "[DATE]"
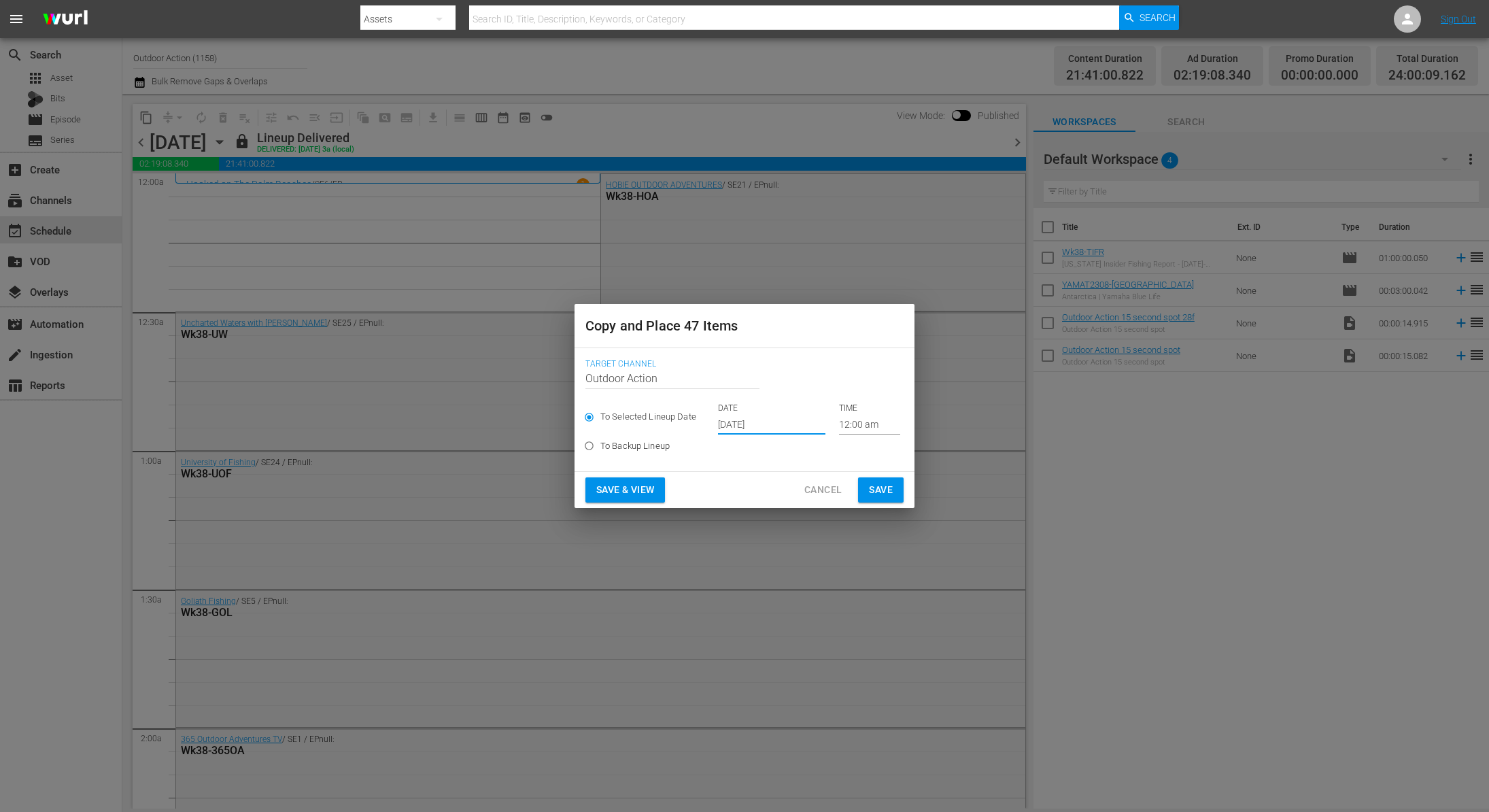
click at [880, 490] on span "Save" at bounding box center [880, 489] width 23 height 17
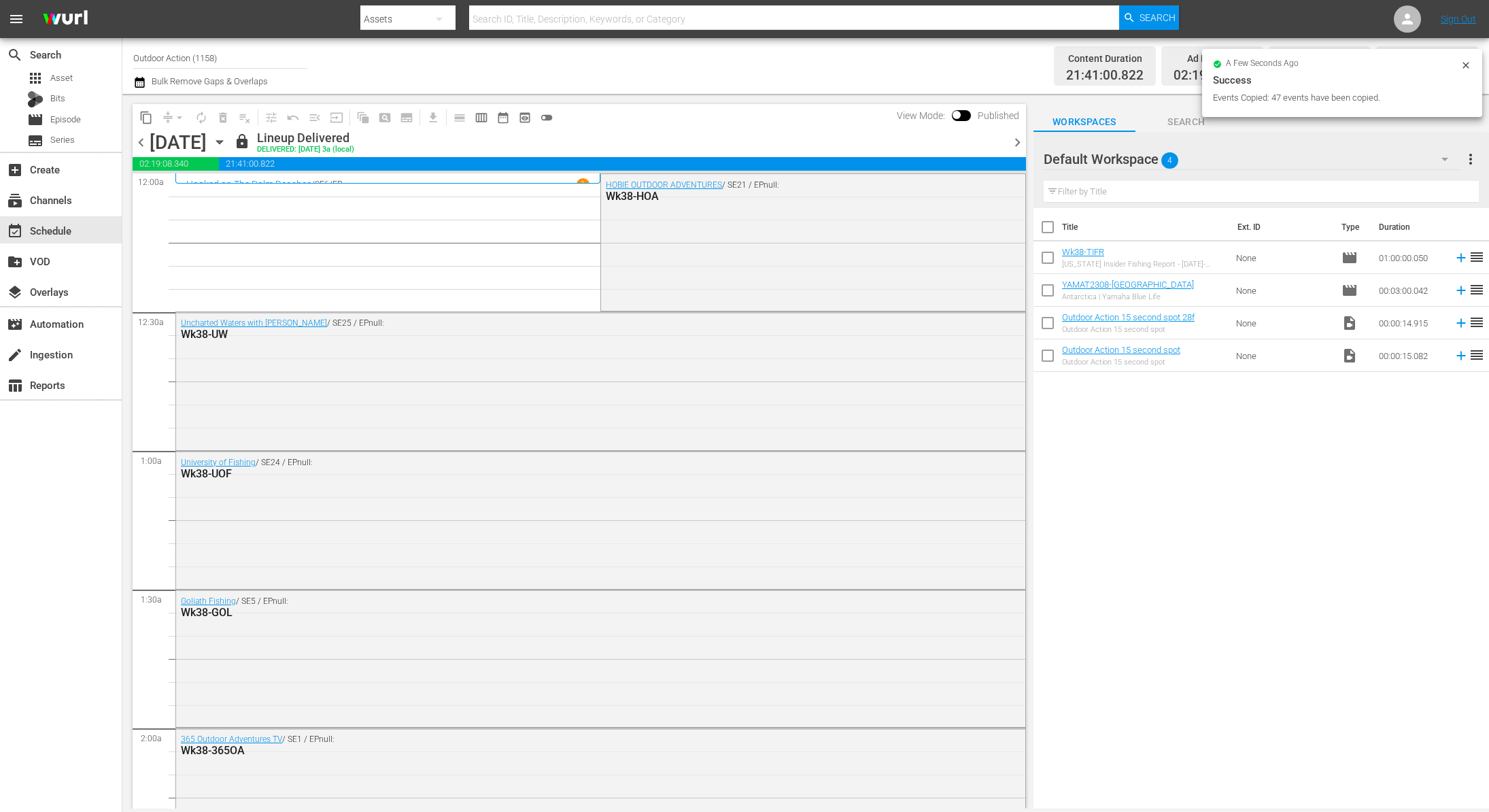
click at [223, 141] on icon "button" at bounding box center [219, 142] width 6 height 3
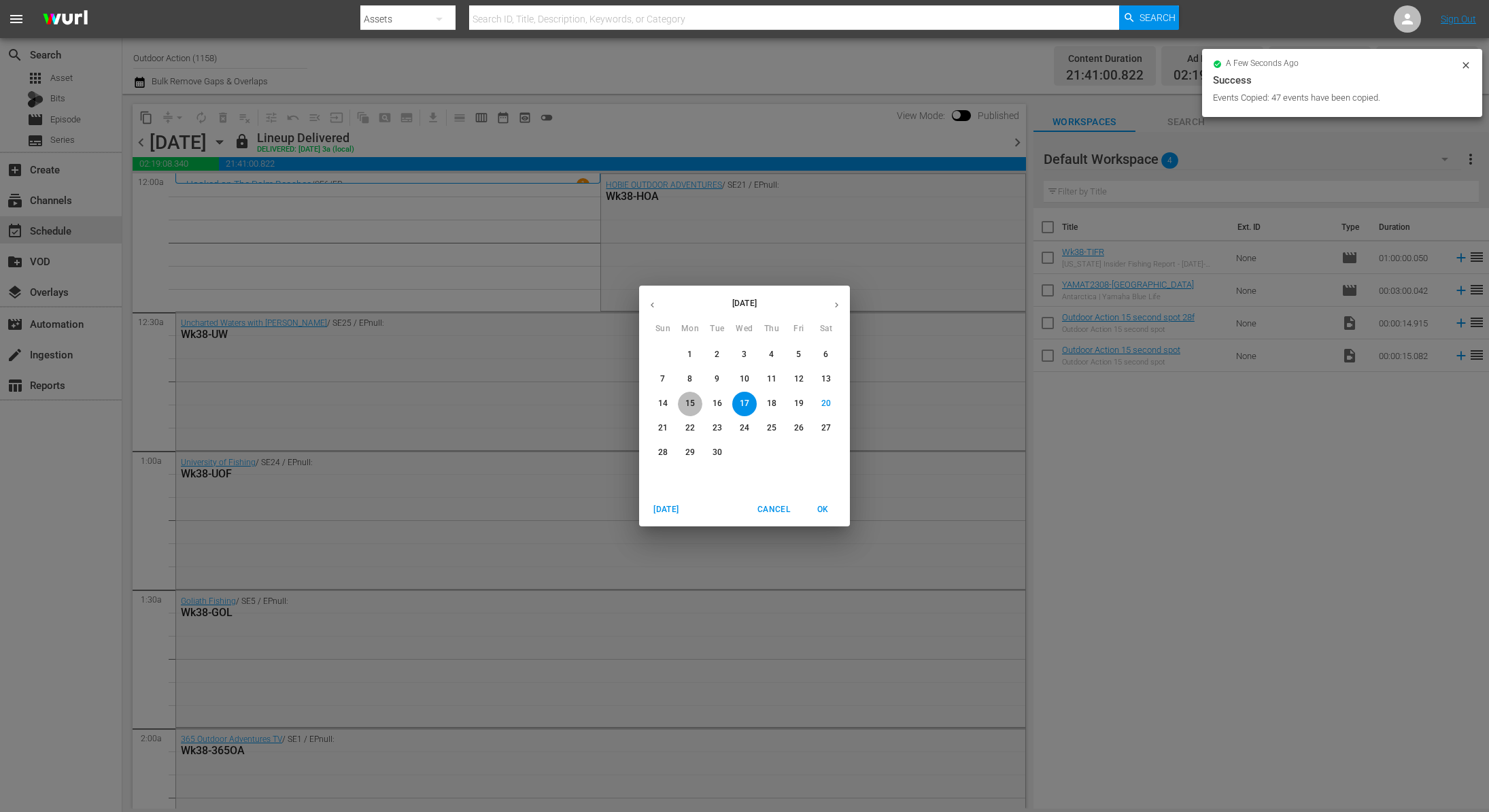
click at [691, 403] on p "15" at bounding box center [691, 404] width 10 height 12
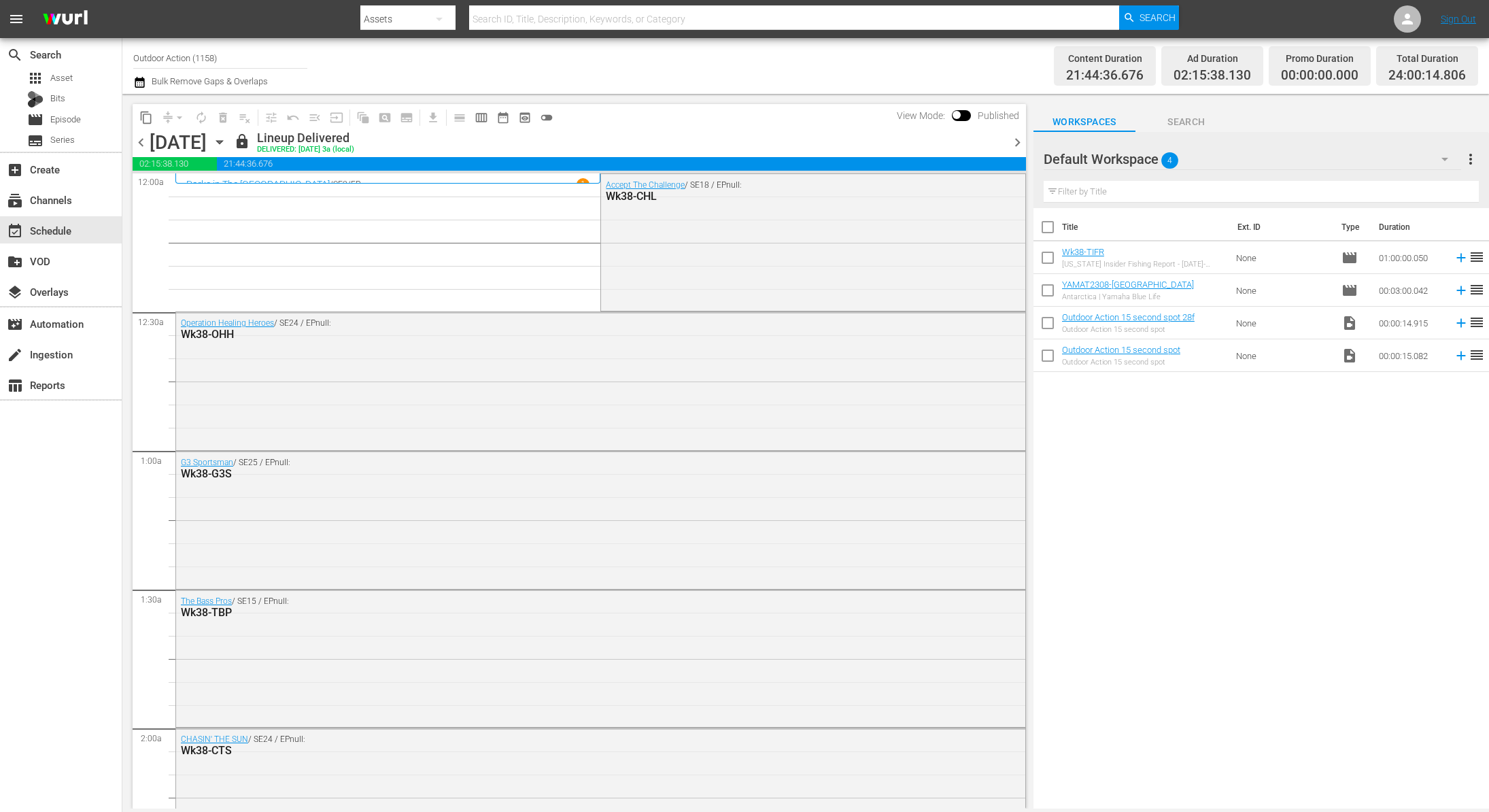
click at [227, 140] on icon "button" at bounding box center [219, 141] width 15 height 15
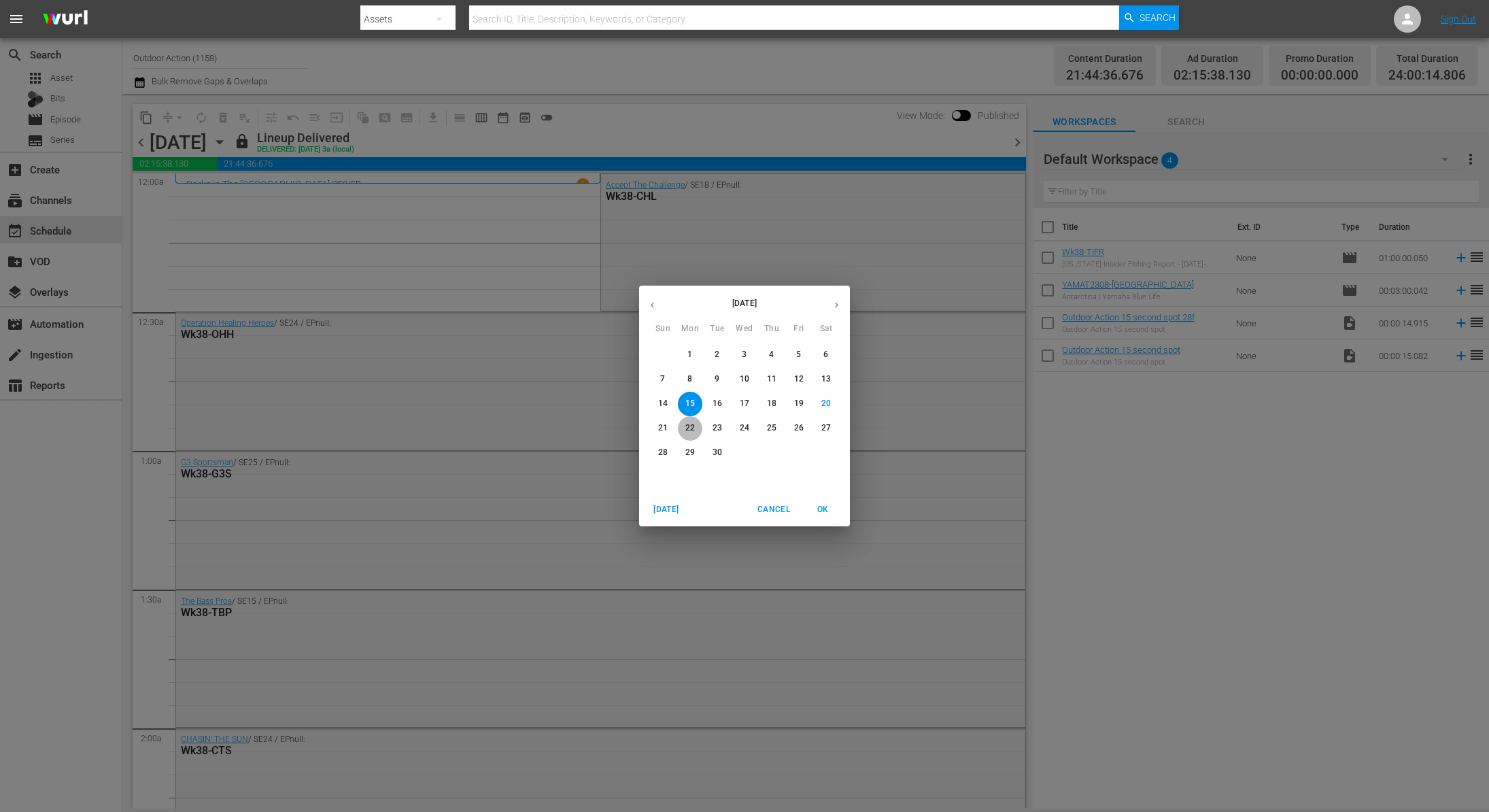
click at [693, 429] on p "22" at bounding box center [691, 428] width 10 height 12
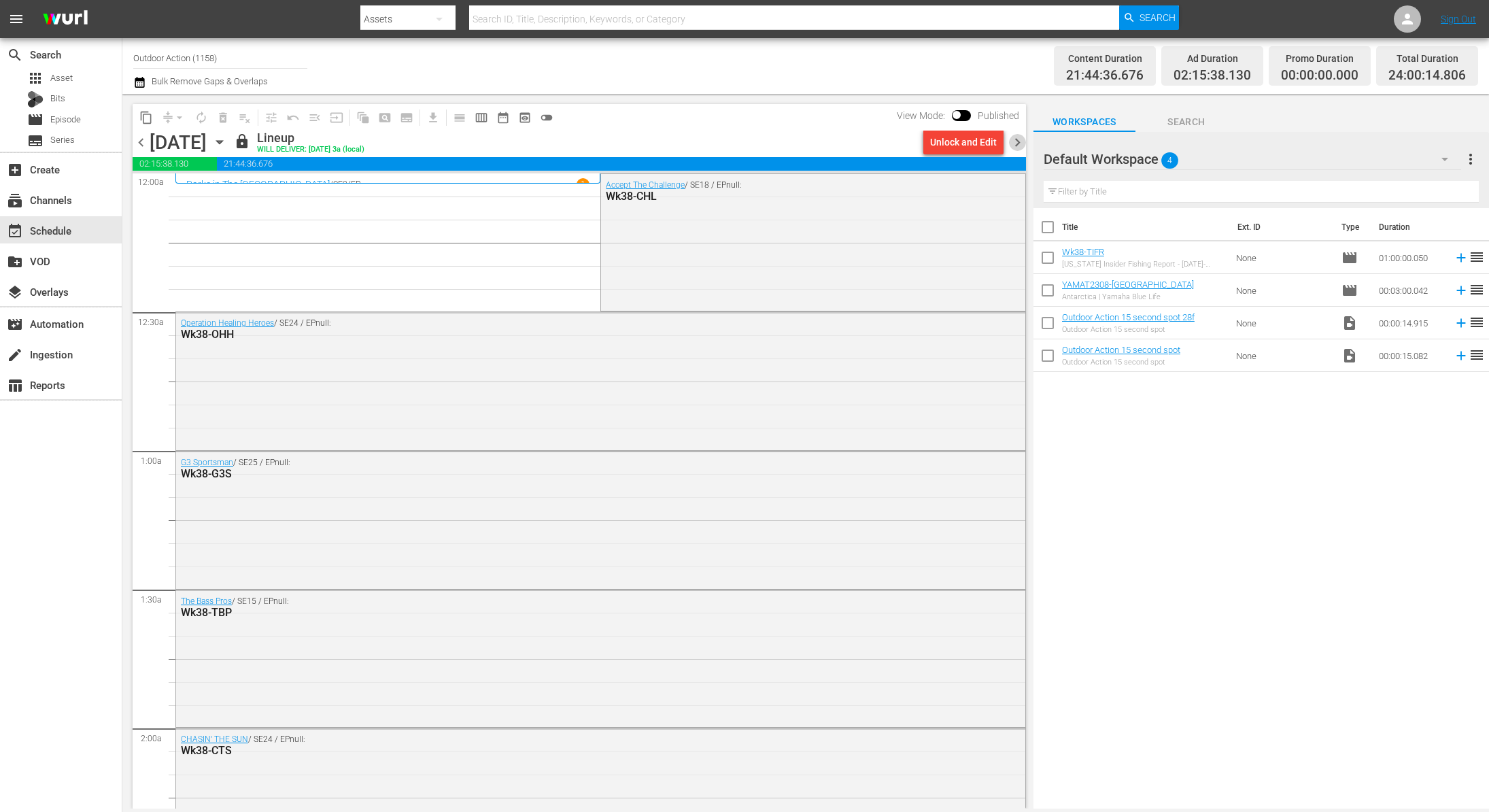
click at [1015, 141] on span "chevron_right" at bounding box center [1016, 142] width 17 height 17
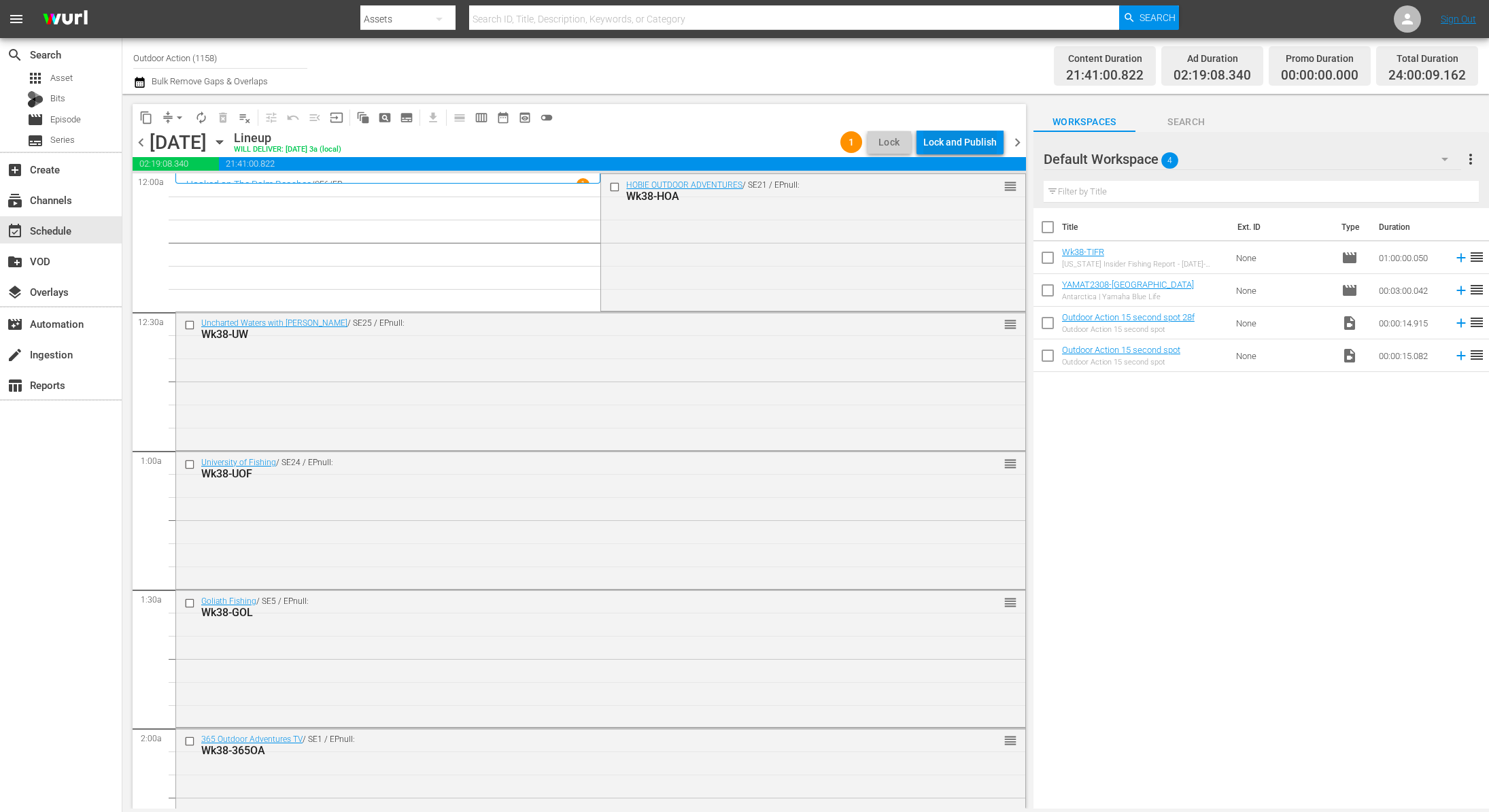
click at [963, 141] on div "Lock and Publish" at bounding box center [960, 142] width 74 height 24
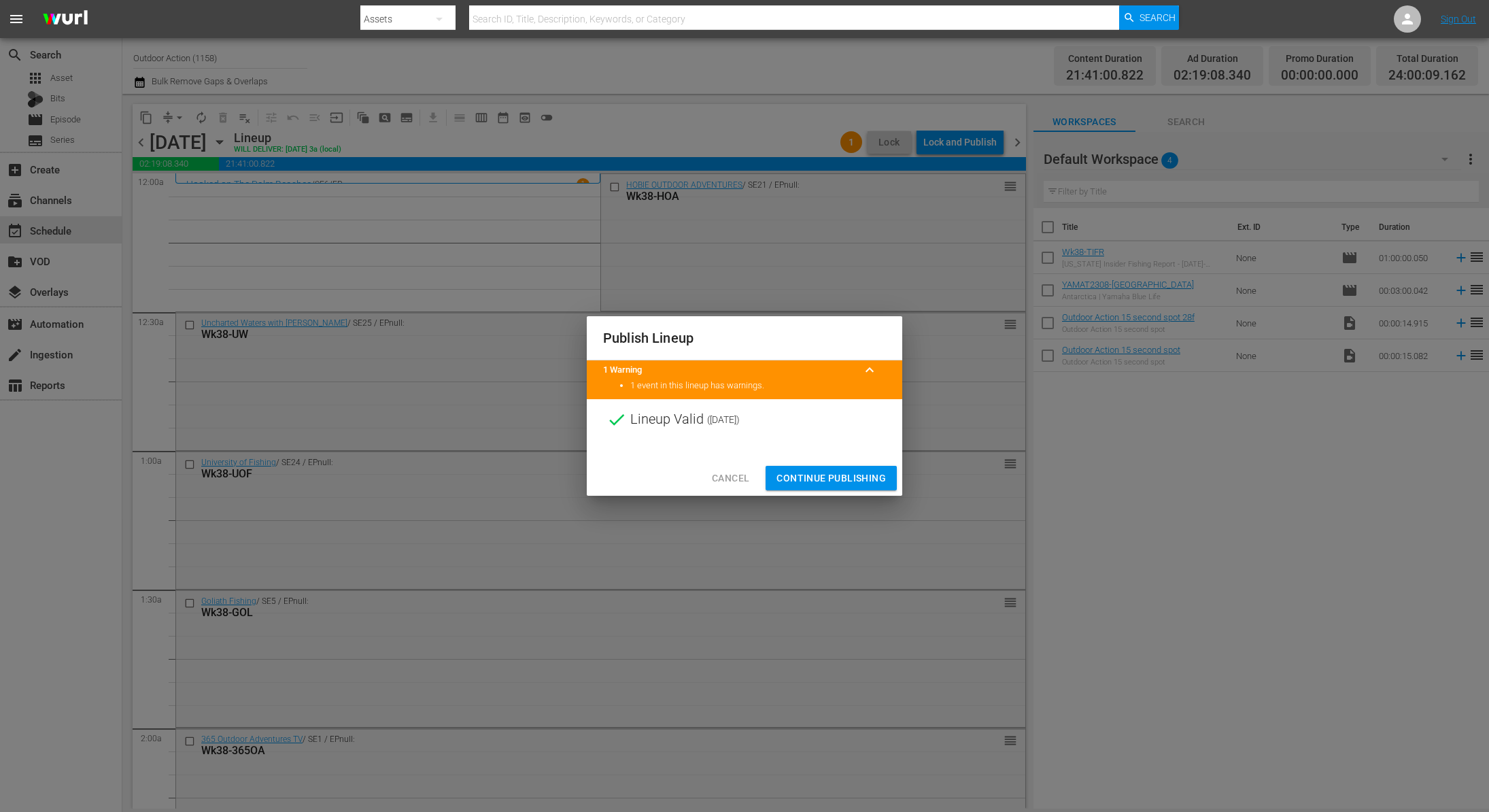
click at [841, 472] on span "Continue Publishing" at bounding box center [831, 477] width 110 height 17
